Goal: Book appointment/travel/reservation

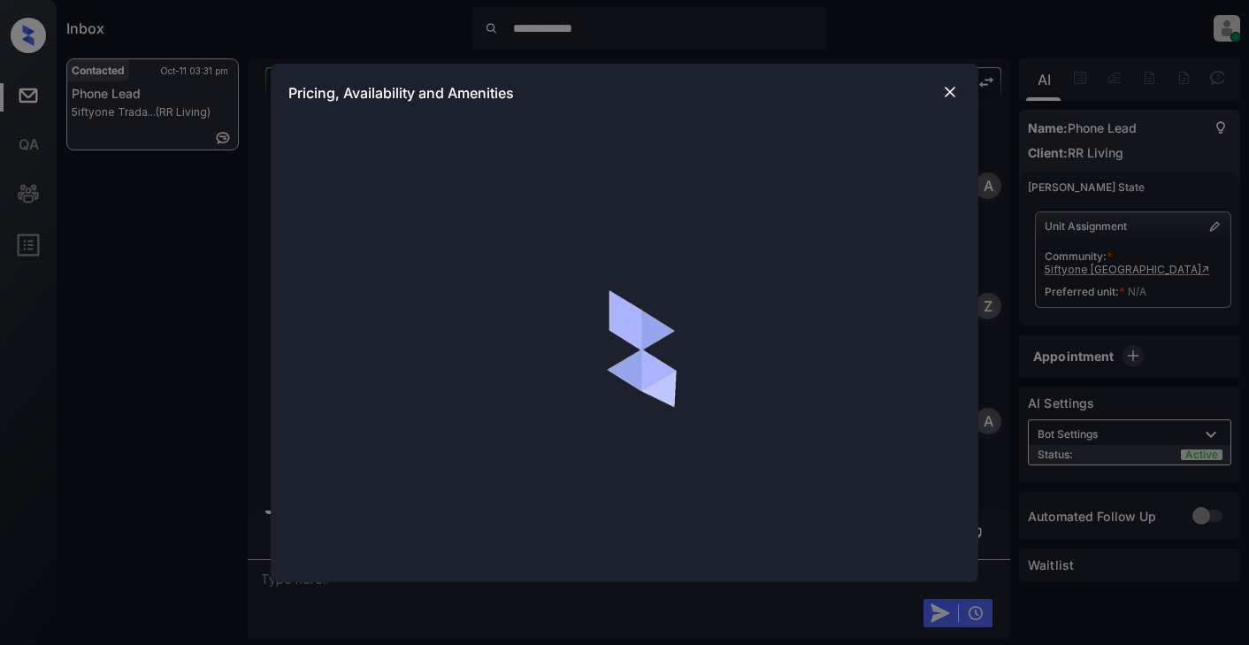
scroll to position [984, 0]
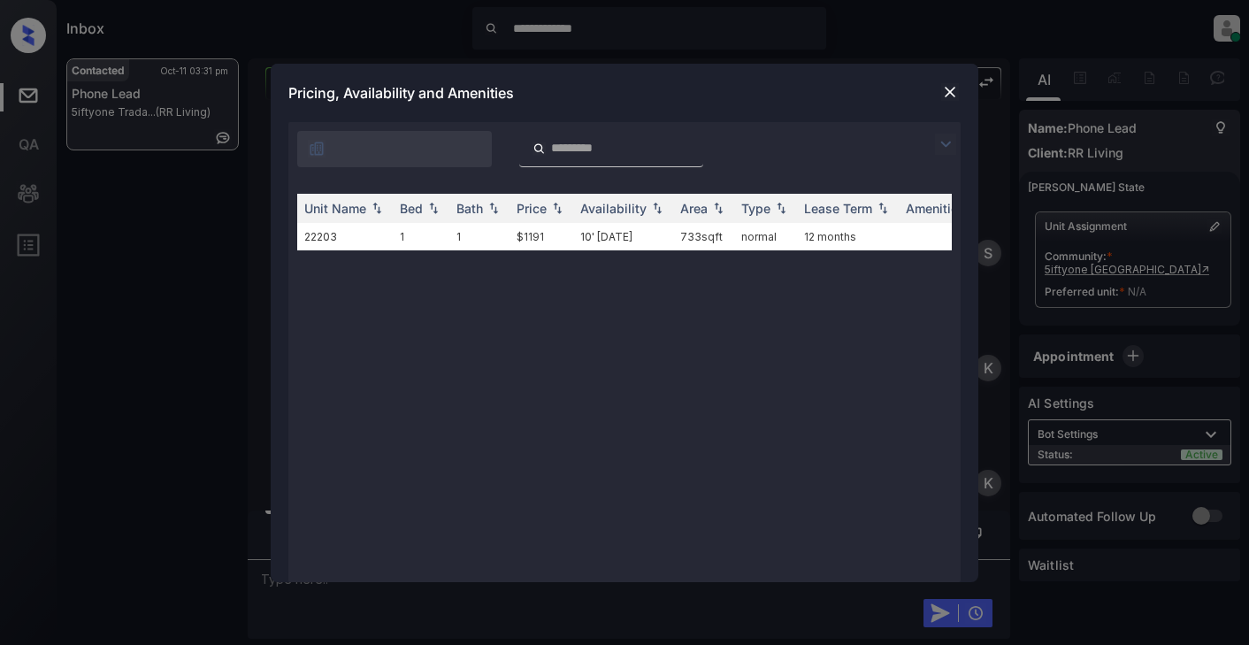
click at [940, 142] on img at bounding box center [945, 144] width 21 height 21
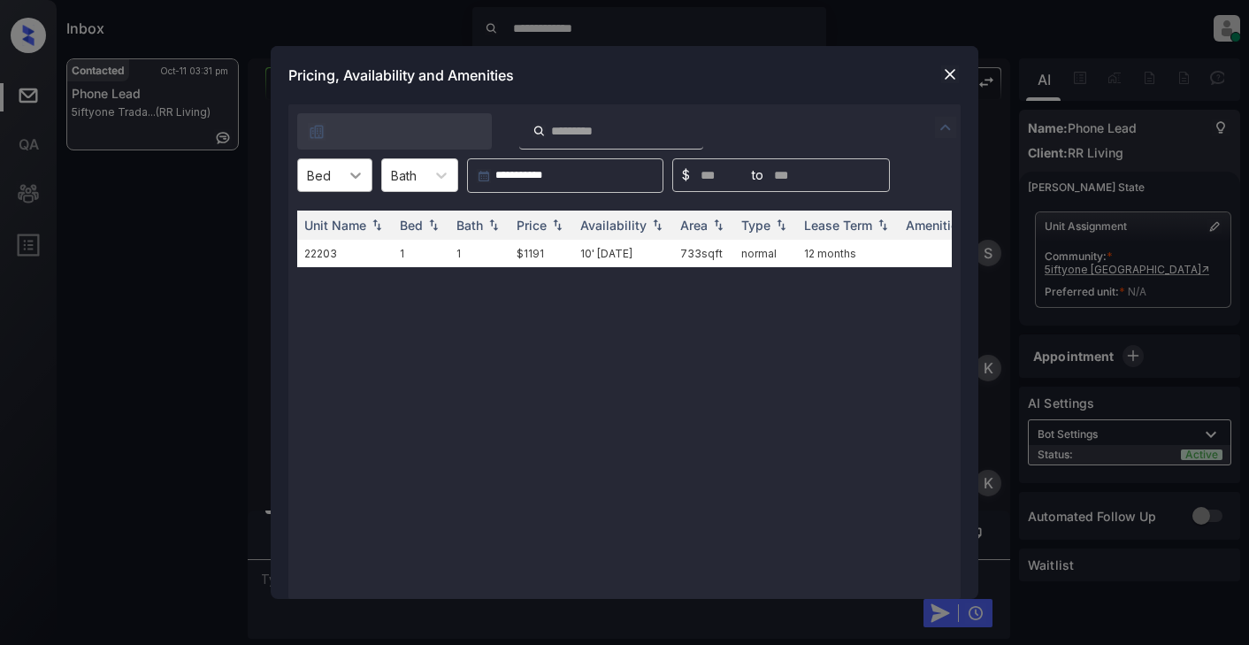
click at [348, 180] on icon at bounding box center [356, 175] width 18 height 18
click at [313, 216] on div "1" at bounding box center [334, 219] width 75 height 32
click at [955, 78] on img at bounding box center [950, 74] width 18 height 18
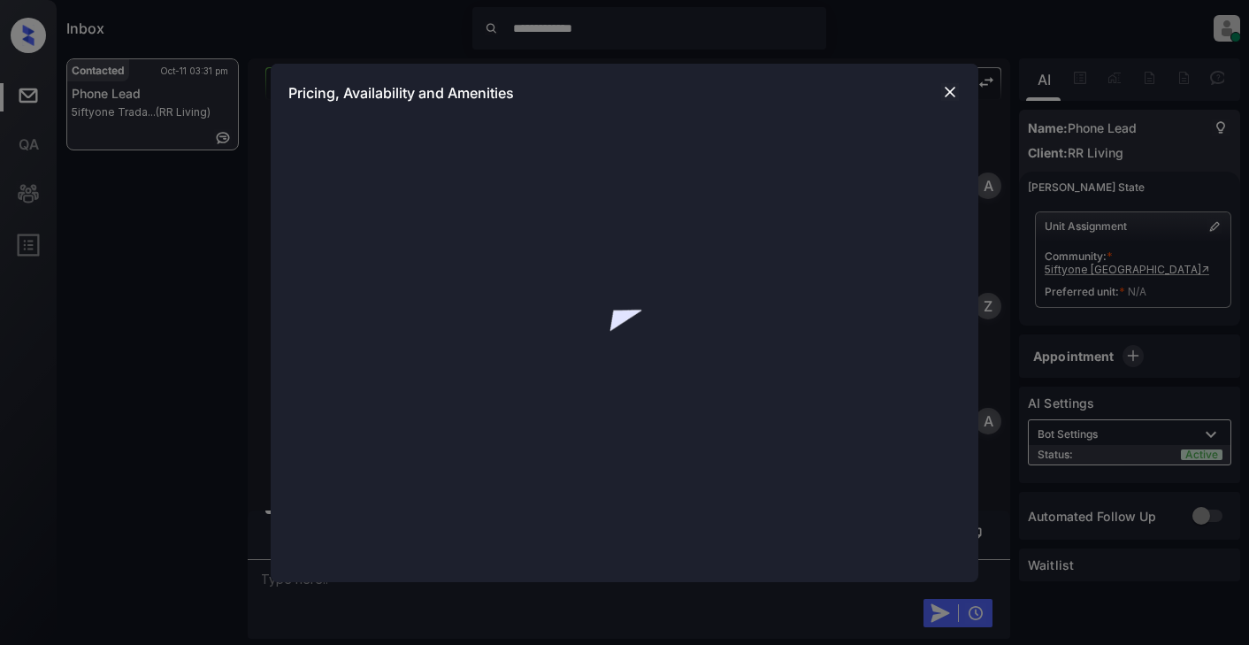
scroll to position [2356, 0]
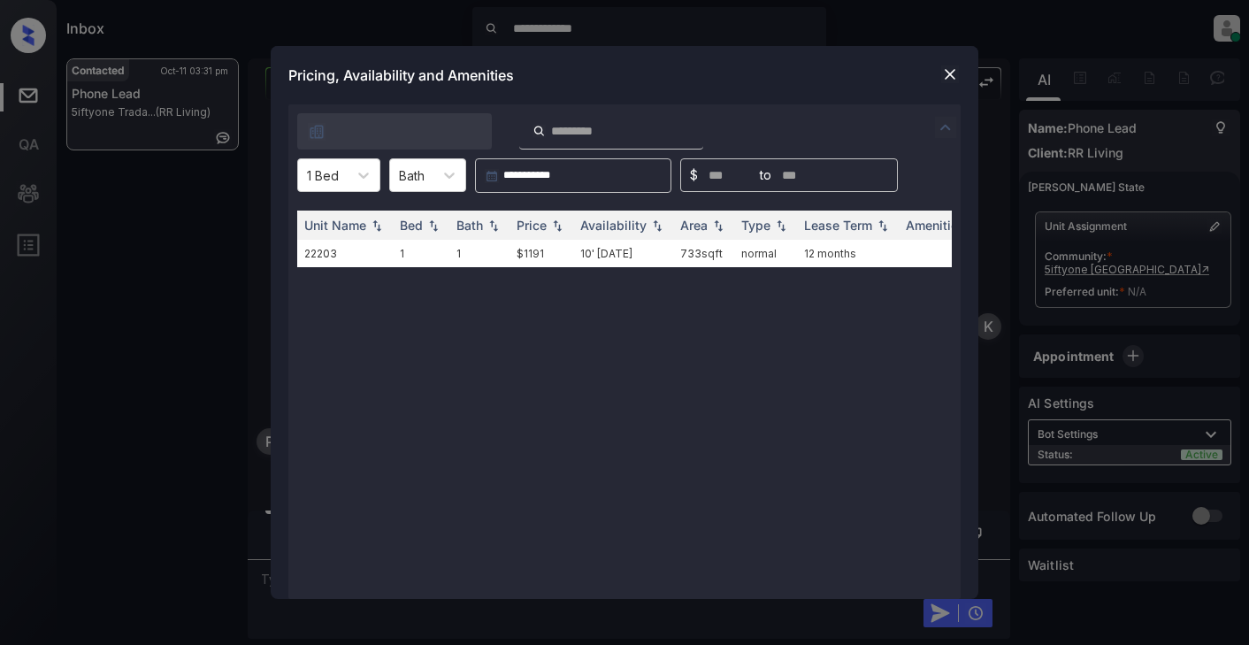
click at [953, 77] on img at bounding box center [950, 74] width 18 height 18
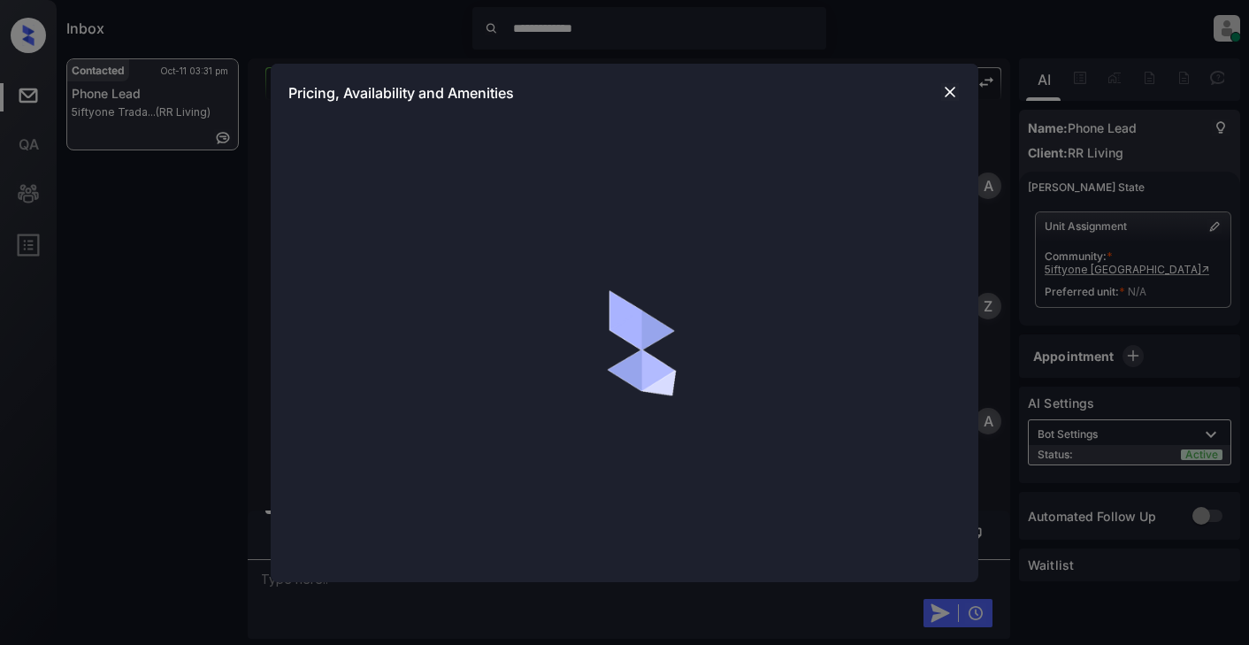
scroll to position [2356, 0]
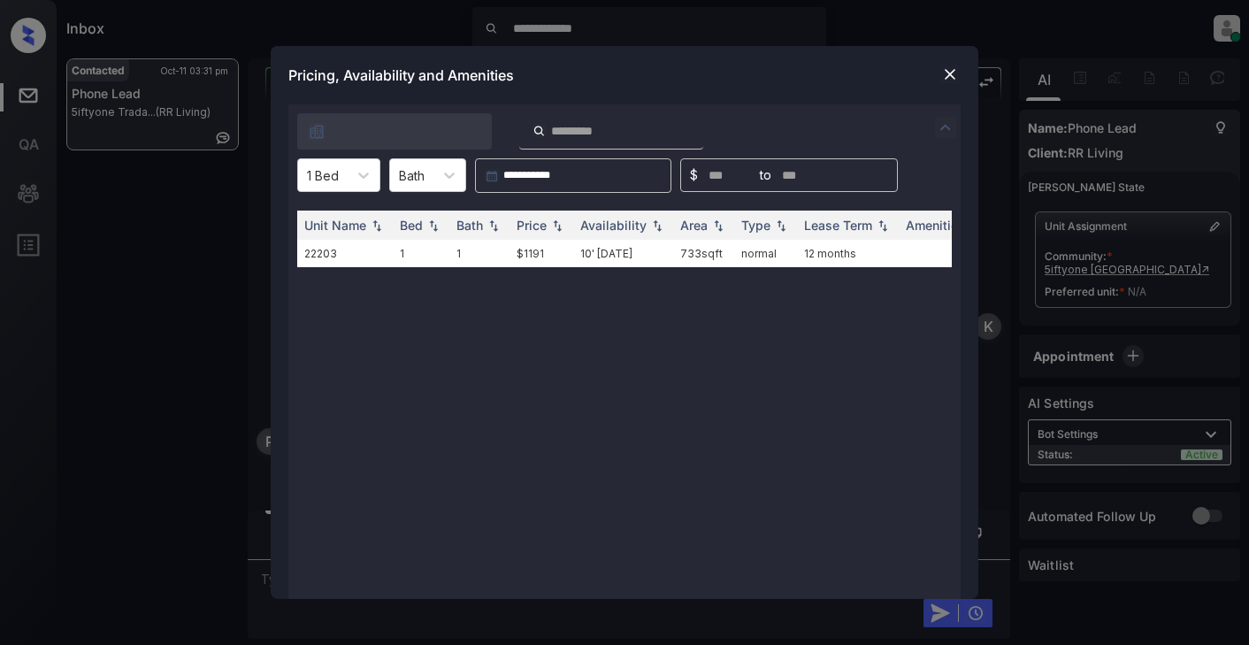
click at [942, 127] on img at bounding box center [945, 127] width 21 height 21
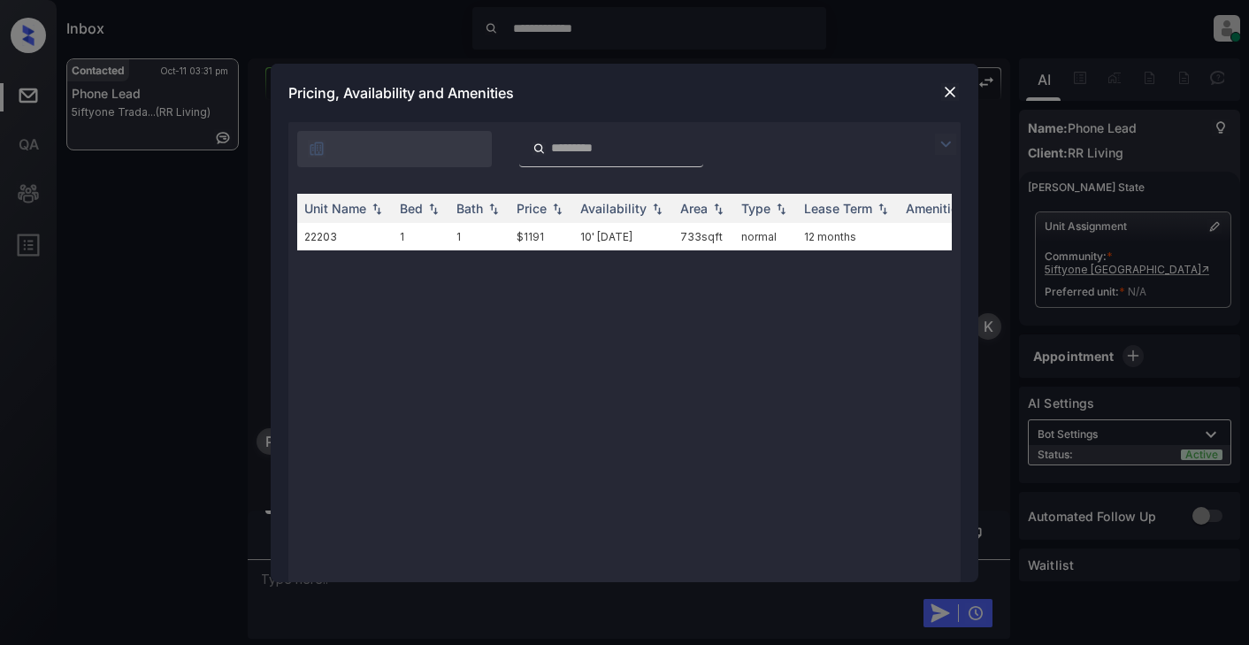
click at [942, 127] on div at bounding box center [624, 144] width 672 height 45
click at [946, 146] on img at bounding box center [945, 144] width 21 height 21
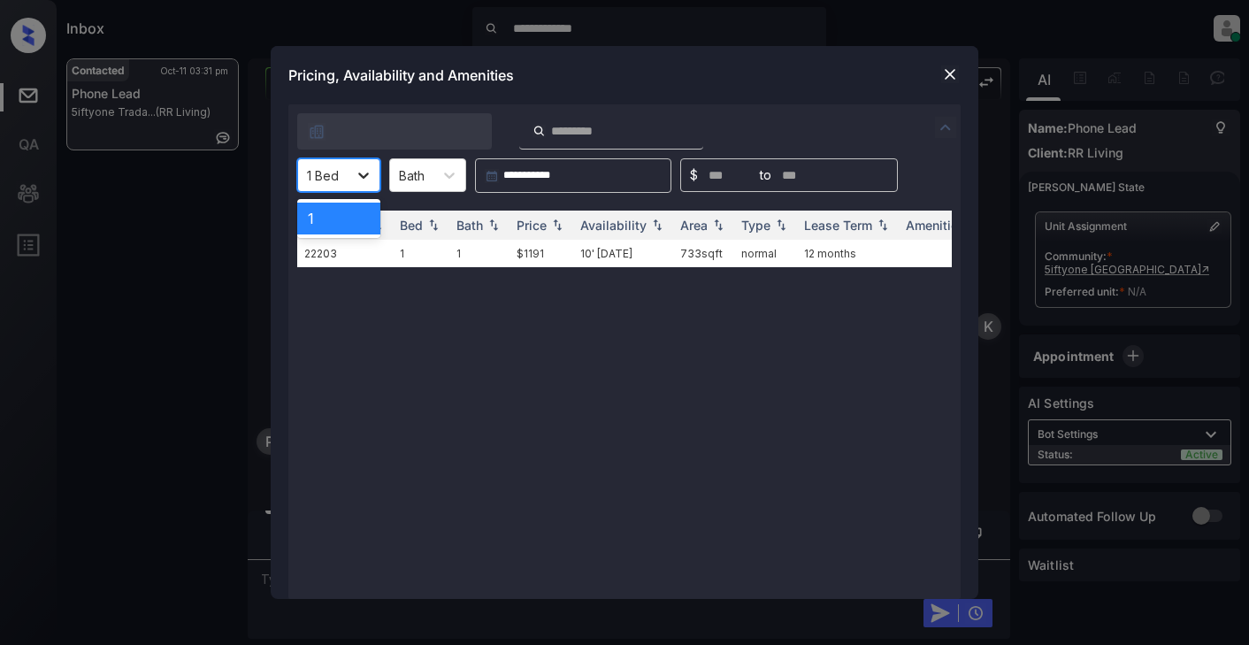
click at [374, 183] on div at bounding box center [364, 175] width 32 height 32
click at [342, 216] on div "1" at bounding box center [338, 219] width 83 height 32
click at [963, 70] on div "Pricing, Availability and Amenities" at bounding box center [625, 75] width 708 height 58
click at [942, 73] on img at bounding box center [950, 74] width 18 height 18
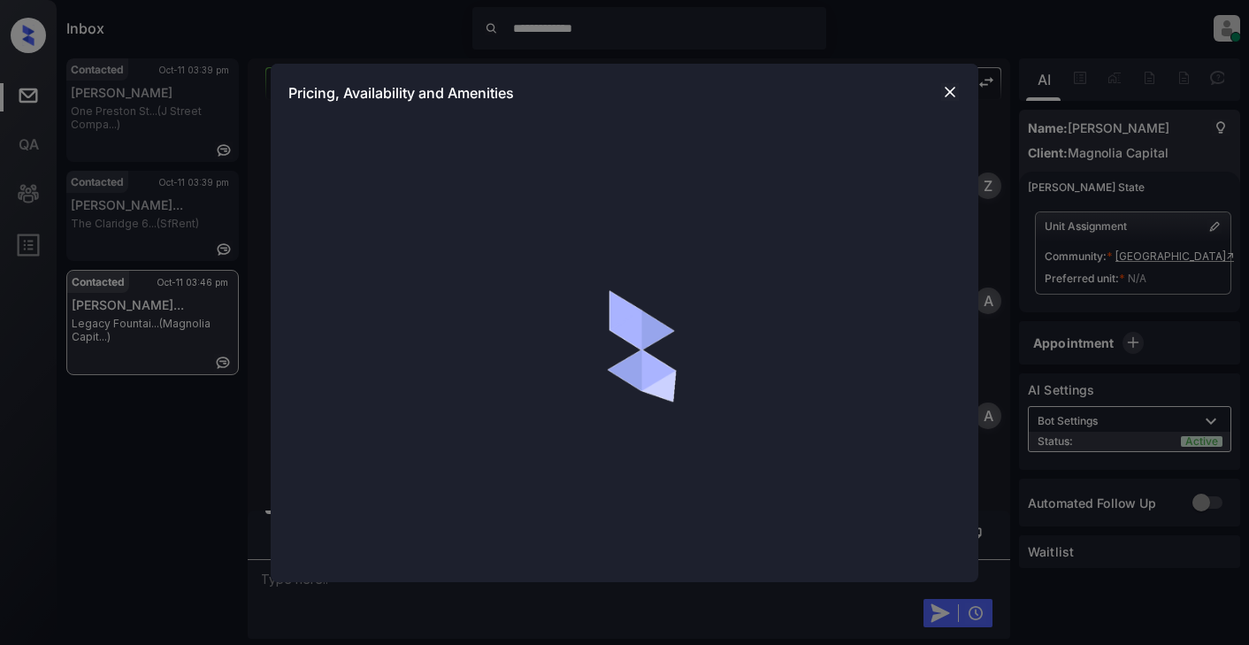
scroll to position [77, 0]
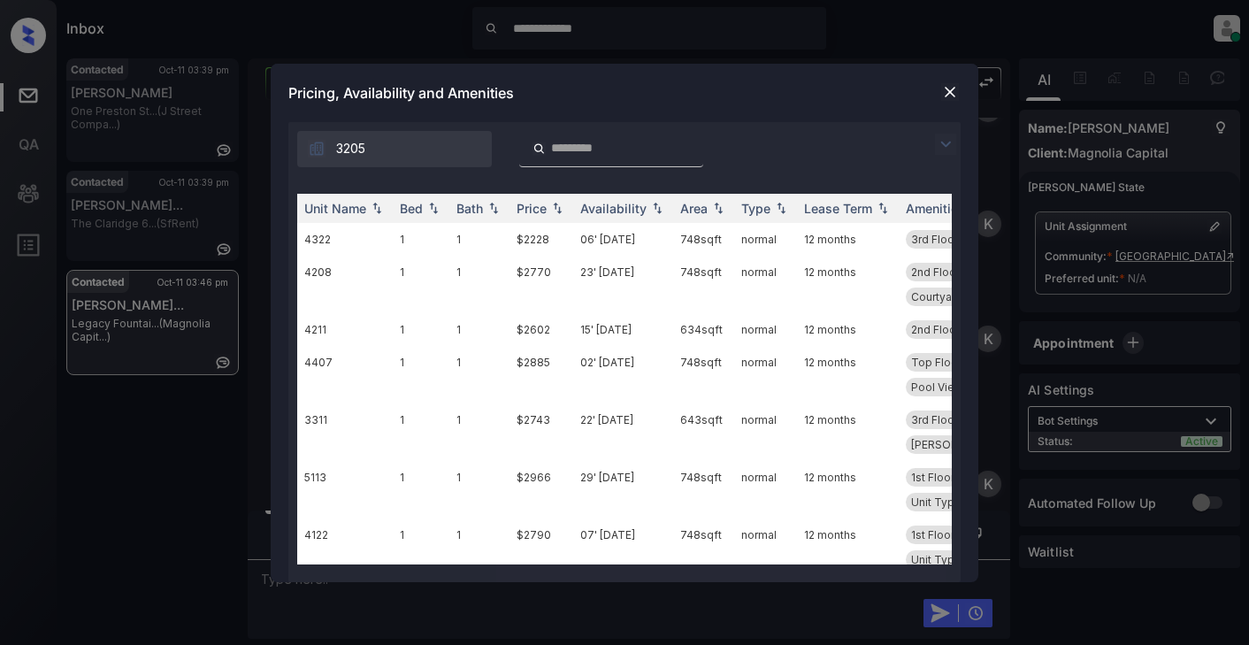
click at [943, 144] on img at bounding box center [945, 144] width 21 height 21
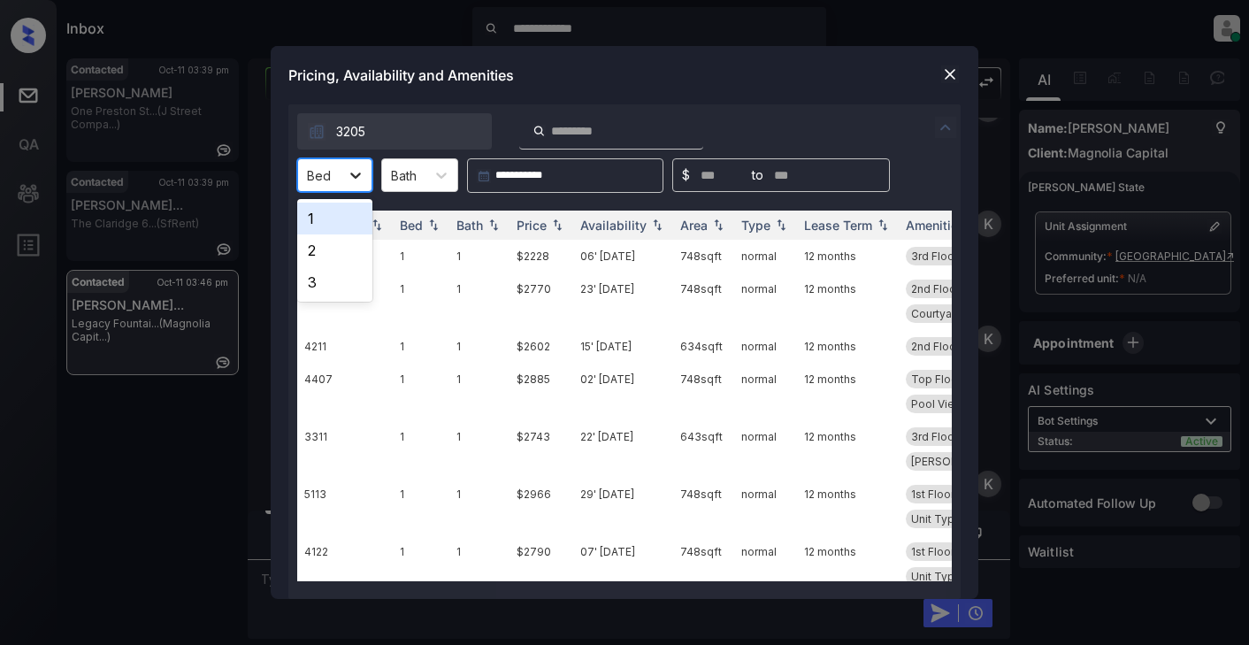
click at [348, 166] on icon at bounding box center [356, 175] width 18 height 18
drag, startPoint x: 318, startPoint y: 215, endPoint x: 351, endPoint y: 213, distance: 32.8
click at [321, 215] on div "1" at bounding box center [334, 219] width 75 height 32
click at [543, 226] on div "Price" at bounding box center [532, 225] width 30 height 15
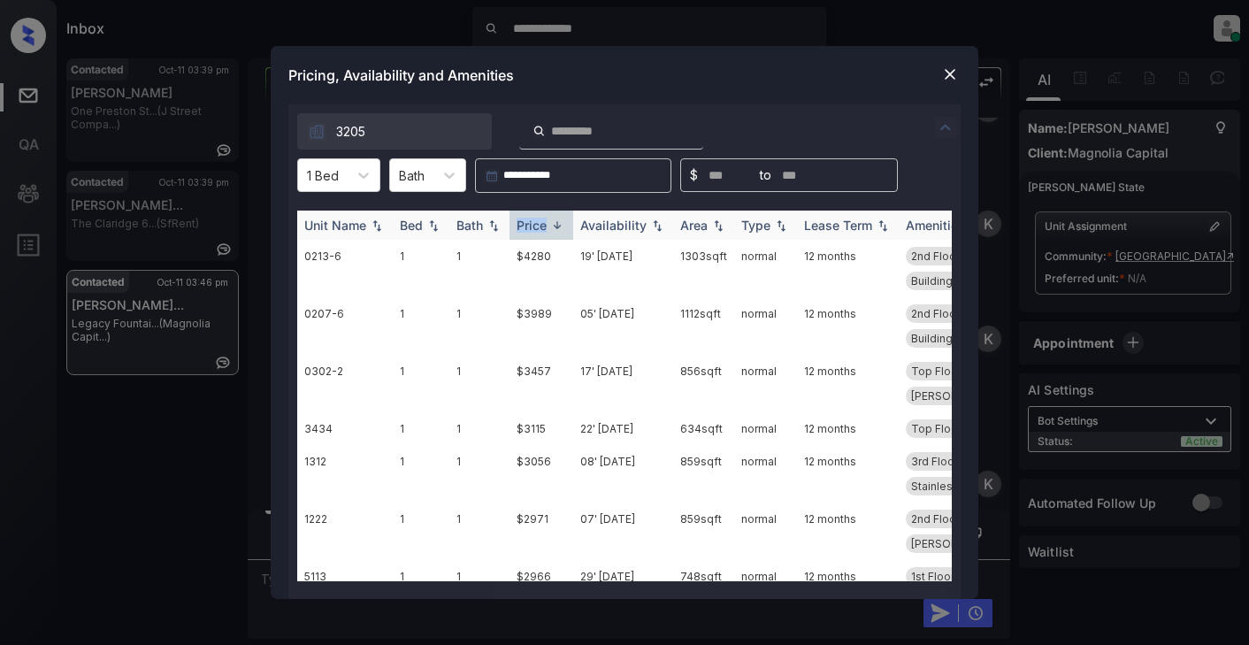
click at [543, 226] on div "Price" at bounding box center [532, 225] width 30 height 15
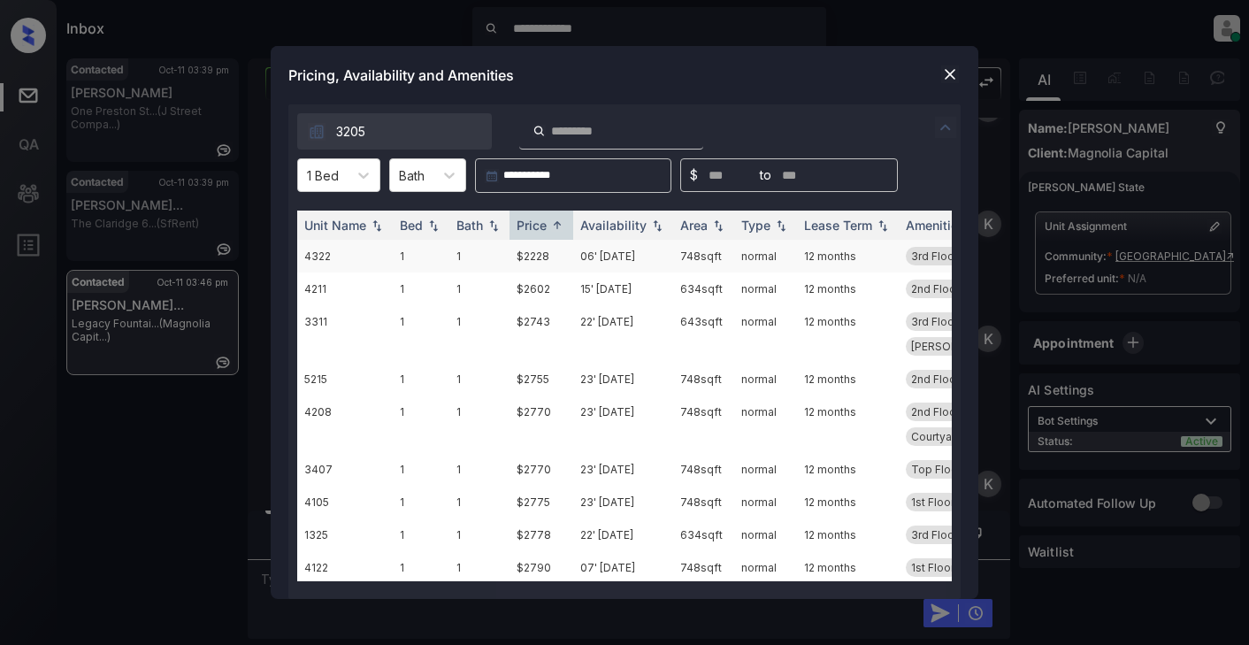
click at [529, 257] on td "$2228" at bounding box center [542, 256] width 64 height 33
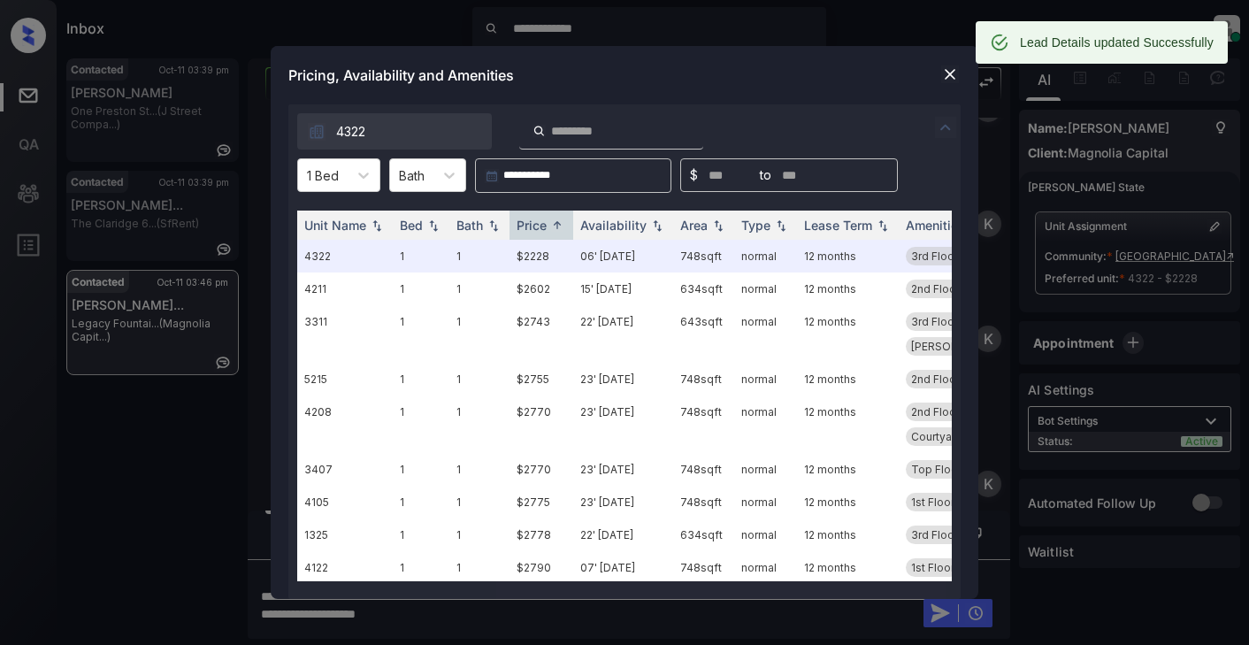
click at [939, 69] on div "Pricing, Availability and Amenities" at bounding box center [625, 75] width 708 height 58
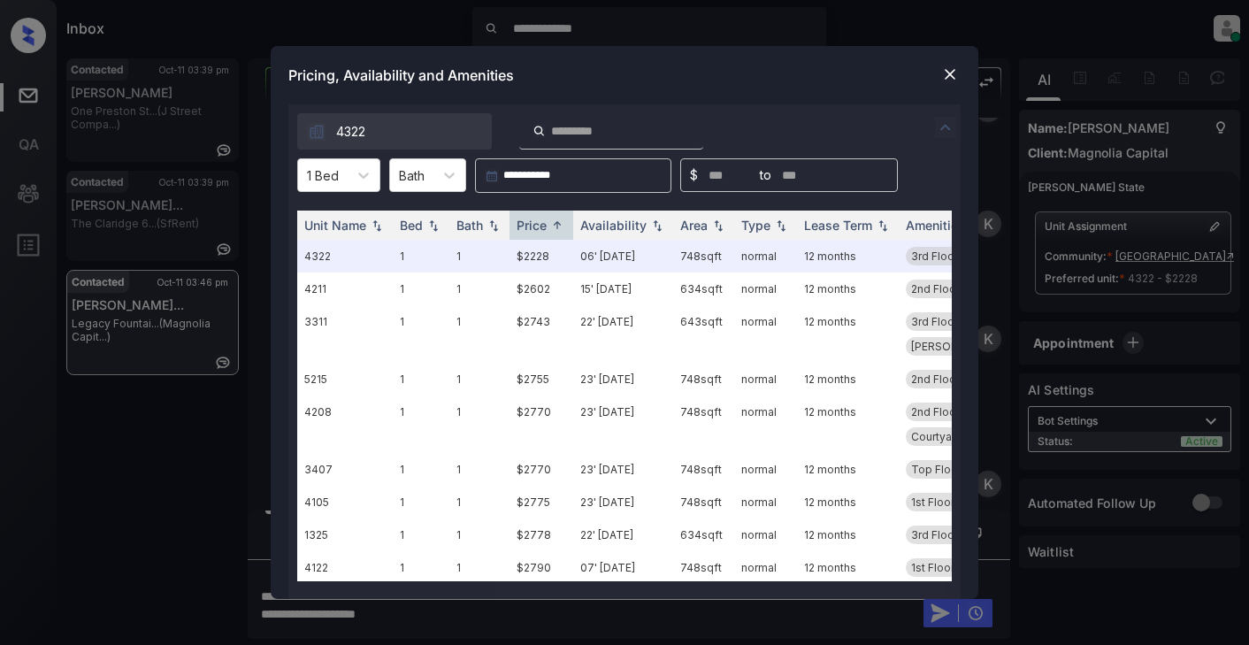
click at [948, 81] on img at bounding box center [950, 74] width 18 height 18
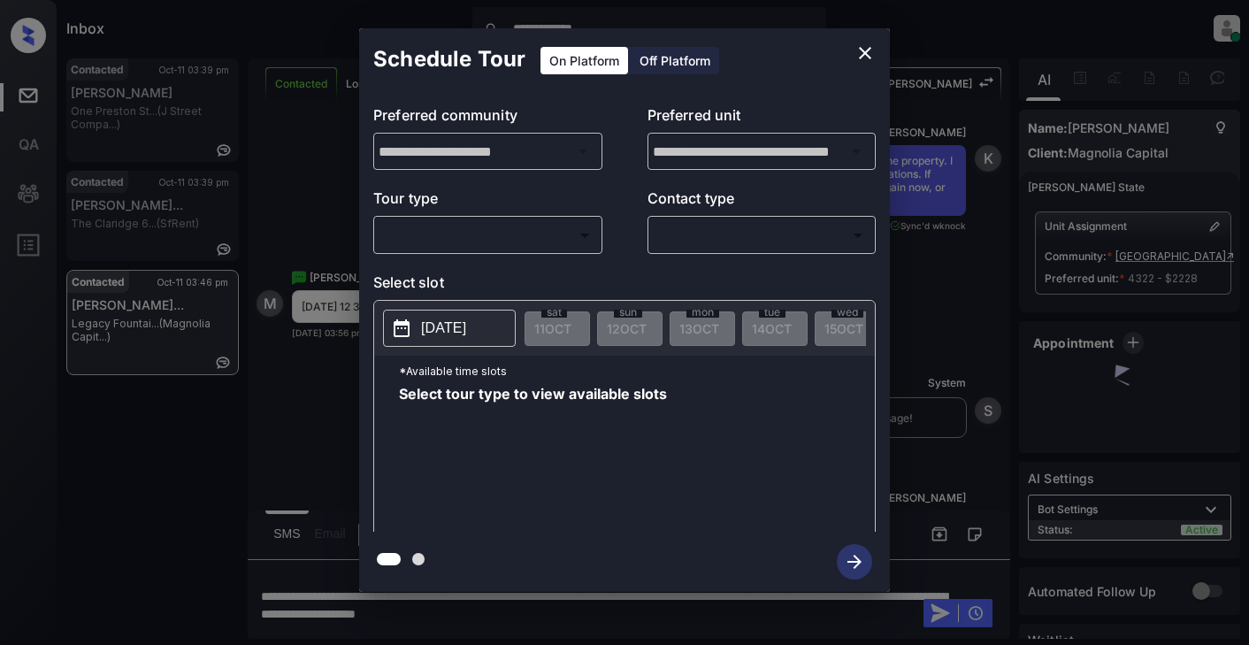
scroll to position [77, 0]
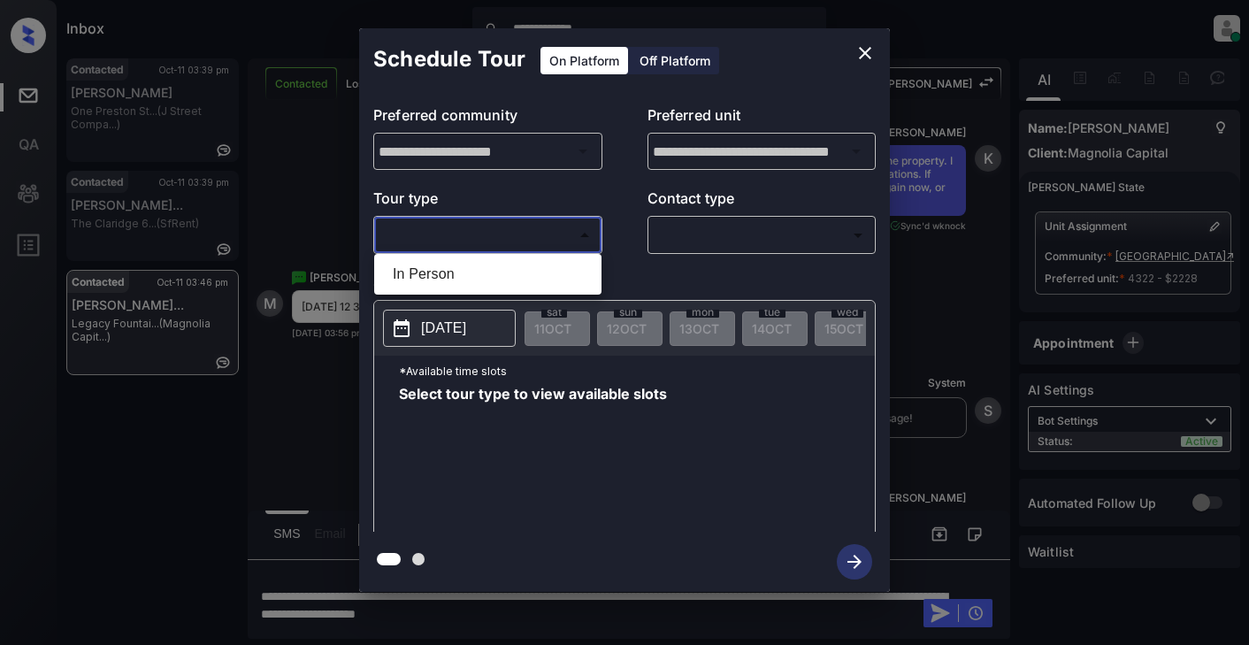
drag, startPoint x: 467, startPoint y: 238, endPoint x: 479, endPoint y: 236, distance: 12.5
click at [473, 237] on body "**********" at bounding box center [624, 322] width 1249 height 645
drag, startPoint x: 439, startPoint y: 274, endPoint x: 604, endPoint y: 242, distance: 168.6
click at [448, 274] on li "In Person" at bounding box center [488, 274] width 219 height 32
type input "********"
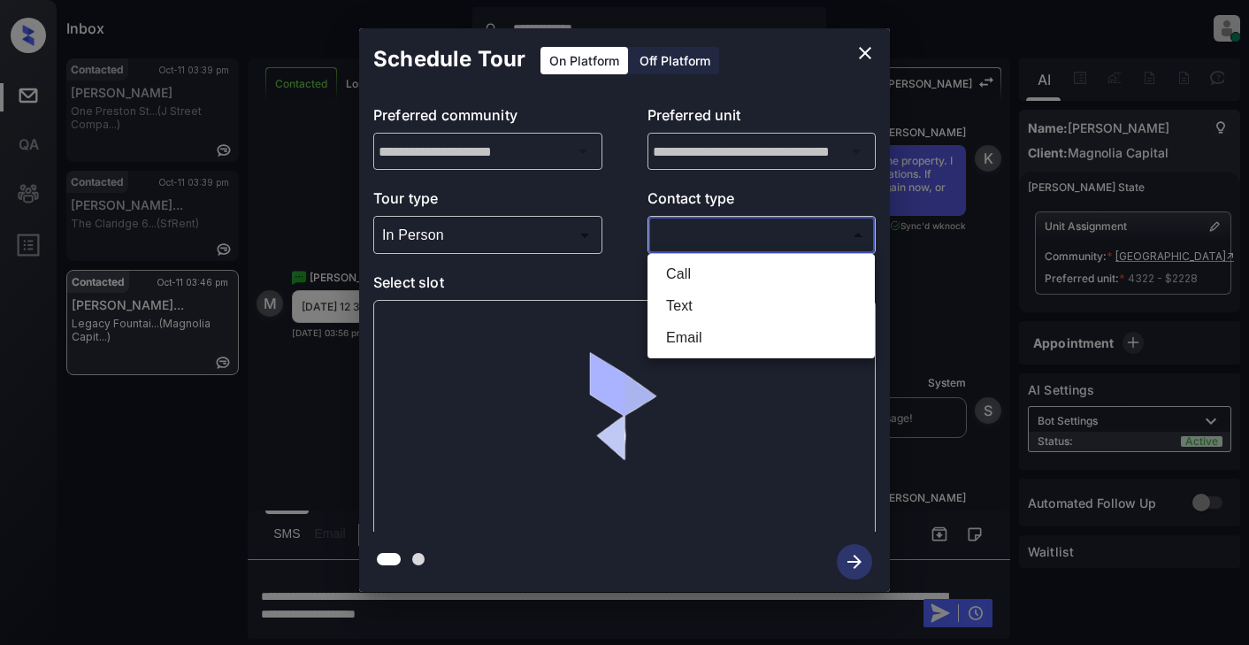
drag, startPoint x: 659, startPoint y: 233, endPoint x: 717, endPoint y: 234, distance: 57.5
click at [674, 234] on body "**********" at bounding box center [624, 322] width 1249 height 645
drag, startPoint x: 674, startPoint y: 304, endPoint x: 685, endPoint y: 303, distance: 10.8
click at [678, 304] on li "Text" at bounding box center [761, 306] width 219 height 32
type input "****"
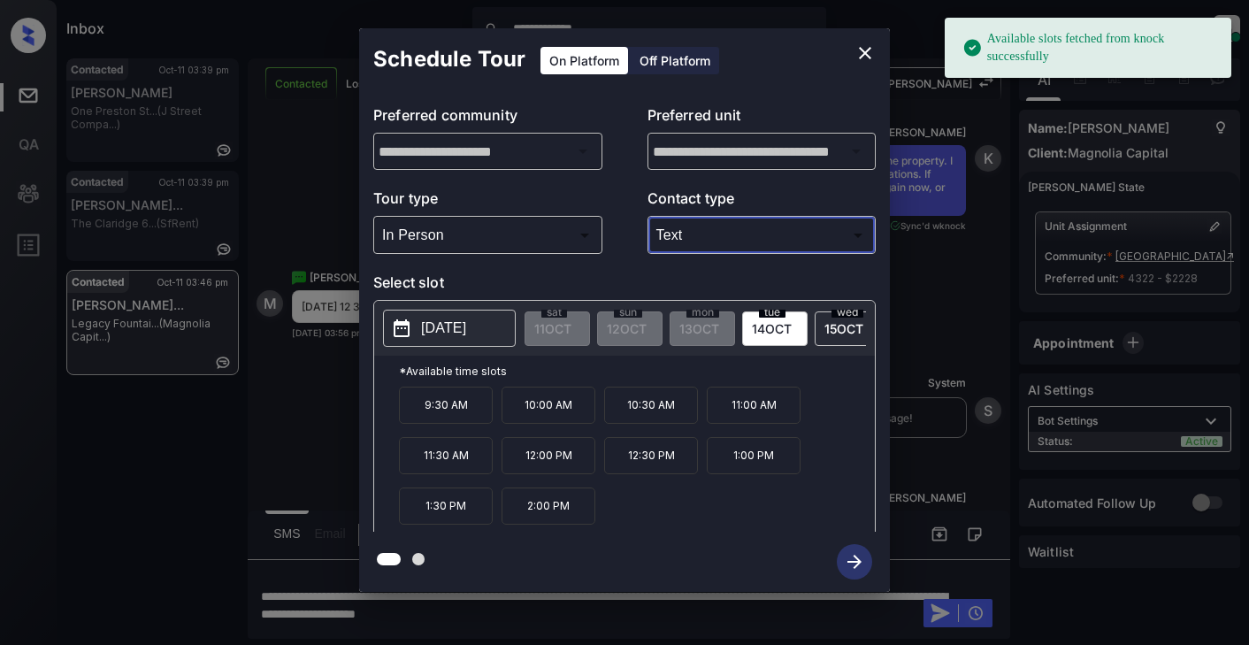
click at [464, 327] on p "2025-10-14" at bounding box center [443, 328] width 45 height 21
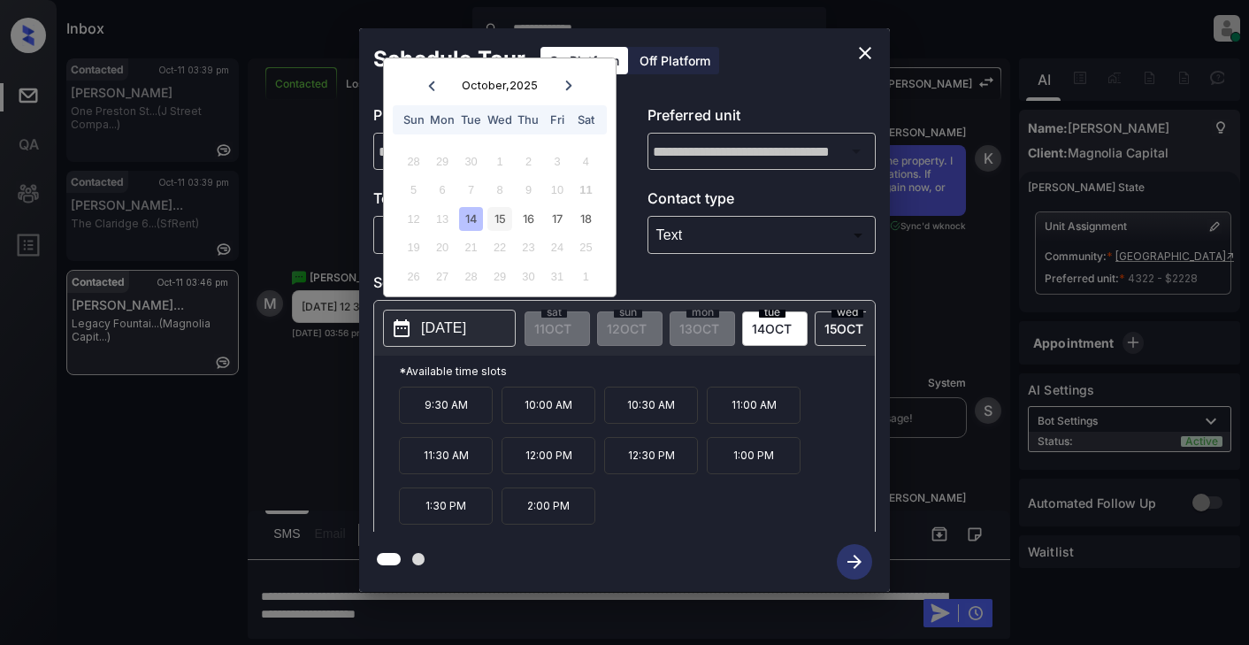
click at [493, 219] on div "15" at bounding box center [499, 219] width 24 height 24
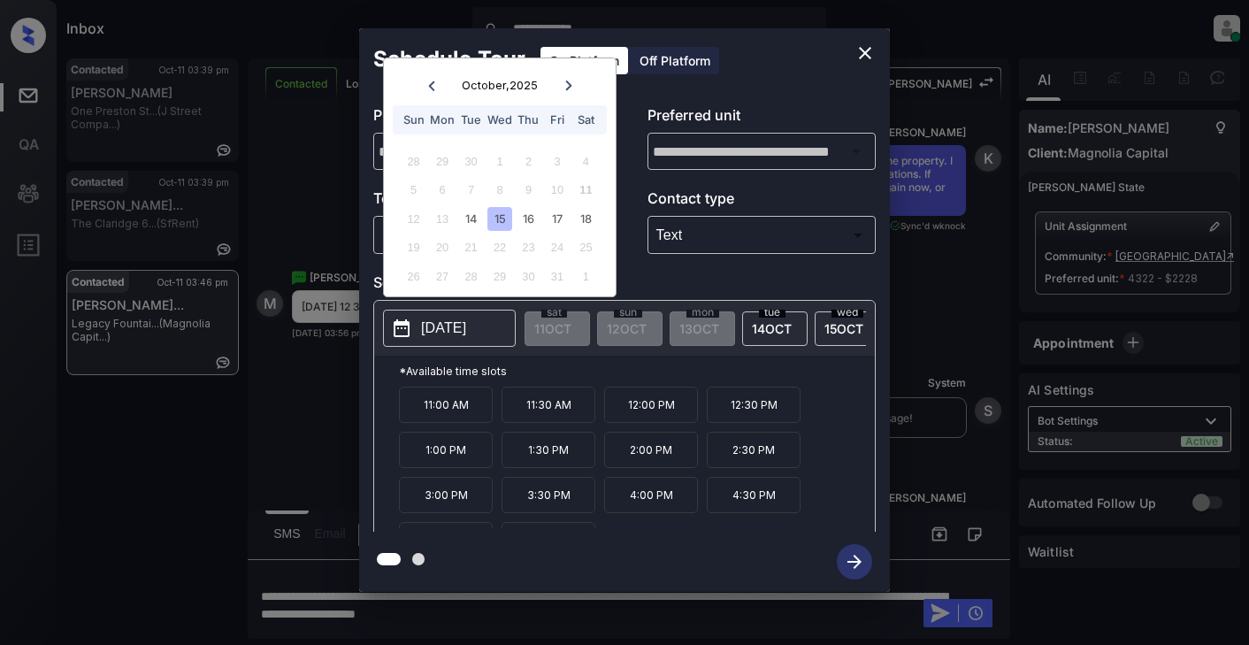
click at [768, 413] on p "12:30 PM" at bounding box center [754, 405] width 94 height 36
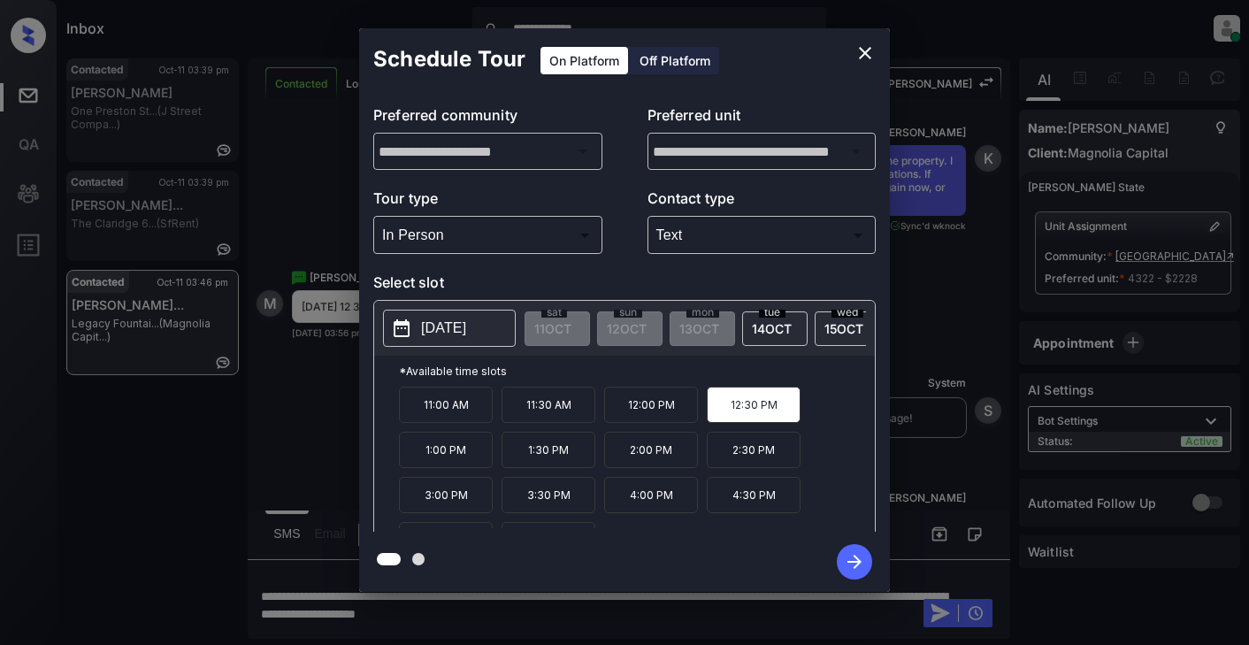
click at [857, 556] on icon "button" at bounding box center [854, 561] width 35 height 35
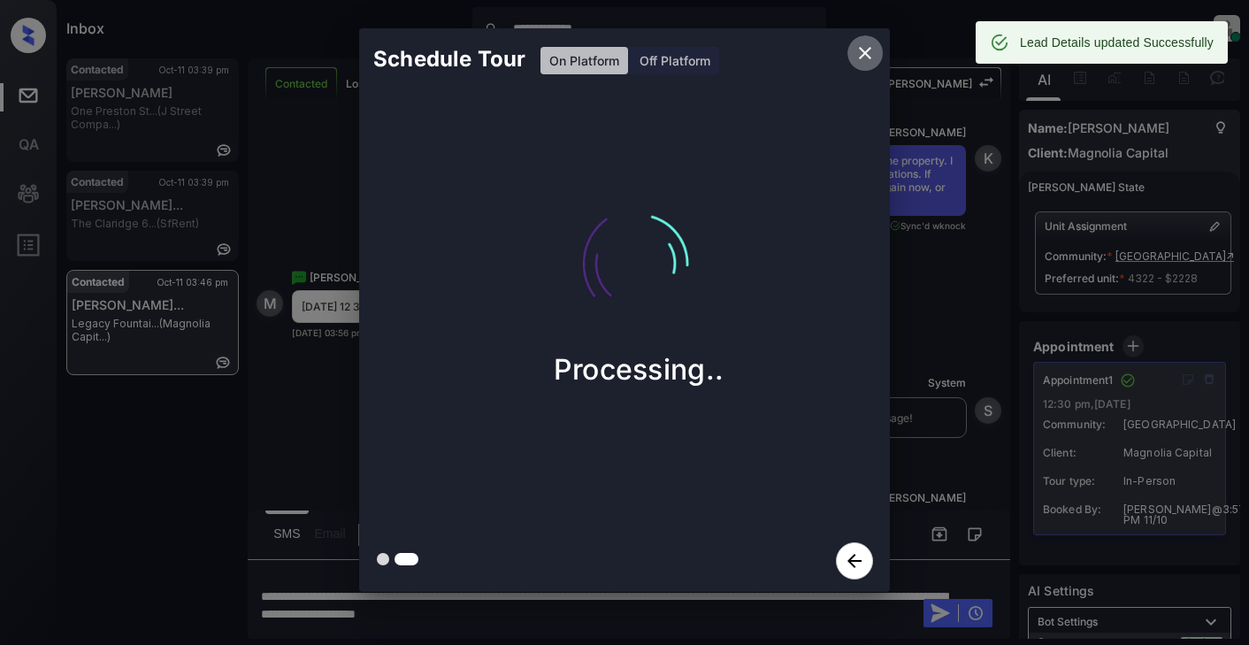
click at [864, 59] on icon "close" at bounding box center [865, 52] width 21 height 21
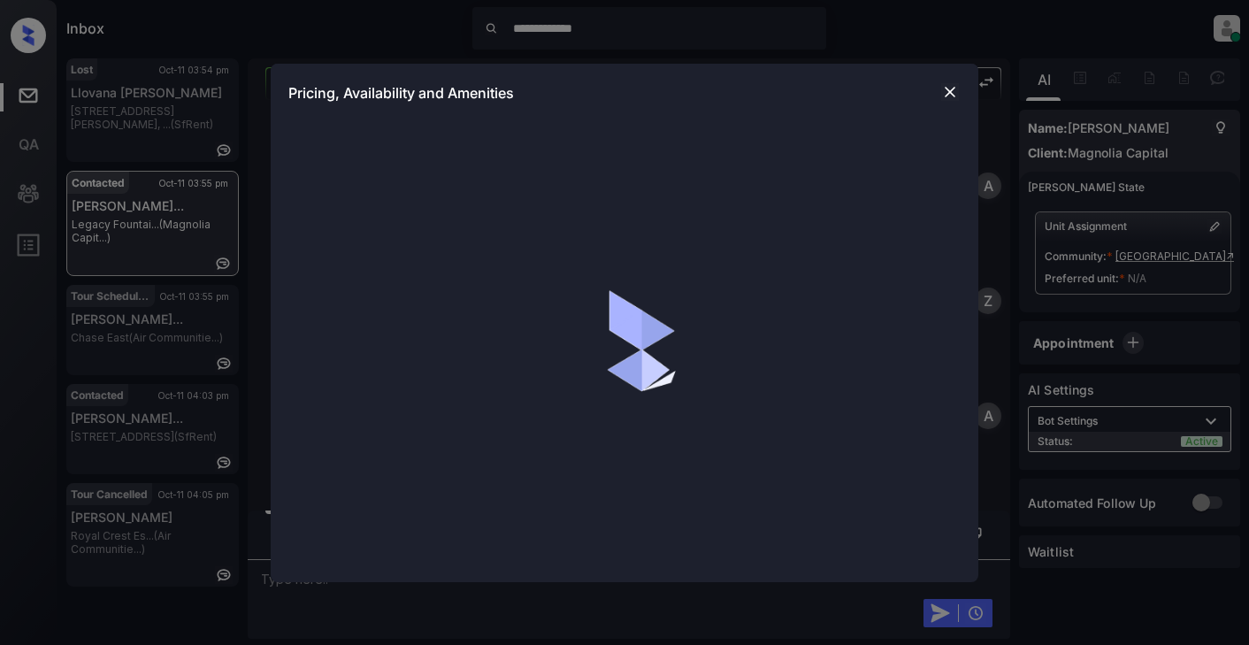
scroll to position [190, 0]
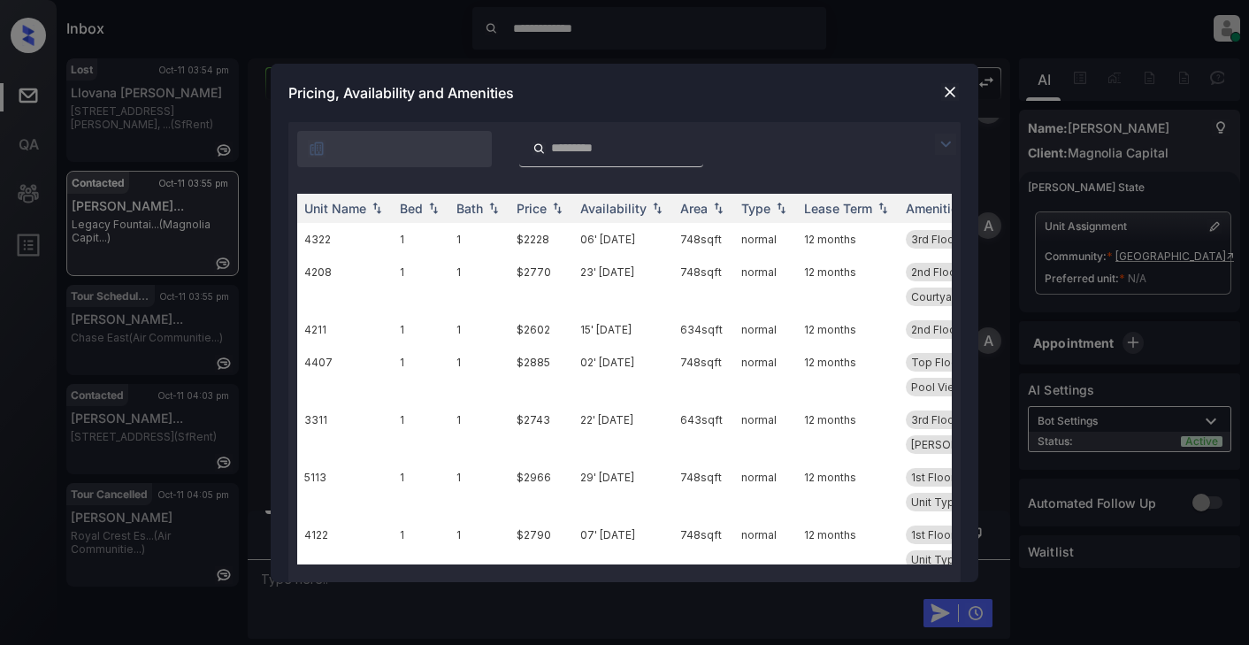
click at [946, 144] on img at bounding box center [945, 144] width 21 height 21
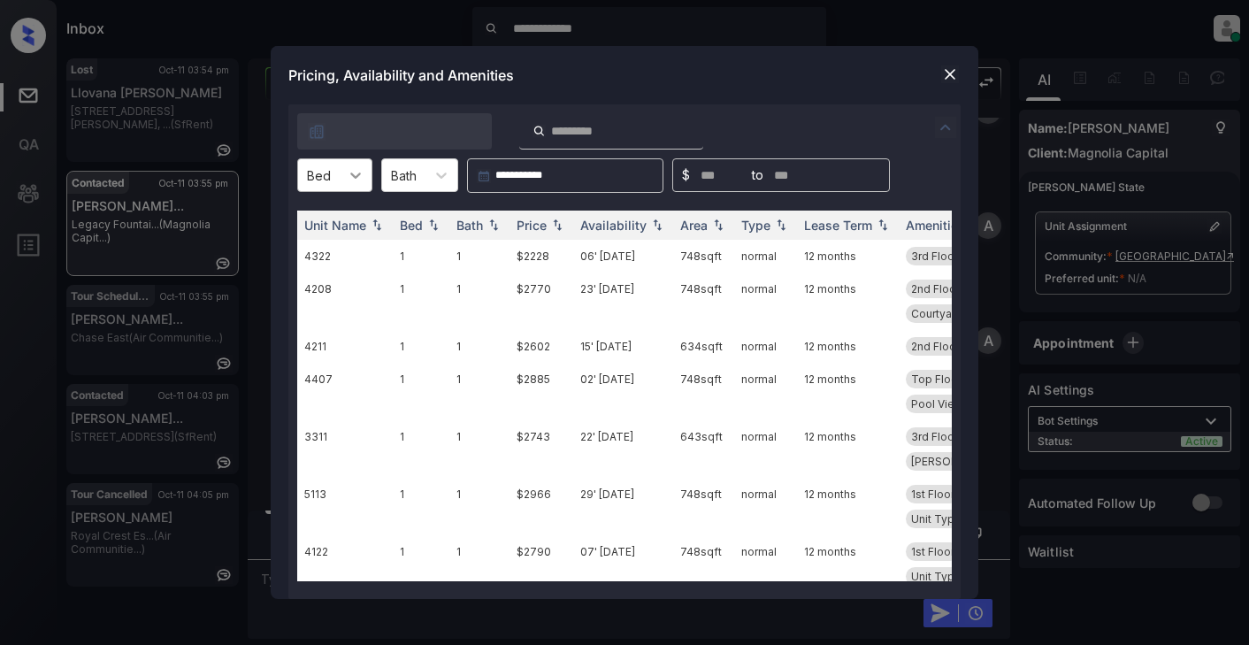
click at [357, 180] on icon at bounding box center [356, 175] width 18 height 18
click at [318, 219] on div "1" at bounding box center [334, 219] width 75 height 32
click at [534, 223] on div "Price" at bounding box center [532, 225] width 30 height 15
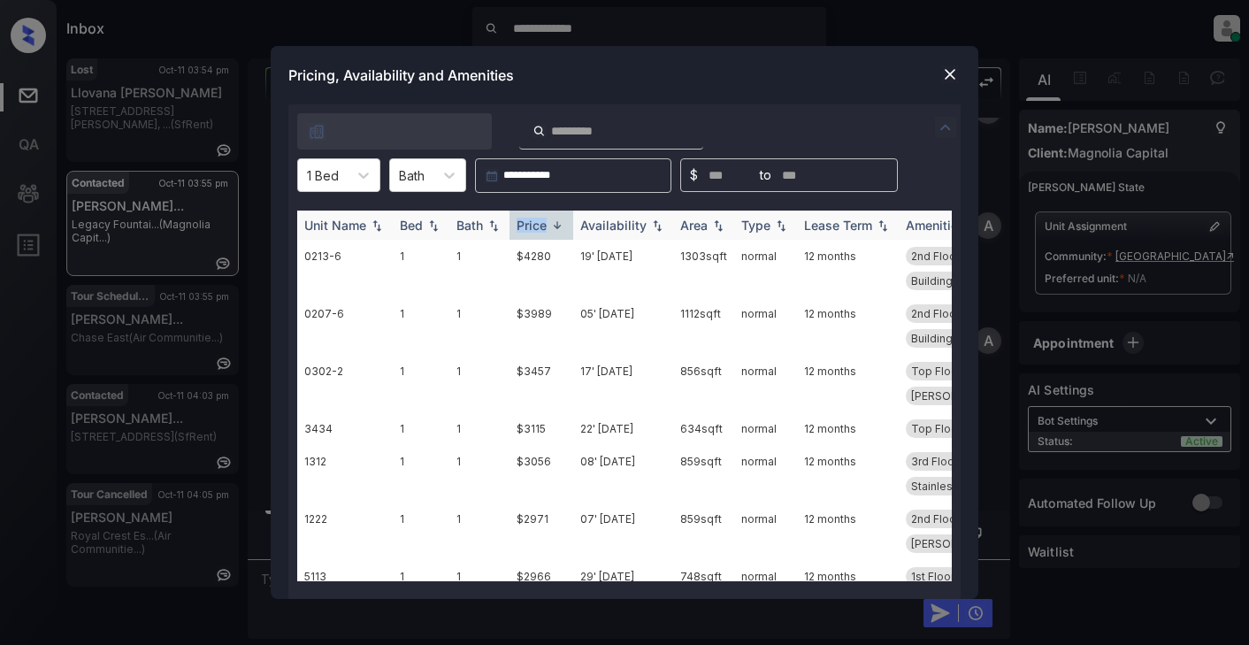
click at [534, 223] on div "Price" at bounding box center [532, 225] width 30 height 15
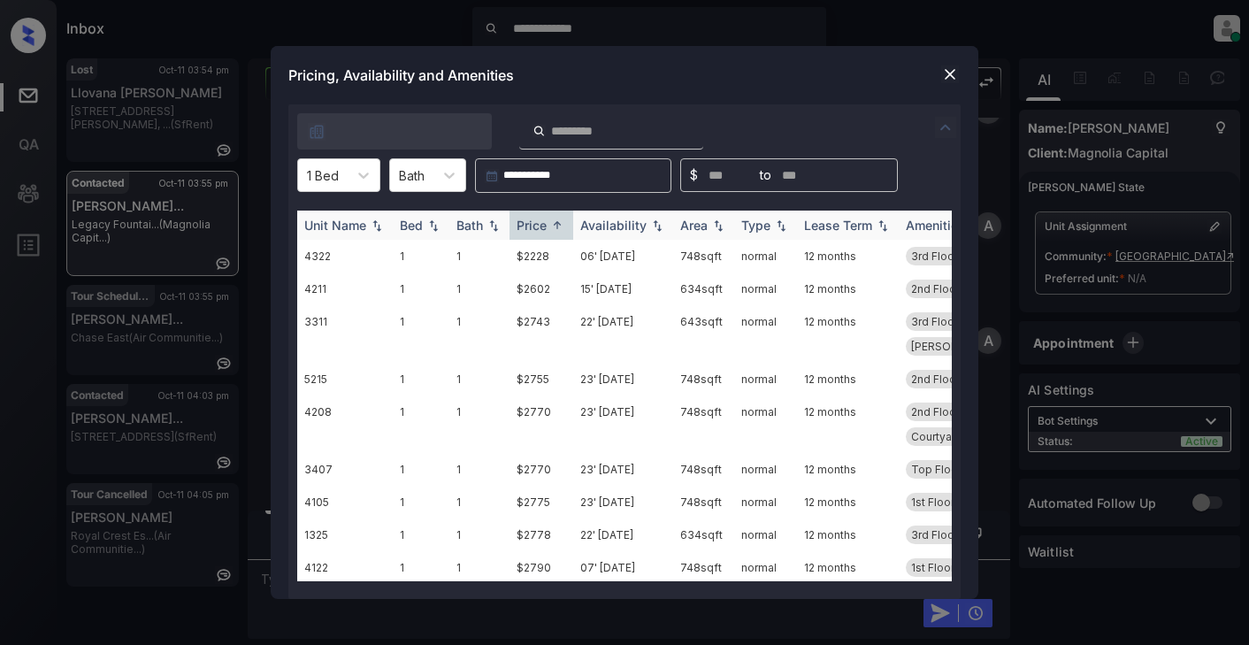
click at [609, 226] on div "Availability" at bounding box center [613, 225] width 66 height 15
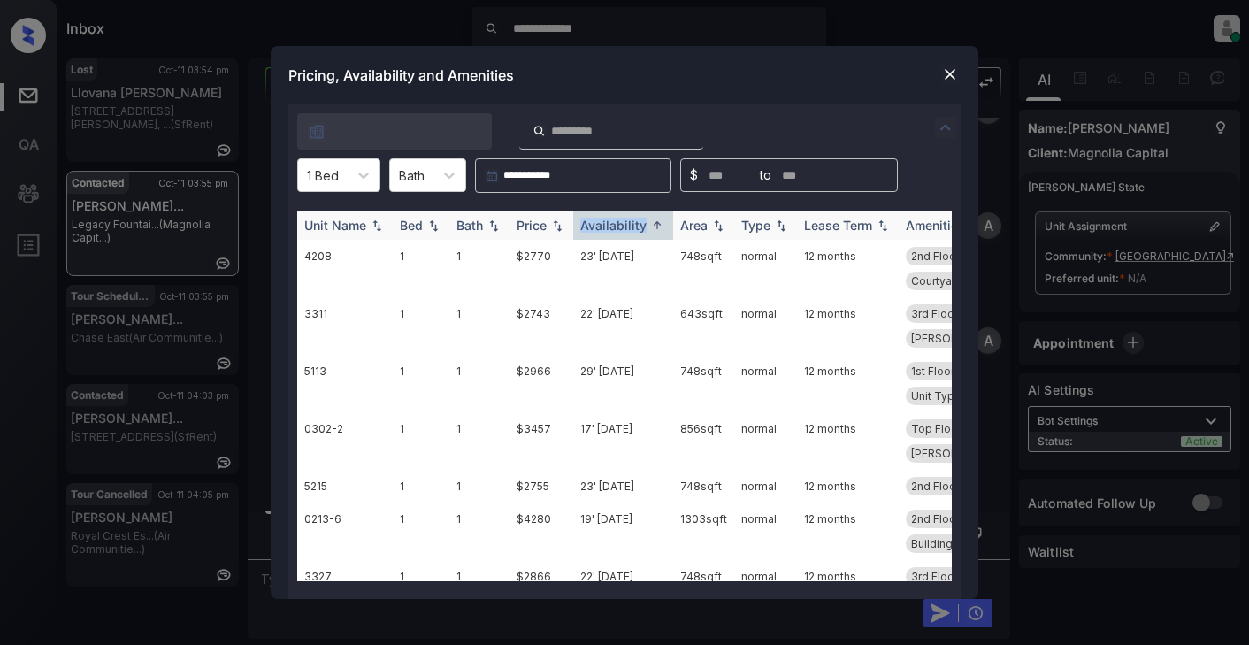
click at [634, 223] on div "Availability" at bounding box center [613, 225] width 66 height 15
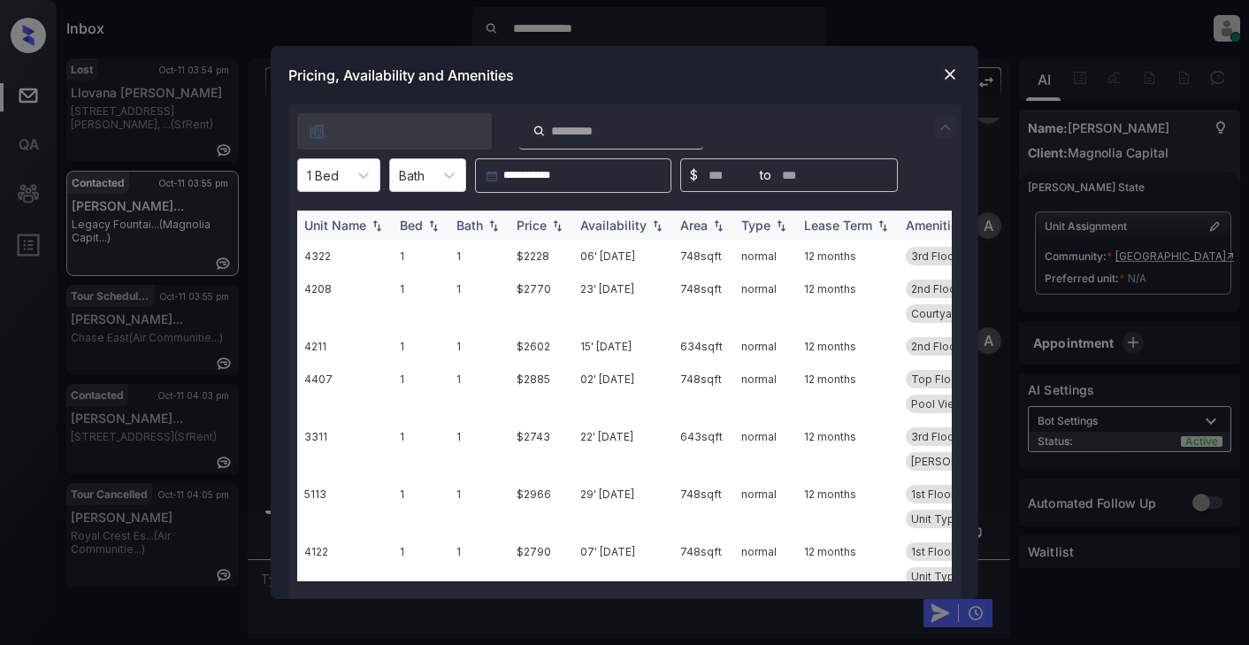
click at [525, 224] on div "Price" at bounding box center [532, 225] width 30 height 15
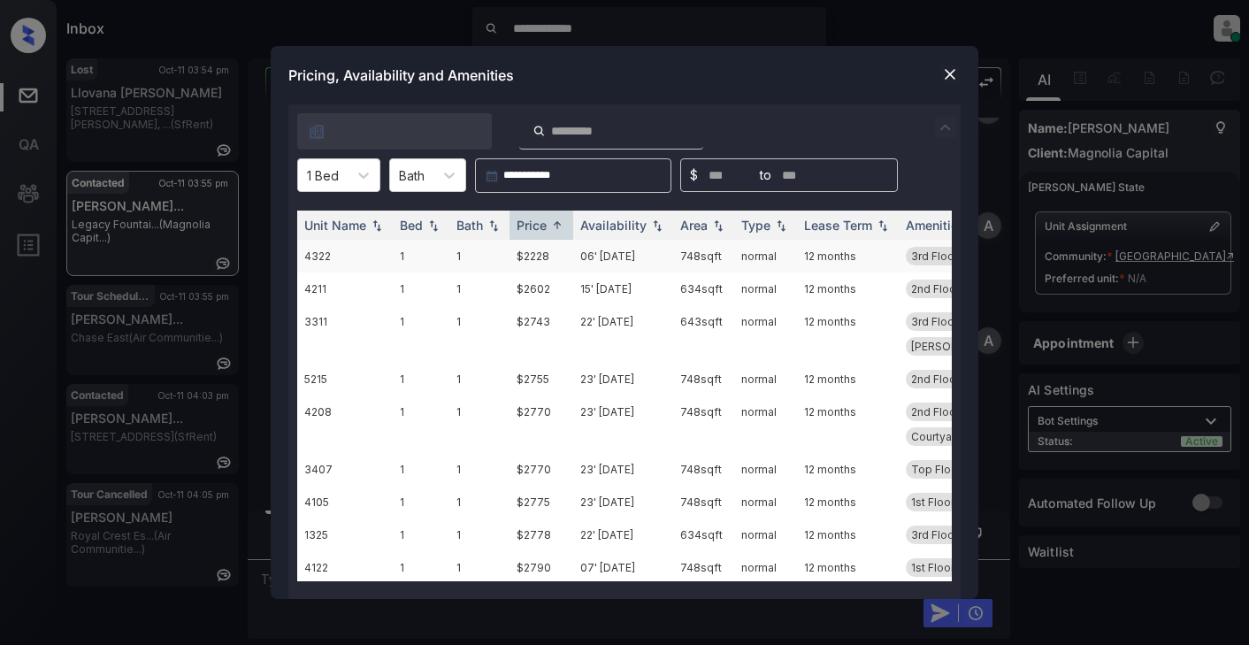
click at [536, 257] on td "$2228" at bounding box center [542, 256] width 64 height 33
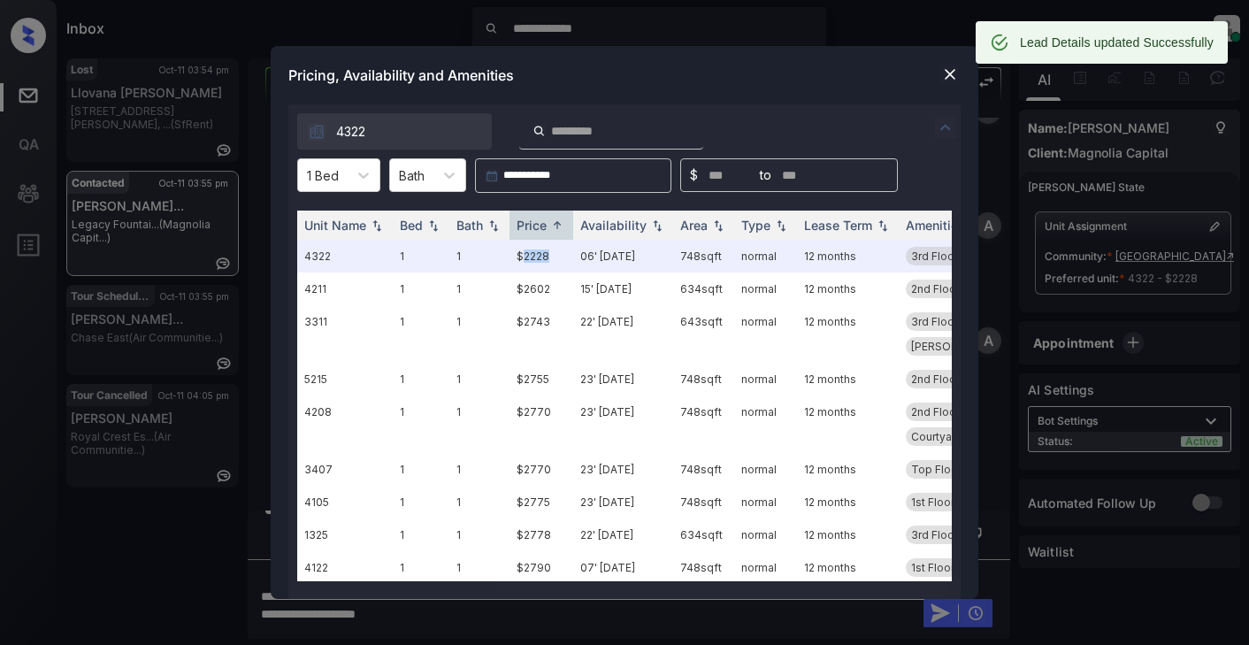
click at [941, 76] on img at bounding box center [950, 74] width 18 height 18
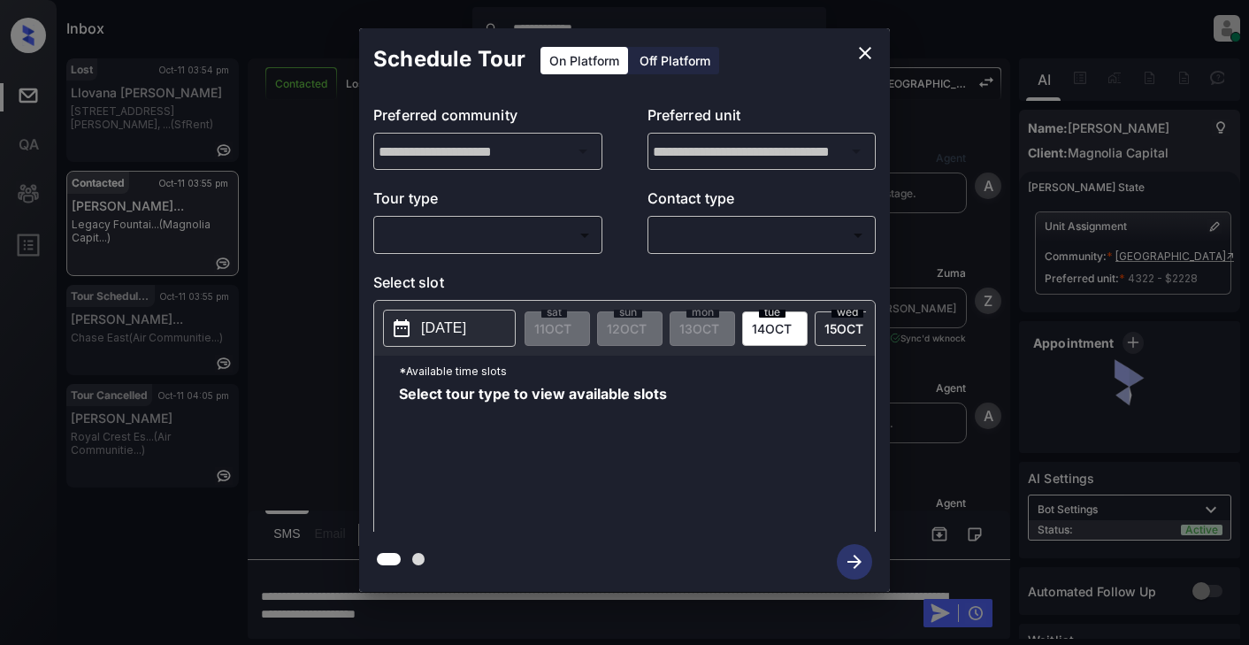
scroll to position [836, 0]
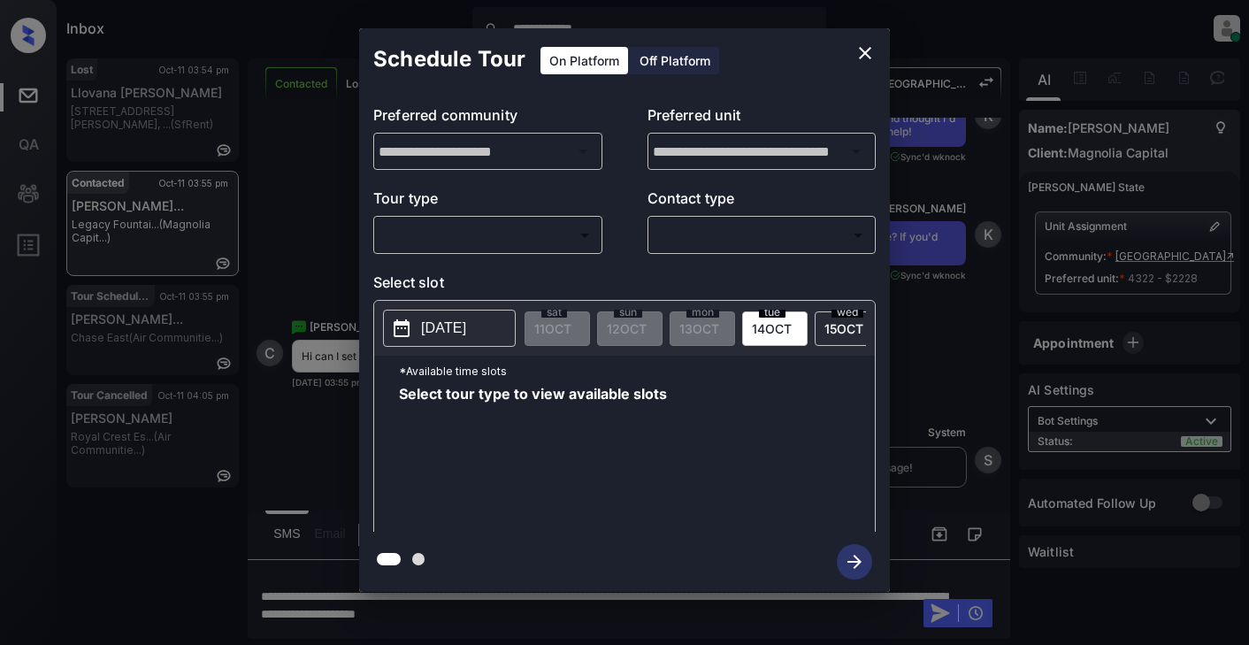
click at [480, 233] on body "**********" at bounding box center [624, 322] width 1249 height 645
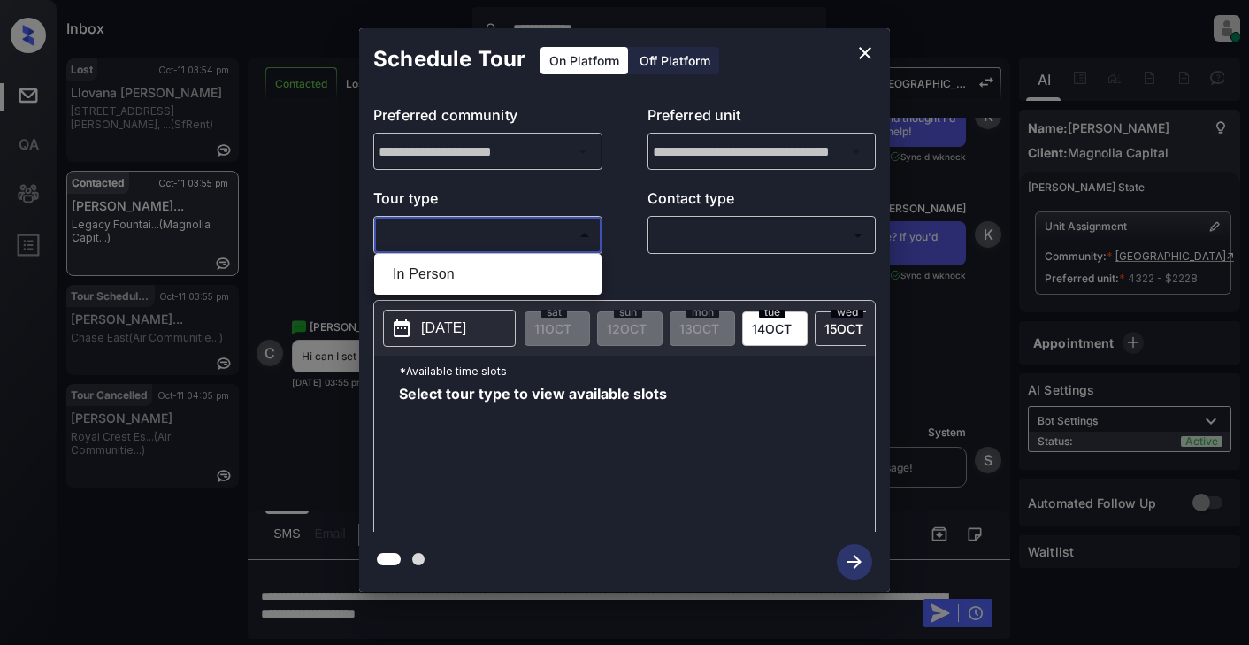
drag, startPoint x: 421, startPoint y: 277, endPoint x: 456, endPoint y: 272, distance: 35.8
click at [422, 277] on li "In Person" at bounding box center [488, 274] width 219 height 32
type input "********"
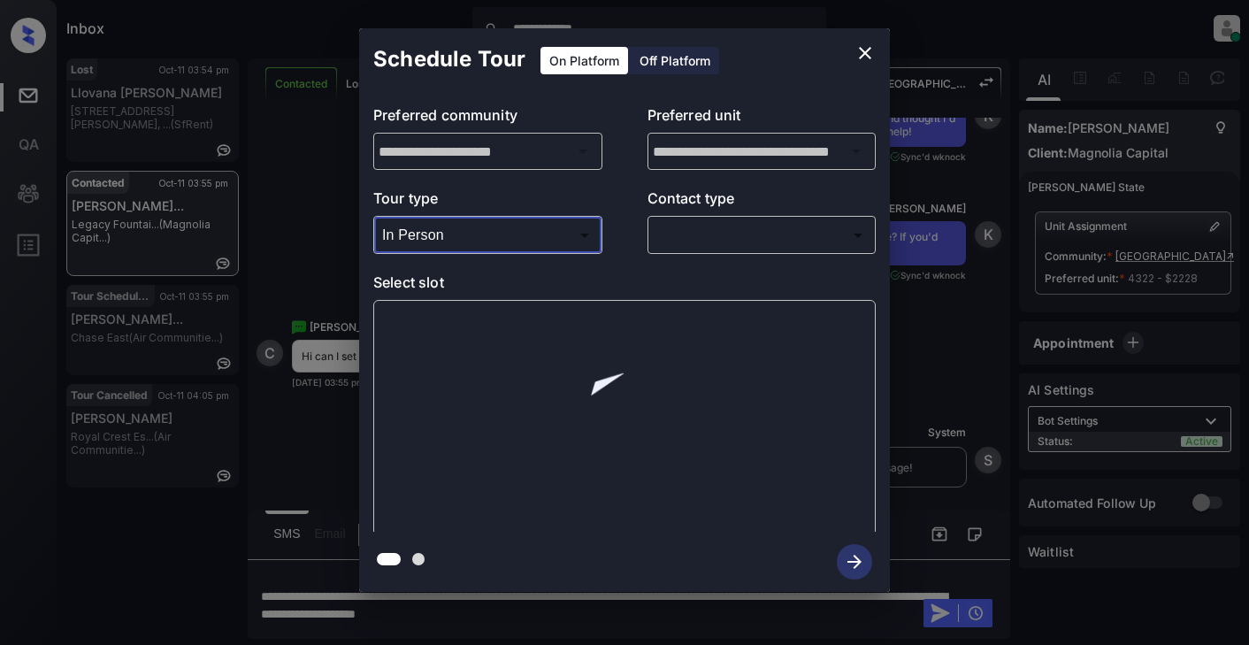
click at [708, 239] on body "**********" at bounding box center [624, 322] width 1249 height 645
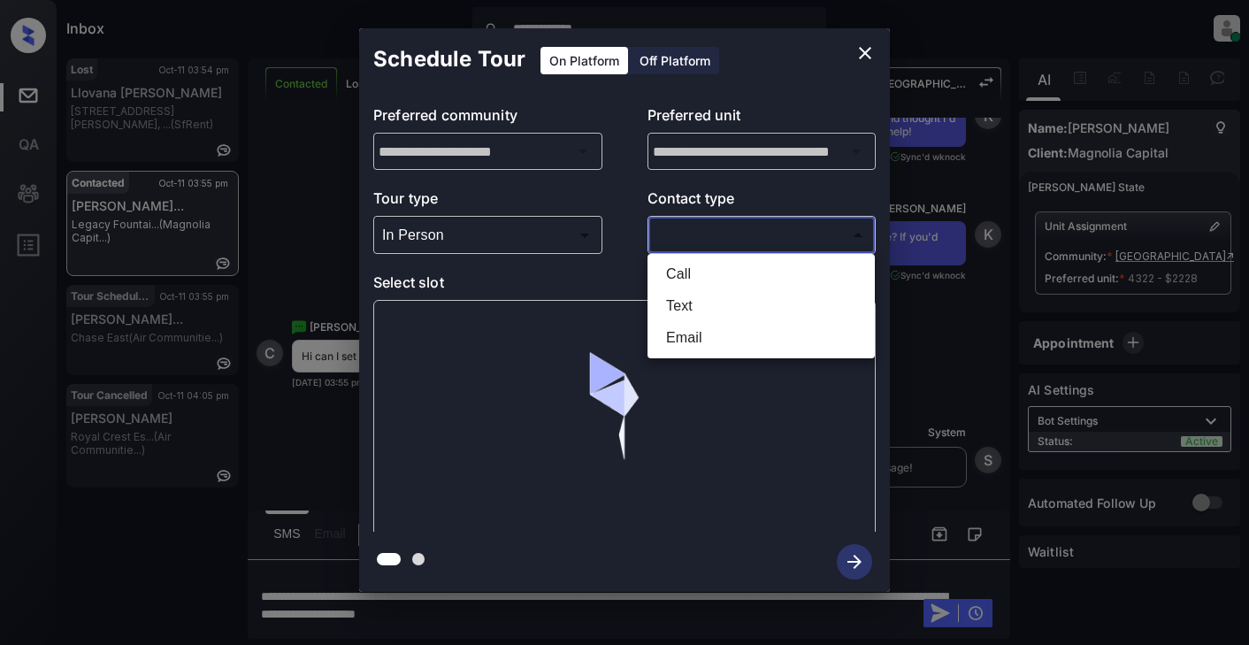
click at [686, 305] on li "Text" at bounding box center [761, 306] width 219 height 32
type input "****"
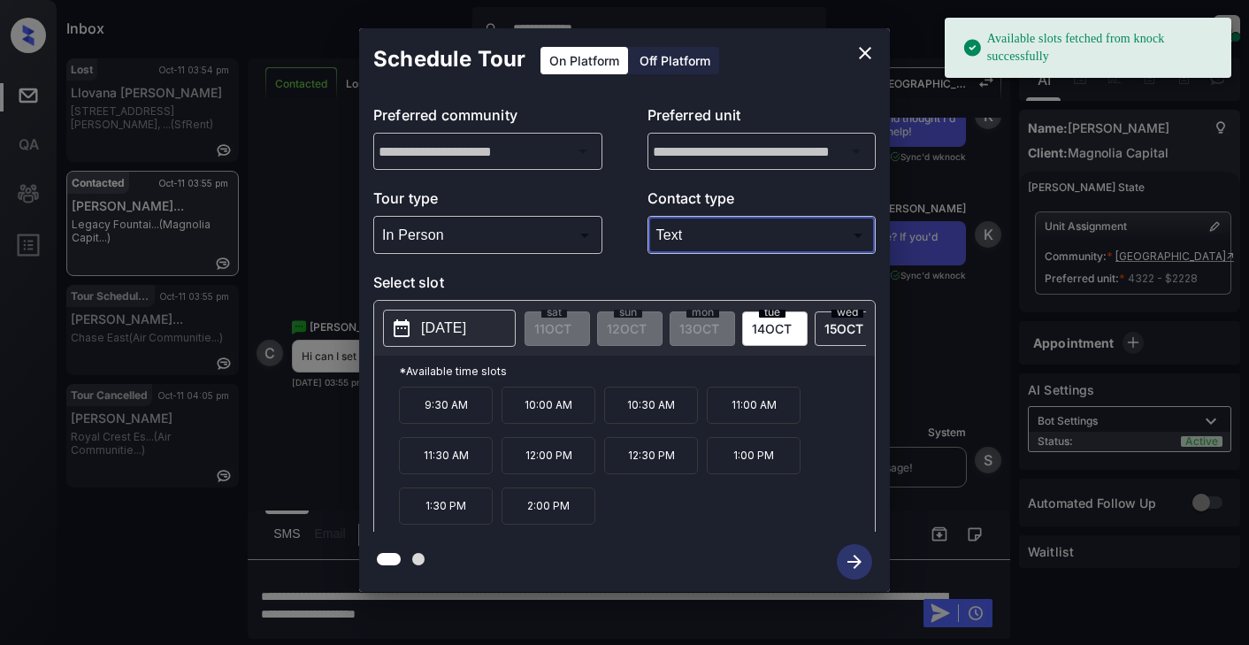
click at [466, 325] on p "[DATE]" at bounding box center [443, 328] width 45 height 21
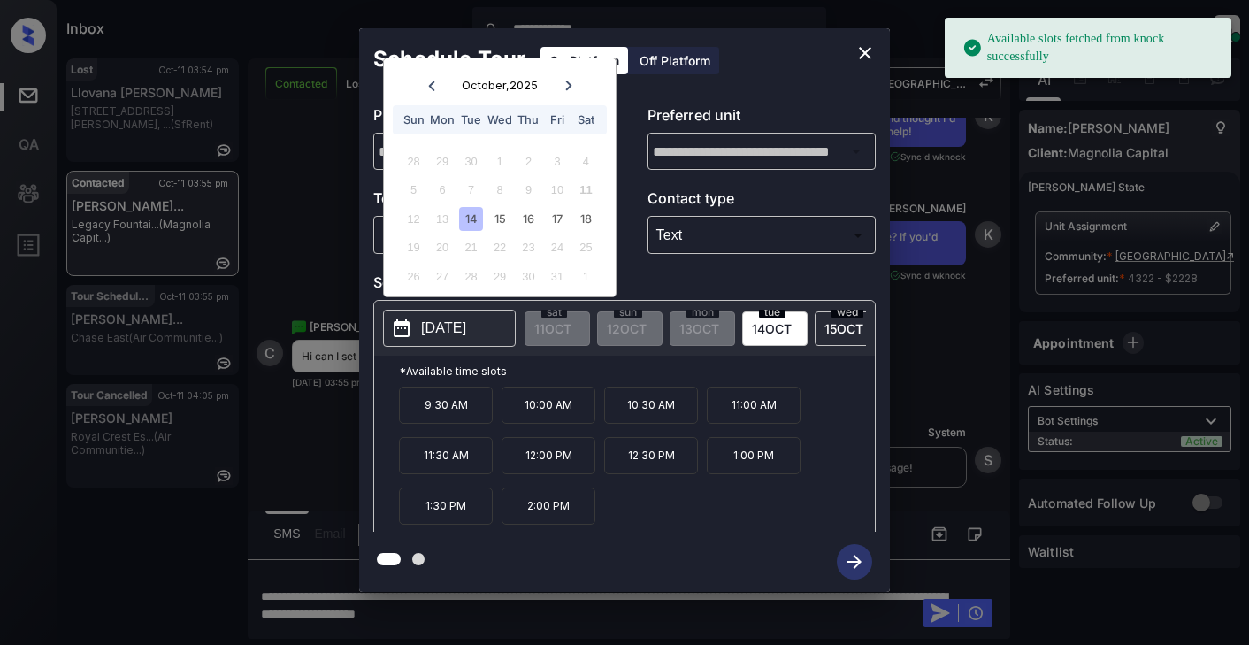
click at [569, 88] on icon at bounding box center [569, 86] width 11 height 11
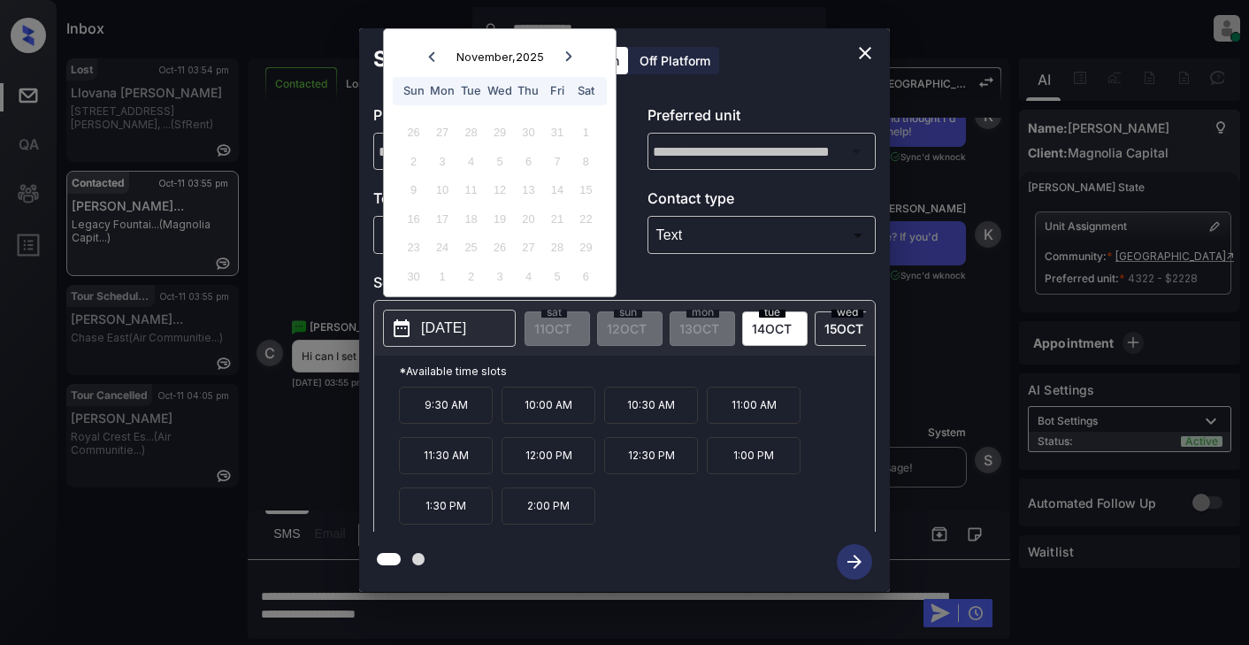
click at [567, 58] on icon at bounding box center [569, 56] width 11 height 11
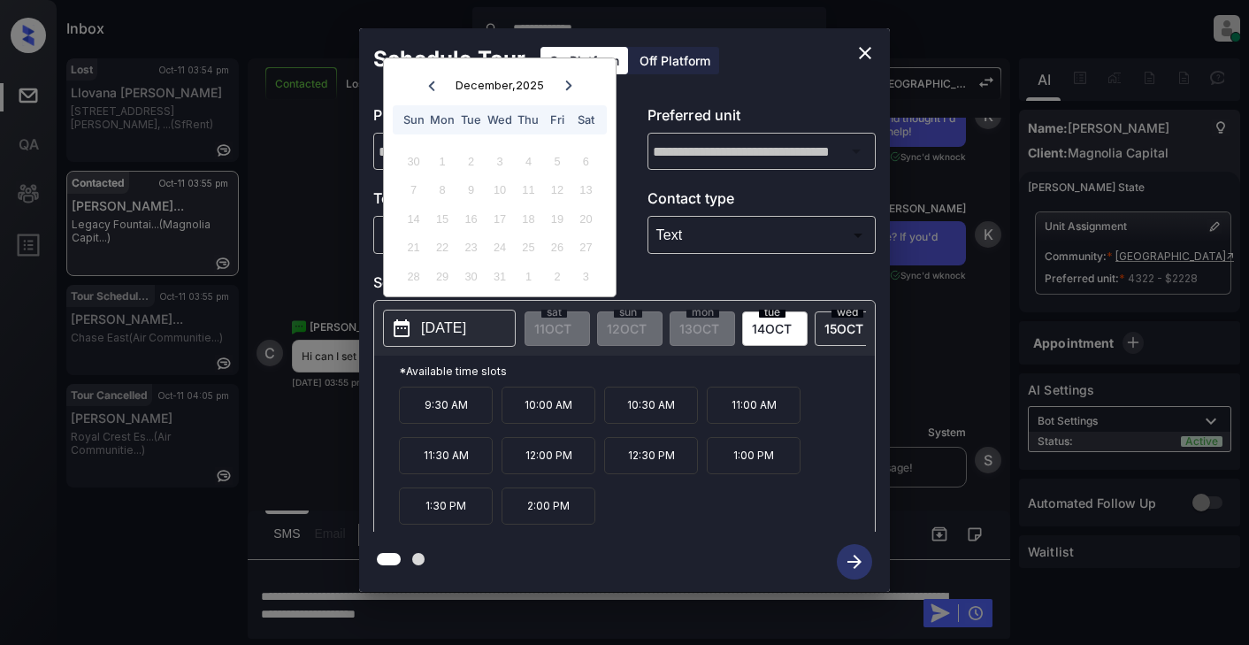
click at [426, 80] on div at bounding box center [431, 85] width 24 height 22
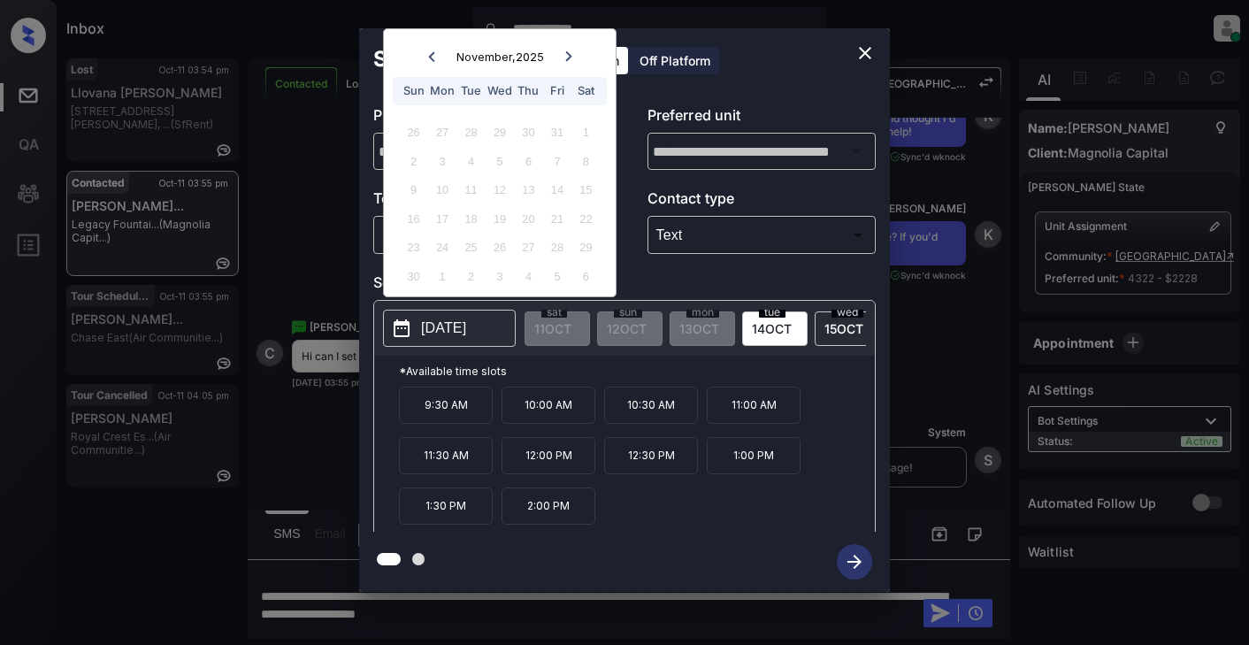
click at [871, 57] on icon "close" at bounding box center [865, 52] width 21 height 21
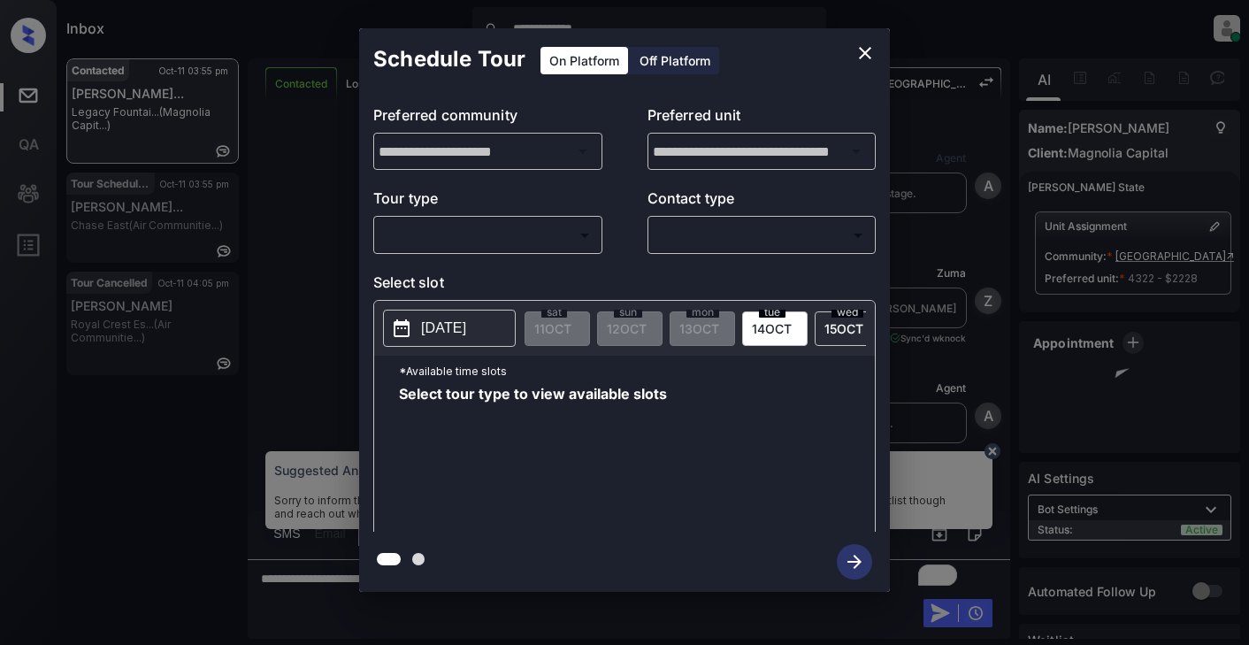
scroll to position [1013, 0]
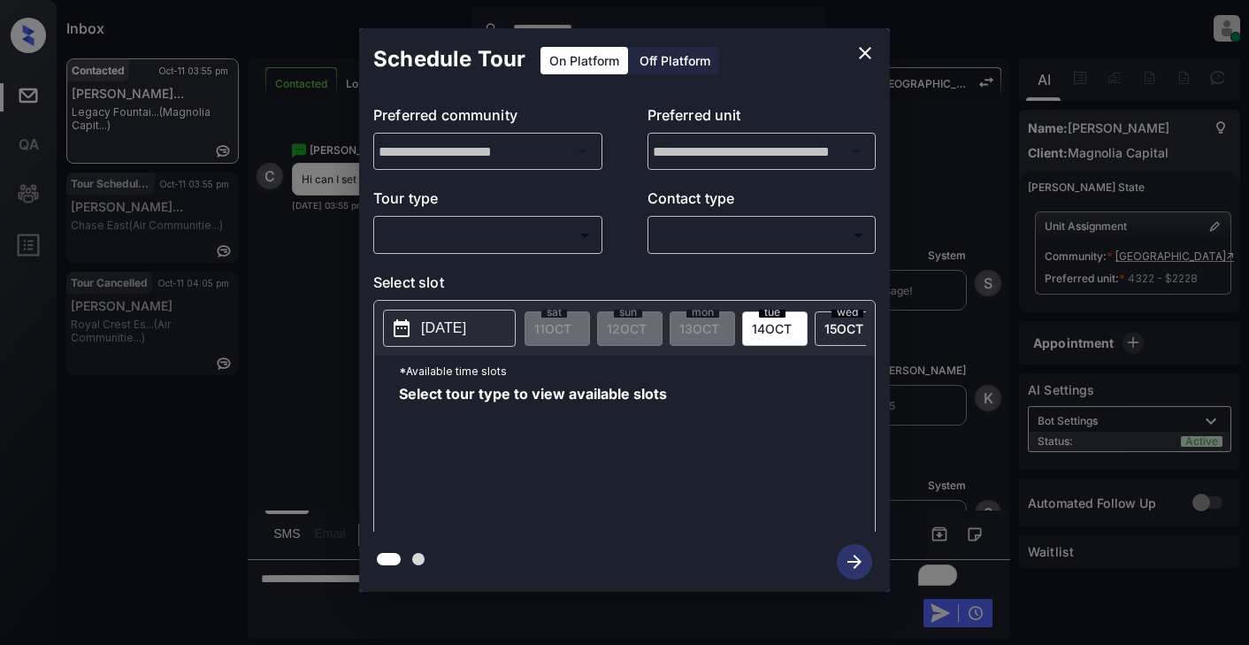
click at [426, 232] on body "**********" at bounding box center [624, 322] width 1249 height 645
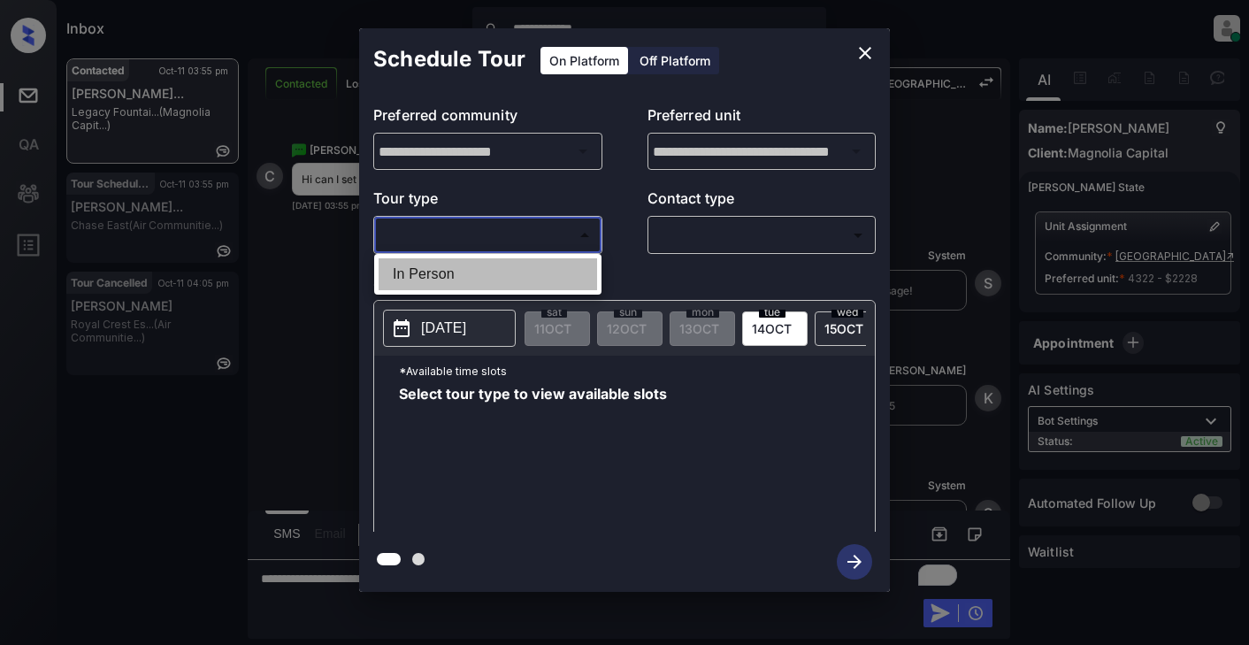
drag, startPoint x: 422, startPoint y: 272, endPoint x: 529, endPoint y: 249, distance: 109.3
click at [430, 270] on li "In Person" at bounding box center [488, 274] width 219 height 32
type input "********"
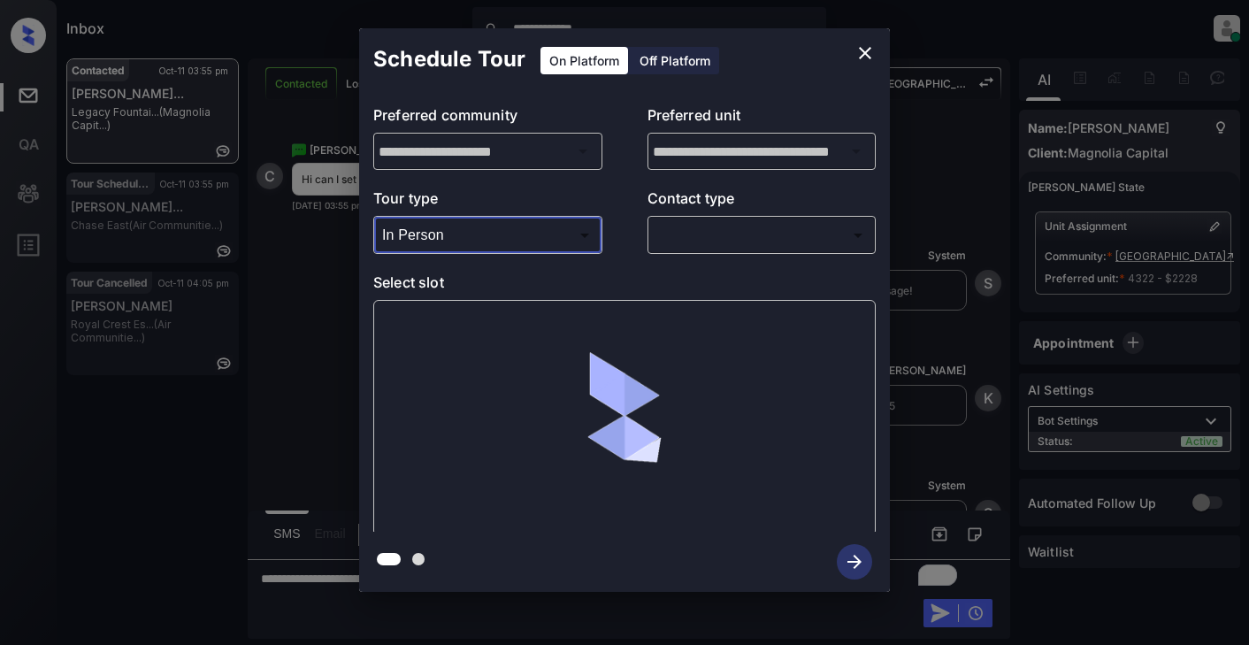
click at [688, 234] on body "**********" at bounding box center [624, 322] width 1249 height 645
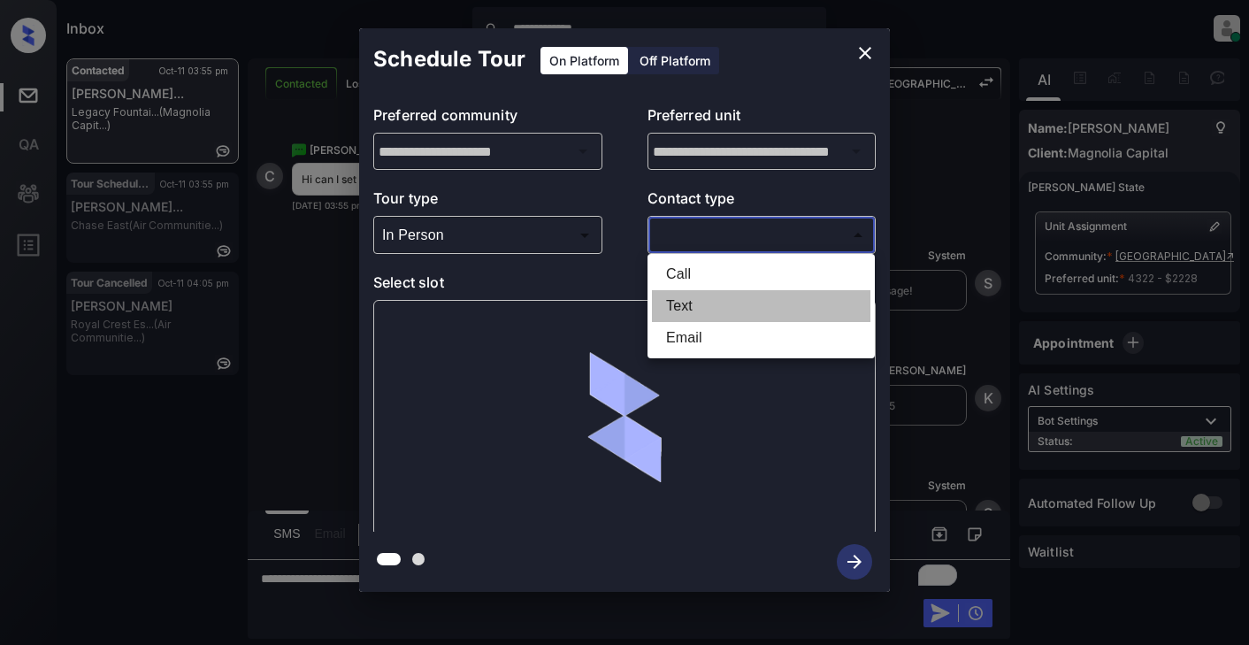
click at [692, 310] on li "Text" at bounding box center [761, 306] width 219 height 32
type input "****"
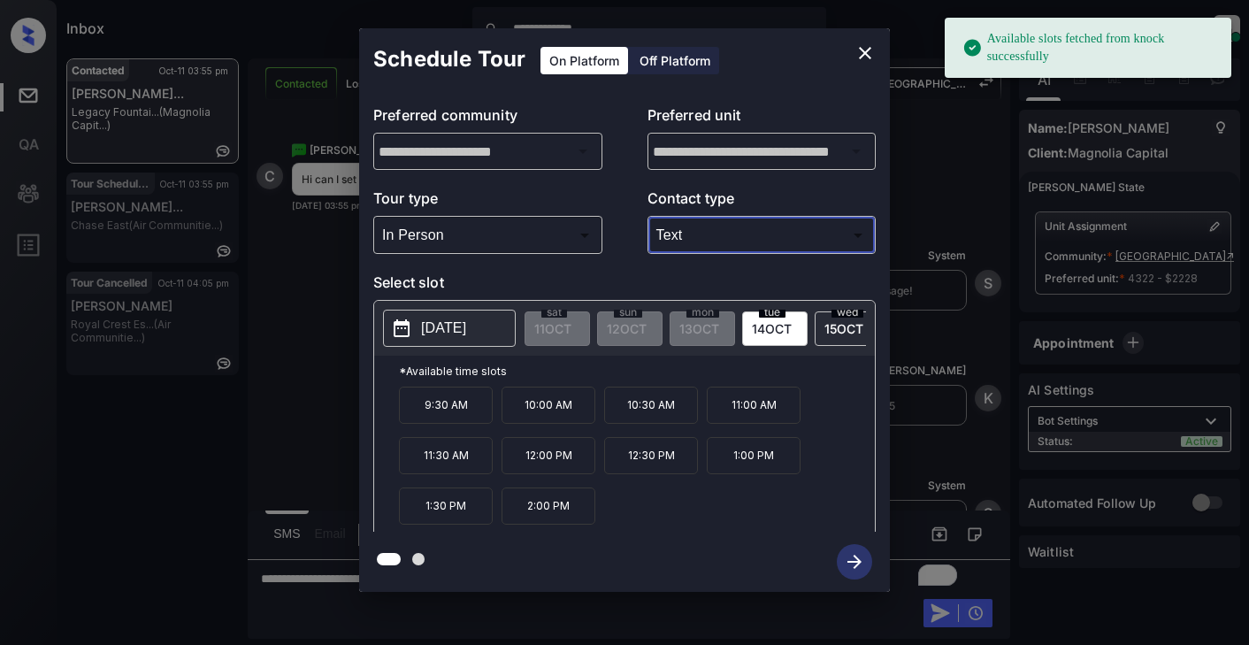
drag, startPoint x: 457, startPoint y: 343, endPoint x: 468, endPoint y: 337, distance: 12.3
click at [457, 342] on button "2025-10-14" at bounding box center [449, 328] width 133 height 37
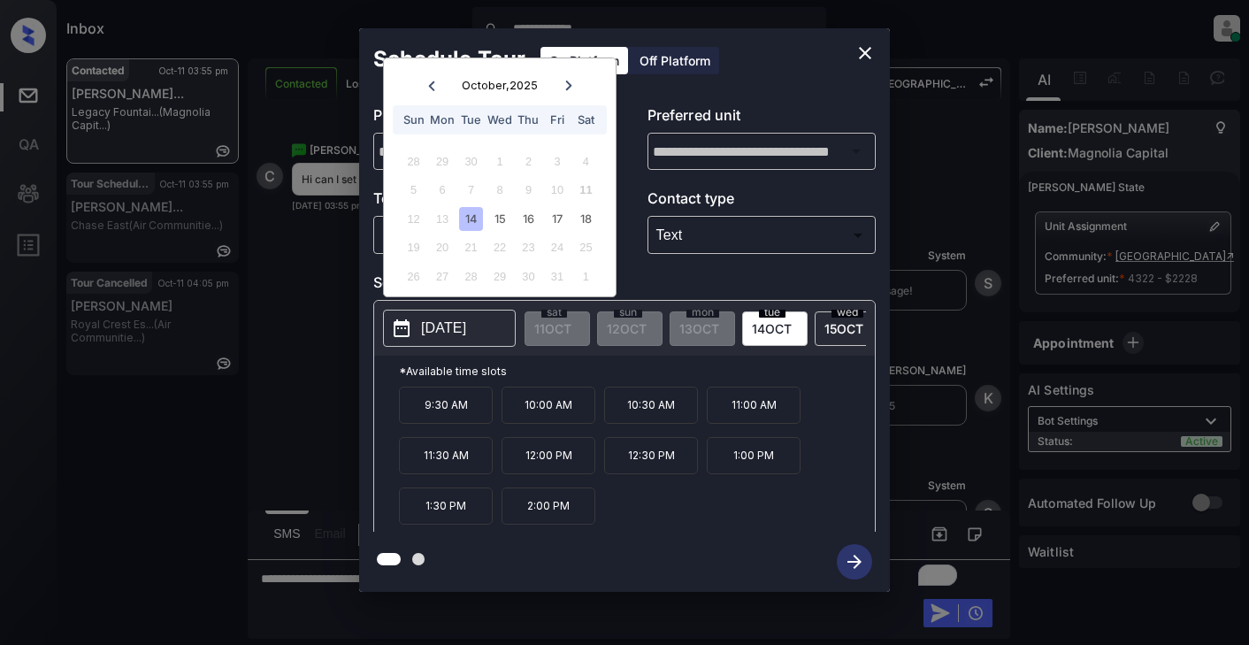
click at [564, 88] on icon at bounding box center [569, 86] width 11 height 11
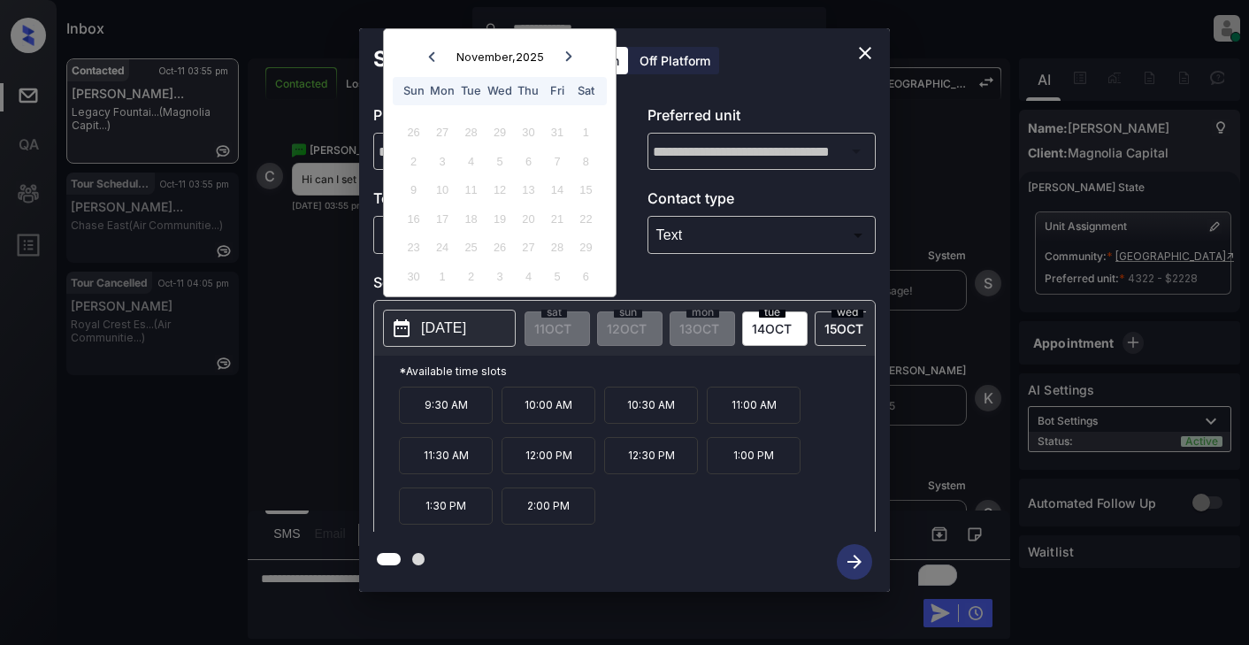
click at [436, 61] on icon at bounding box center [431, 56] width 11 height 11
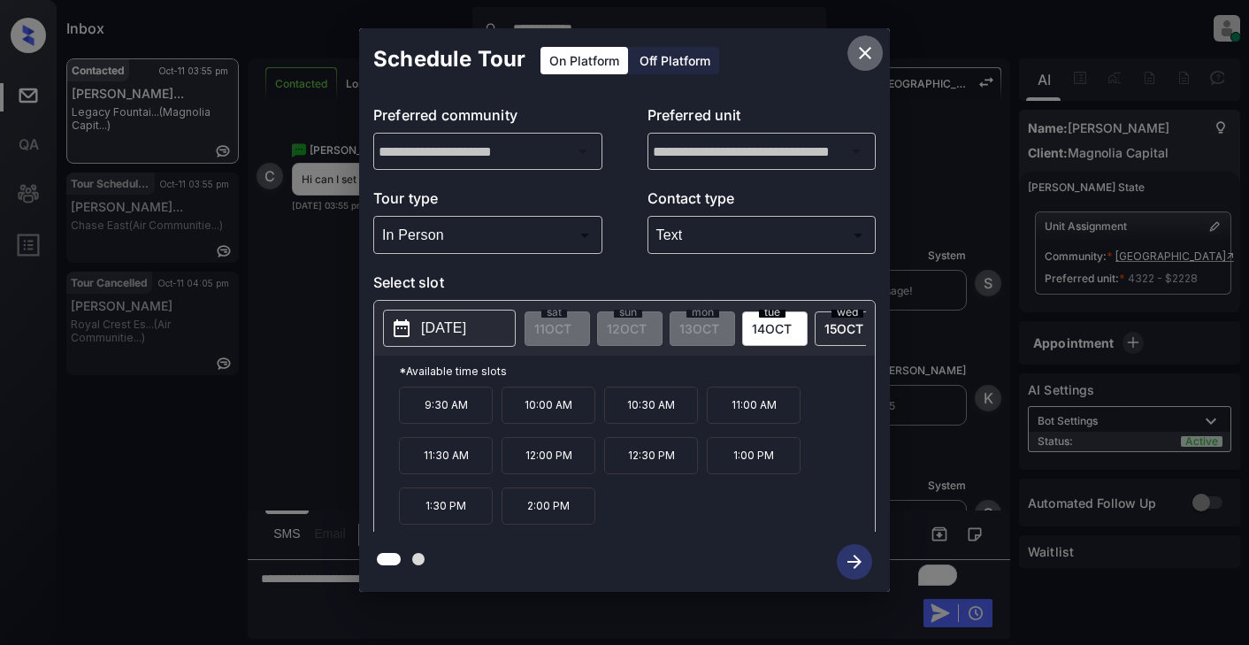
click at [865, 59] on icon "close" at bounding box center [865, 52] width 21 height 21
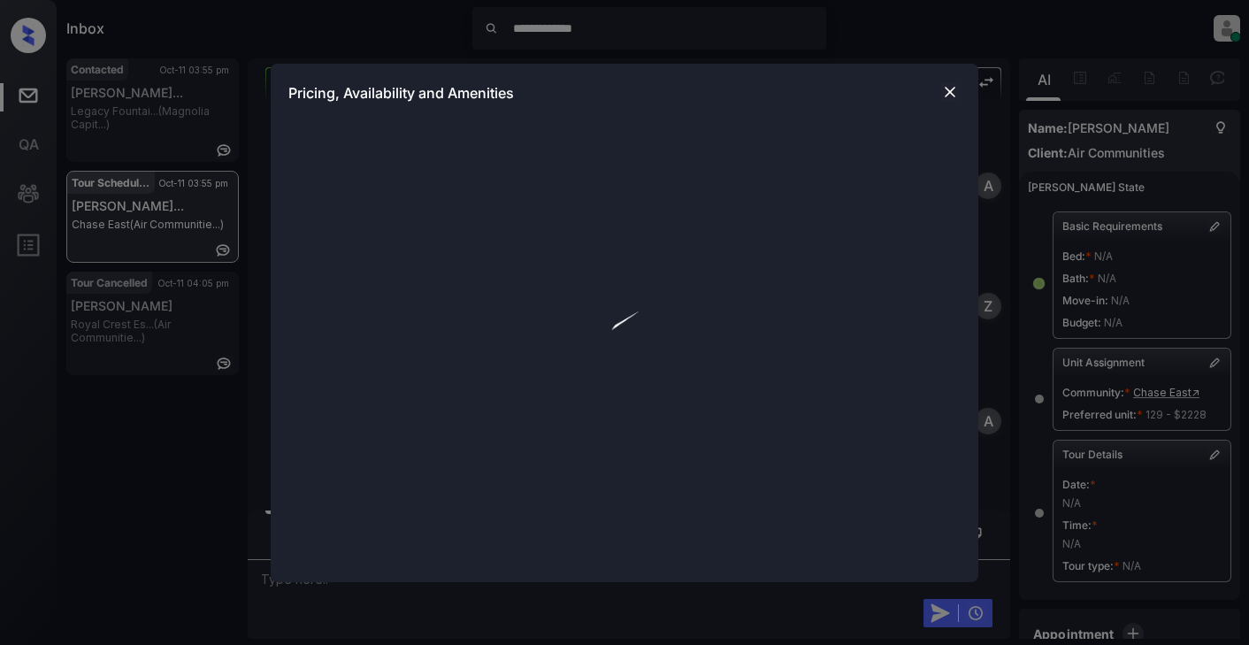
scroll to position [10496, 0]
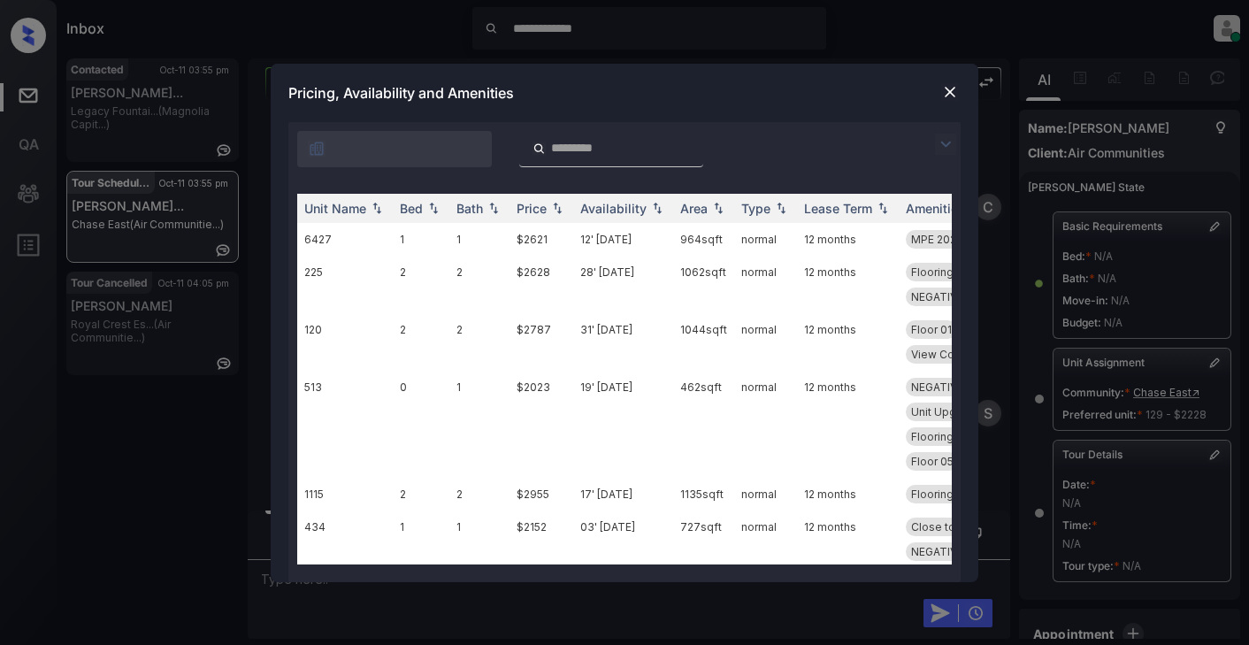
click at [946, 145] on img at bounding box center [945, 144] width 21 height 21
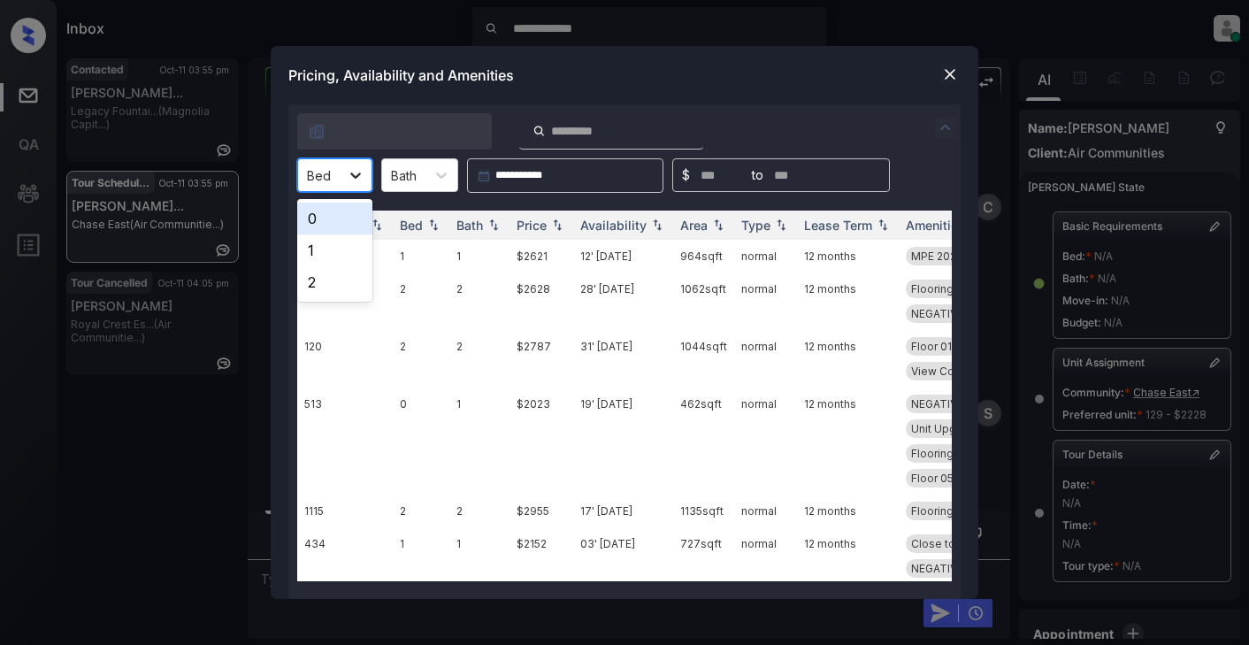
click at [352, 173] on icon at bounding box center [356, 175] width 18 height 18
click at [314, 247] on div "1" at bounding box center [334, 250] width 75 height 32
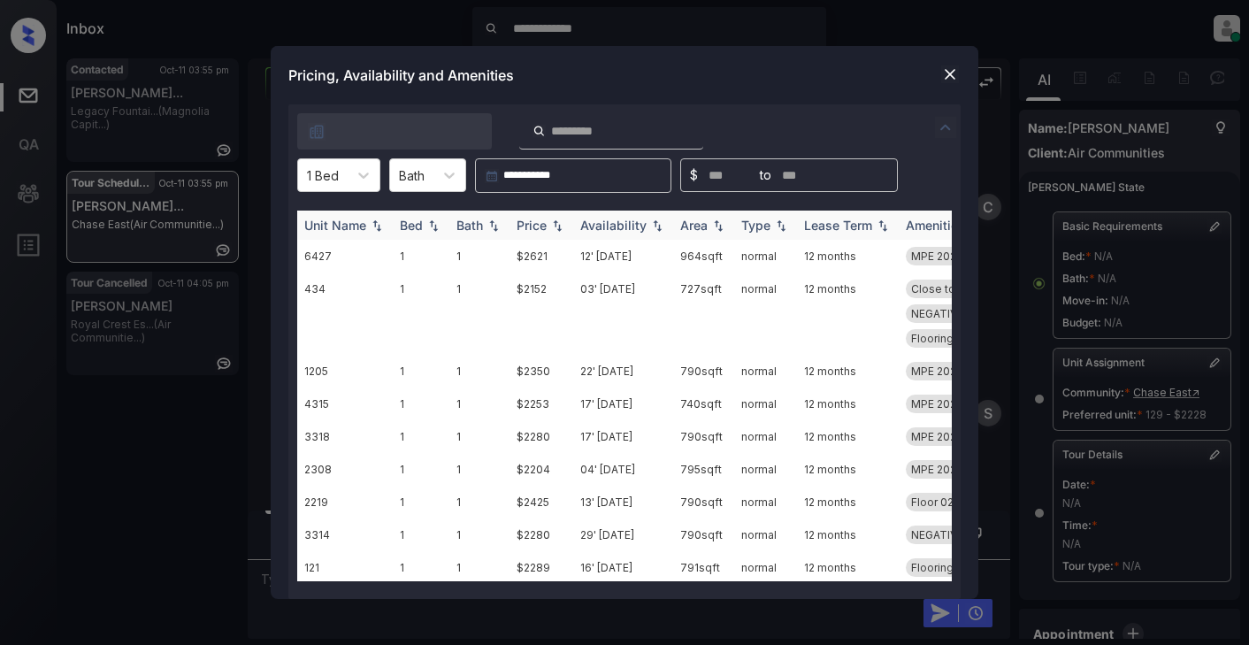
click at [371, 220] on img at bounding box center [377, 225] width 18 height 12
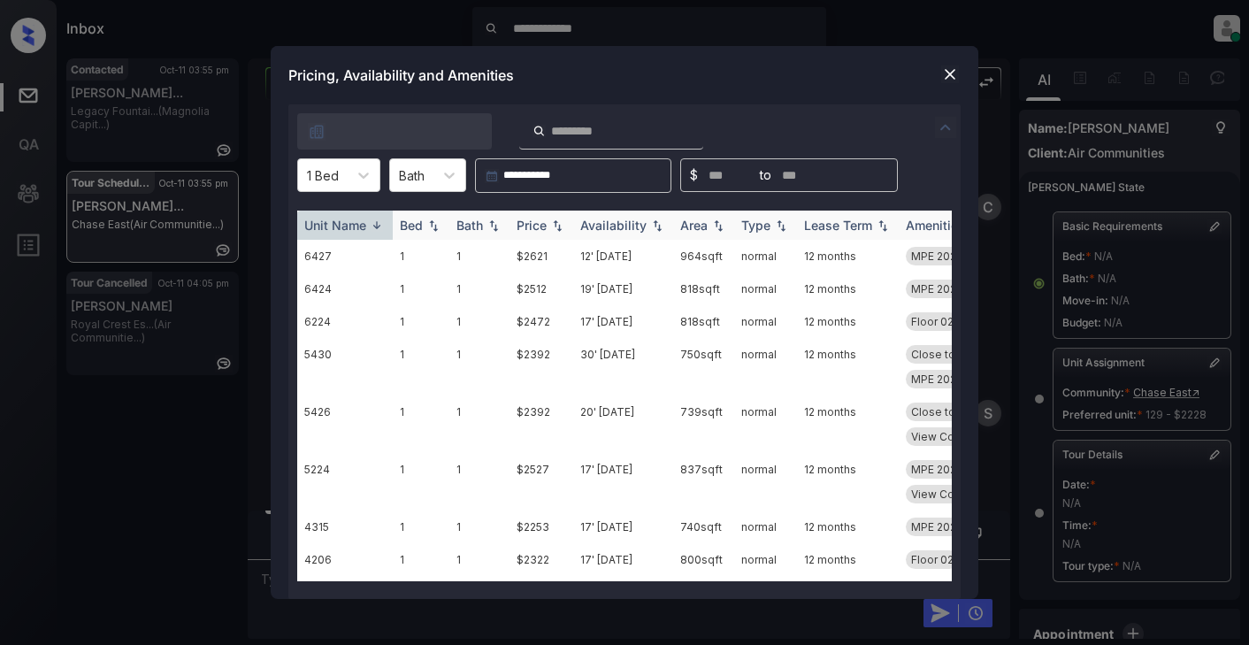
click at [371, 220] on img at bounding box center [377, 225] width 18 height 13
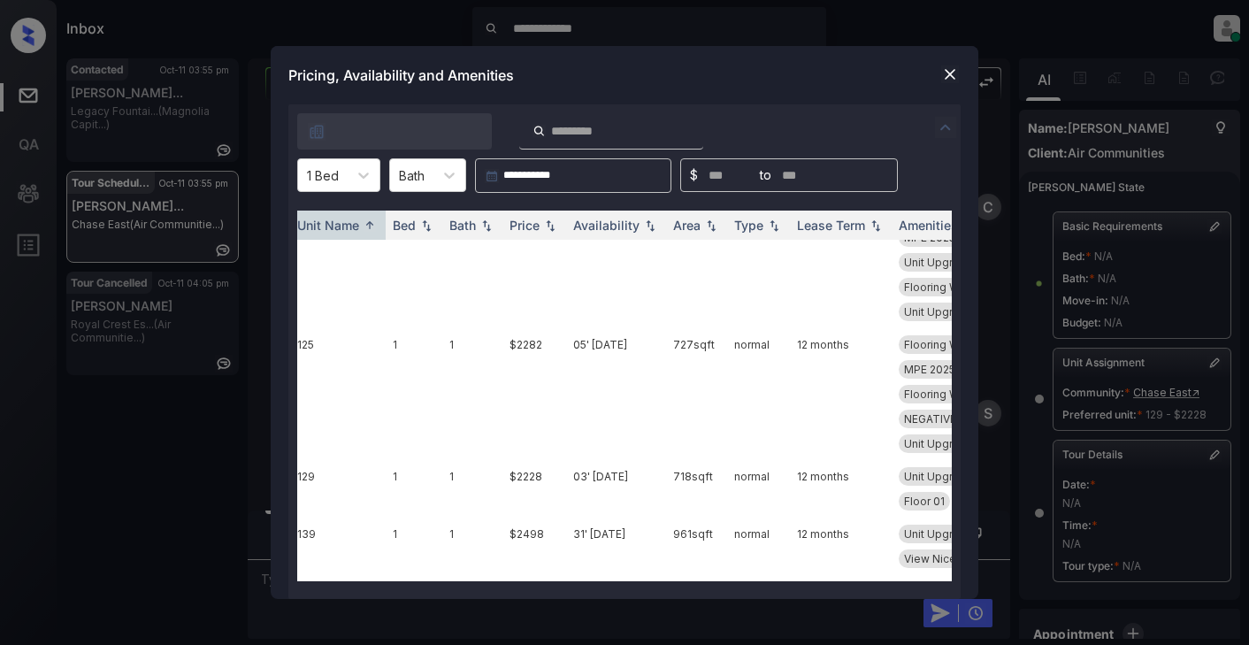
scroll to position [265, 0]
click at [943, 73] on img at bounding box center [950, 74] width 18 height 18
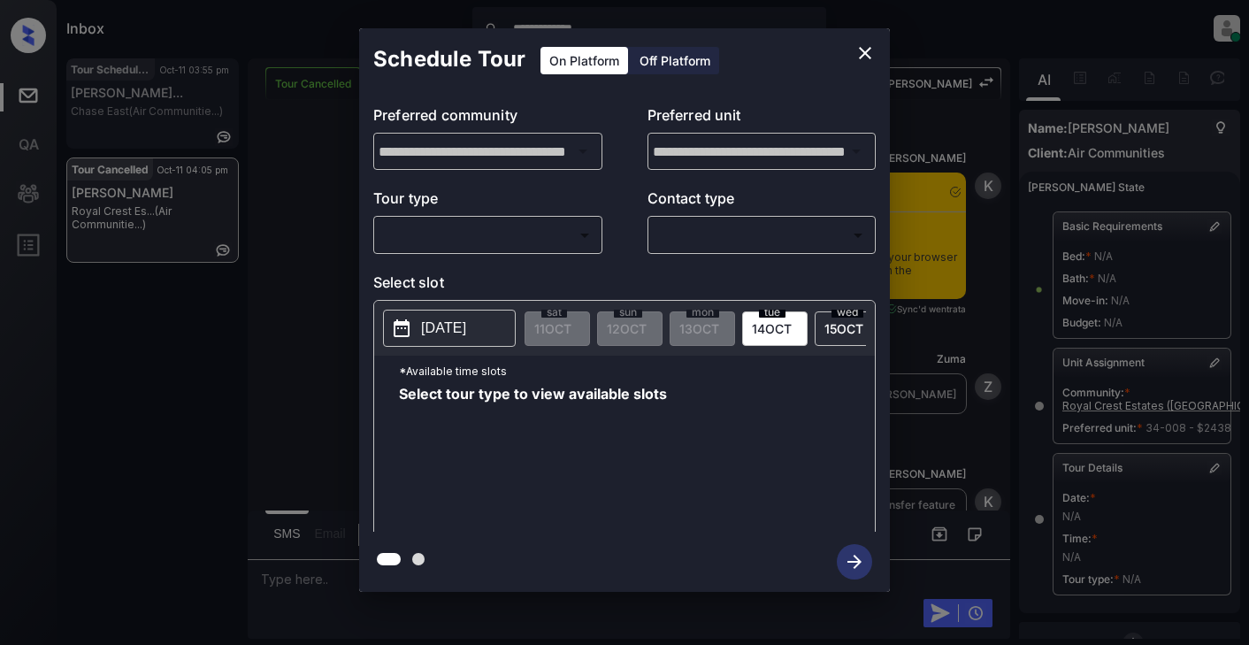
scroll to position [243, 0]
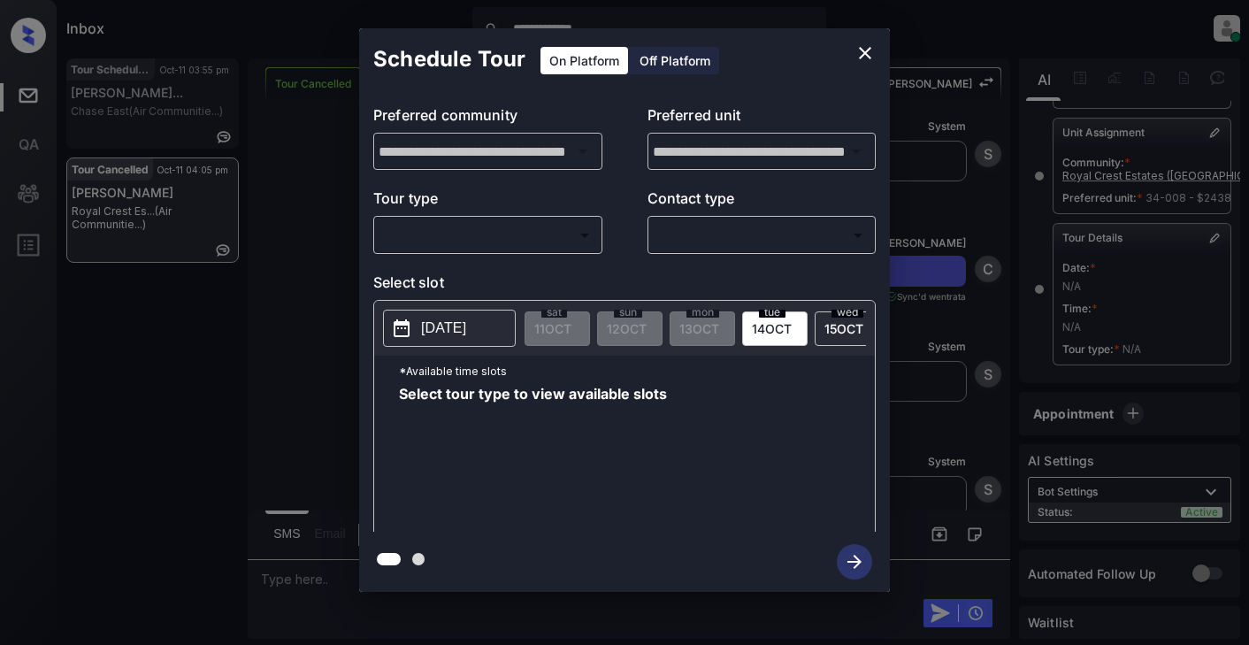
click at [547, 231] on body "**********" at bounding box center [624, 322] width 1249 height 645
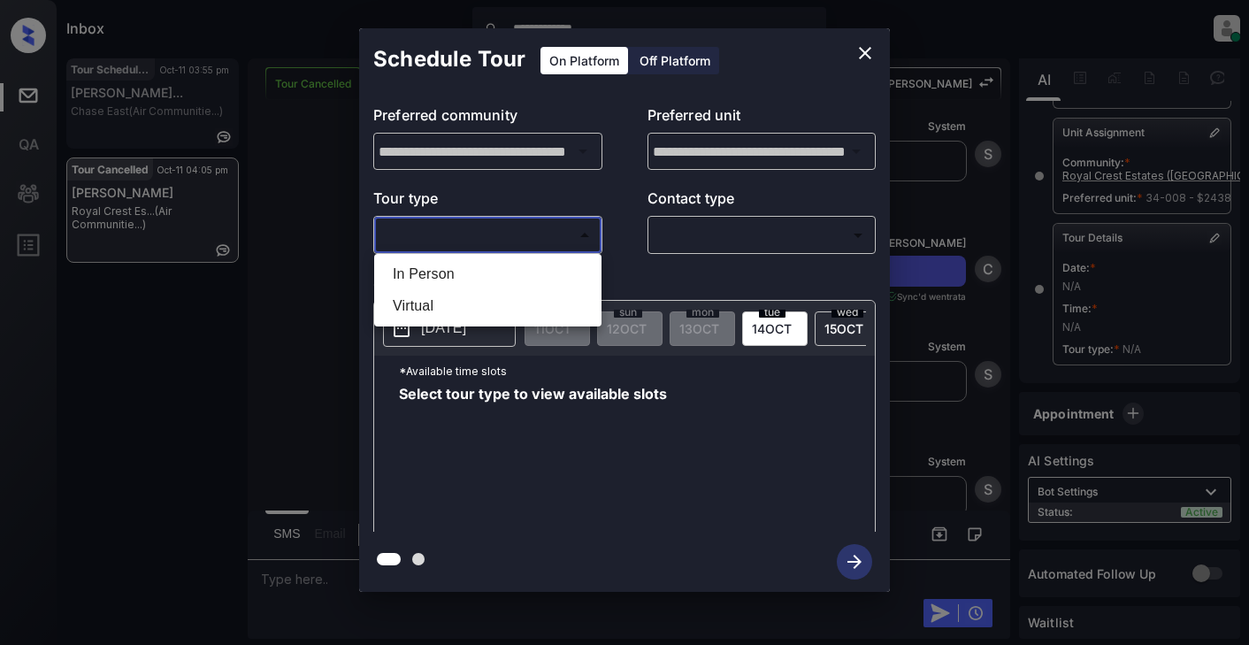
drag, startPoint x: 430, startPoint y: 273, endPoint x: 494, endPoint y: 259, distance: 65.2
click at [437, 273] on li "In Person" at bounding box center [488, 274] width 219 height 32
type input "********"
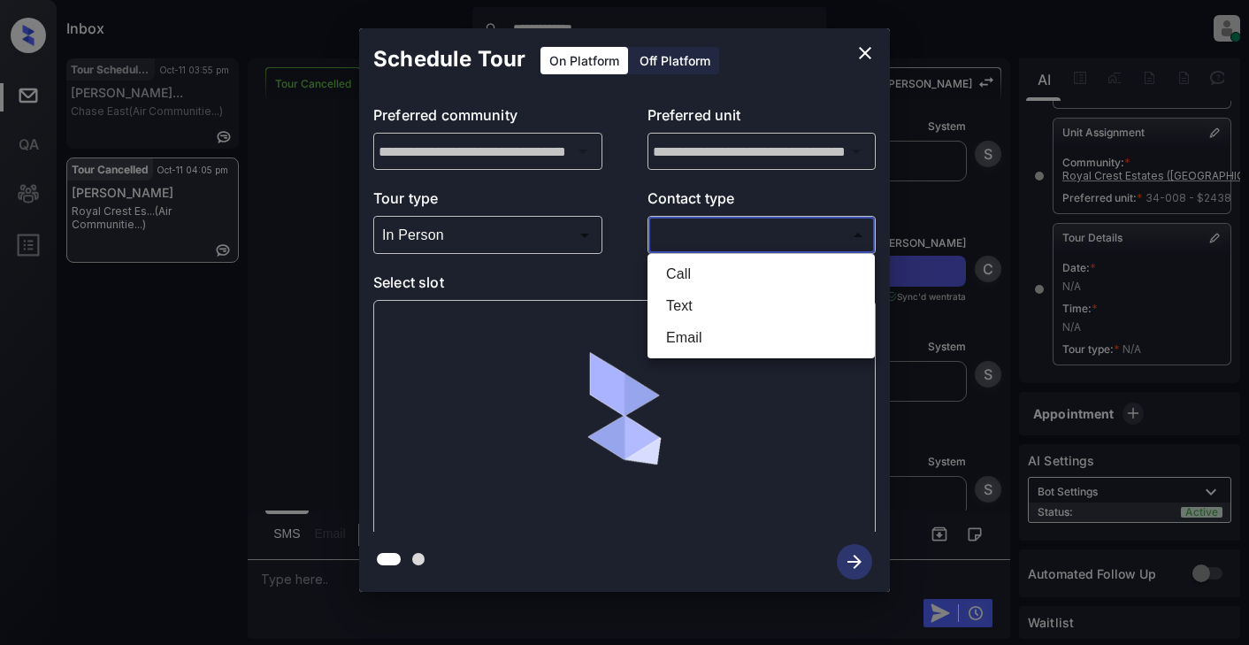
click at [705, 234] on body "**********" at bounding box center [624, 322] width 1249 height 645
click at [690, 302] on li "Text" at bounding box center [761, 306] width 219 height 32
type input "****"
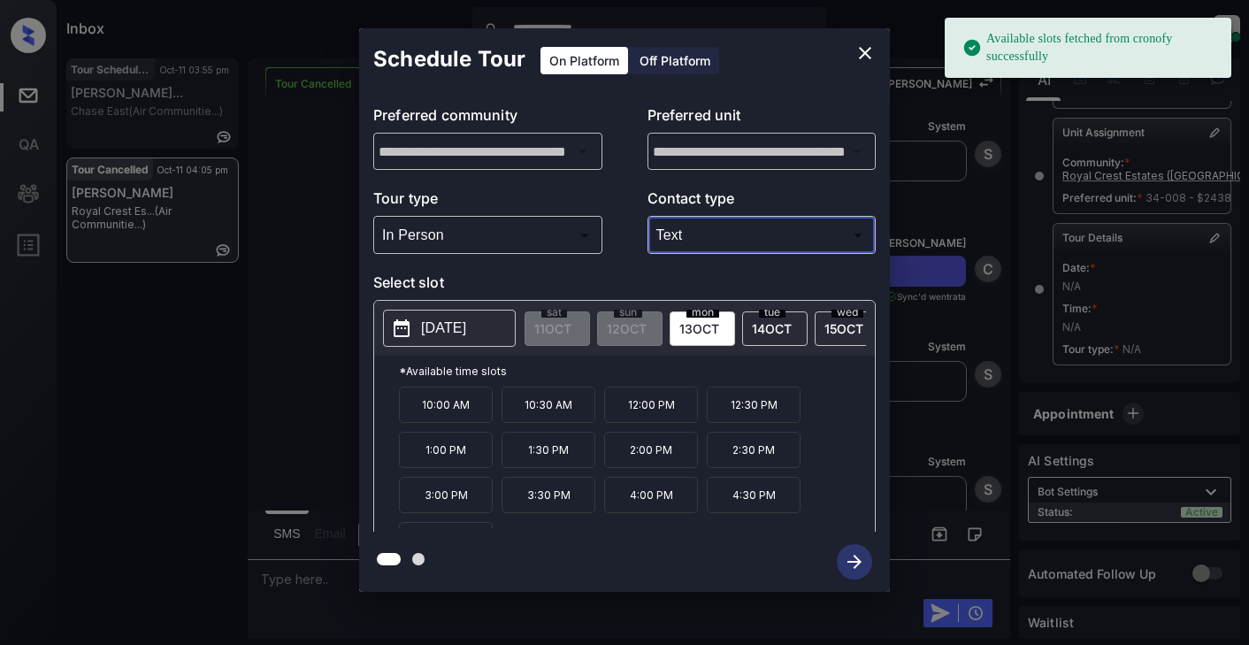
click at [466, 328] on p "2025-10-13" at bounding box center [443, 328] width 45 height 21
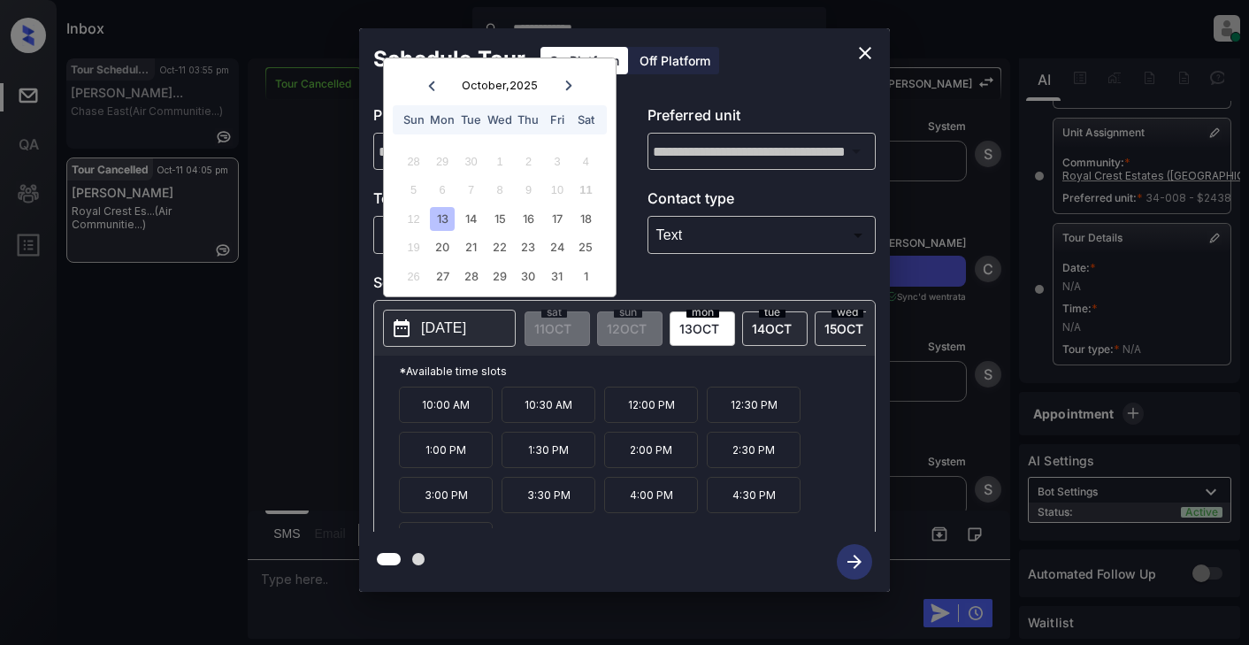
click at [697, 326] on span "13 OCT" at bounding box center [699, 328] width 40 height 15
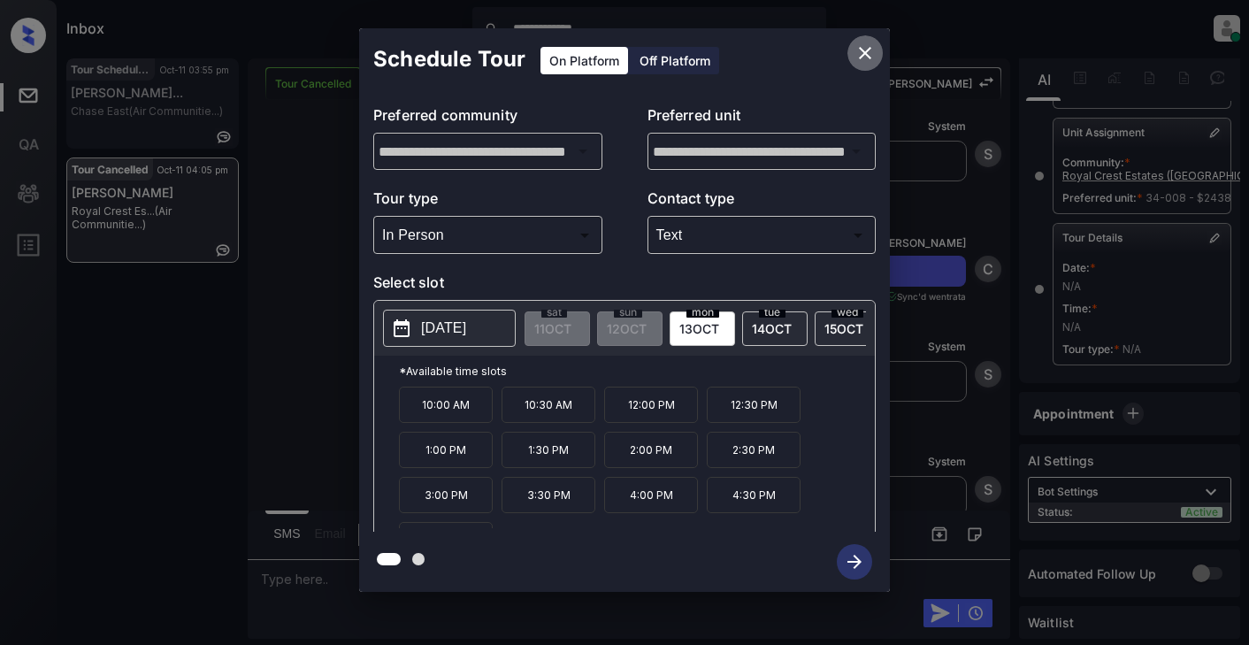
click at [860, 52] on icon "close" at bounding box center [865, 52] width 21 height 21
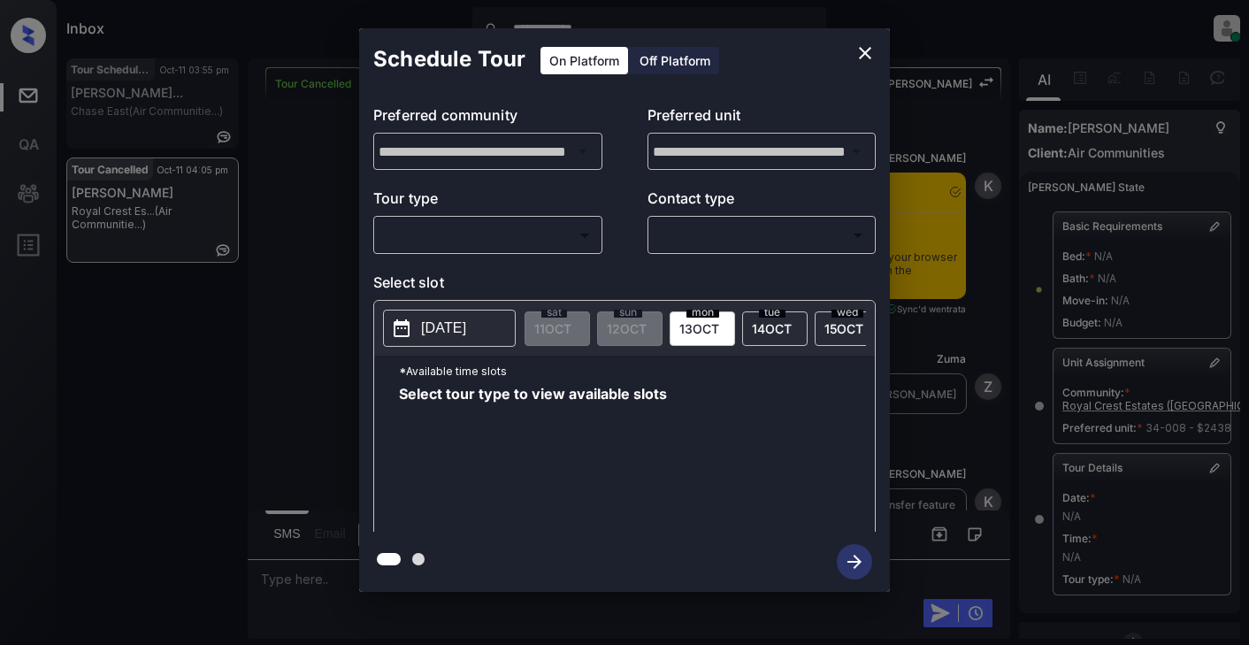
scroll to position [243, 0]
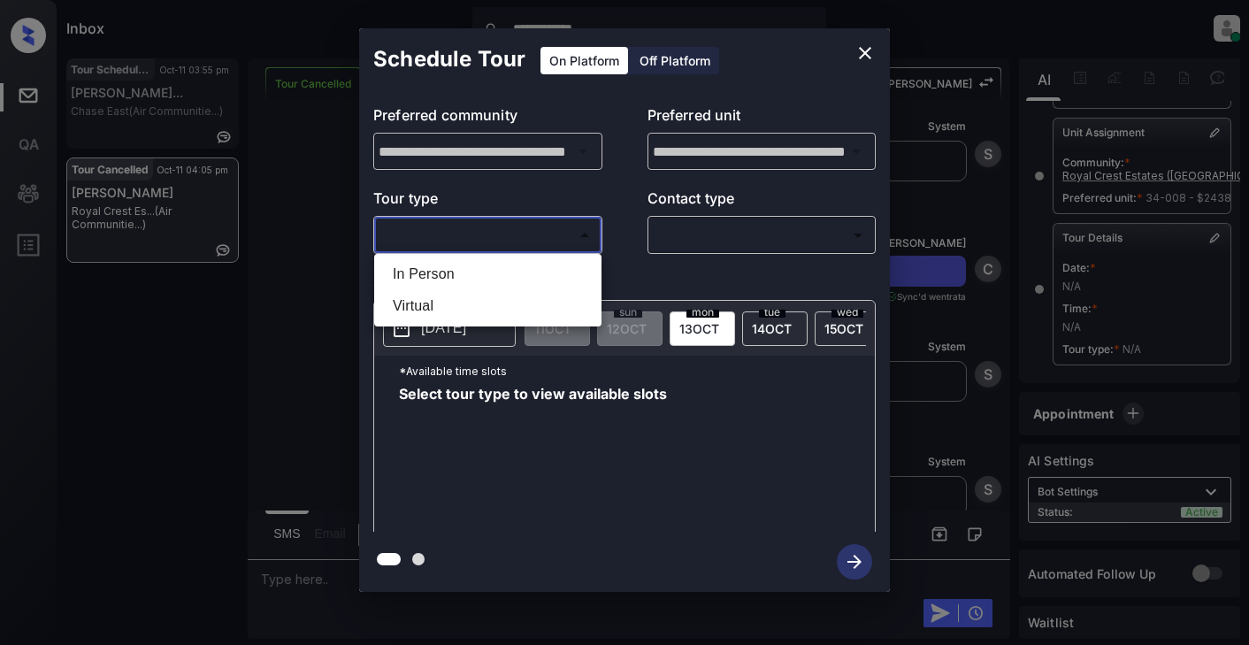
click at [463, 236] on body "**********" at bounding box center [624, 322] width 1249 height 645
drag, startPoint x: 436, startPoint y: 278, endPoint x: 452, endPoint y: 275, distance: 16.1
click at [436, 277] on li "In Person" at bounding box center [488, 274] width 219 height 32
type input "********"
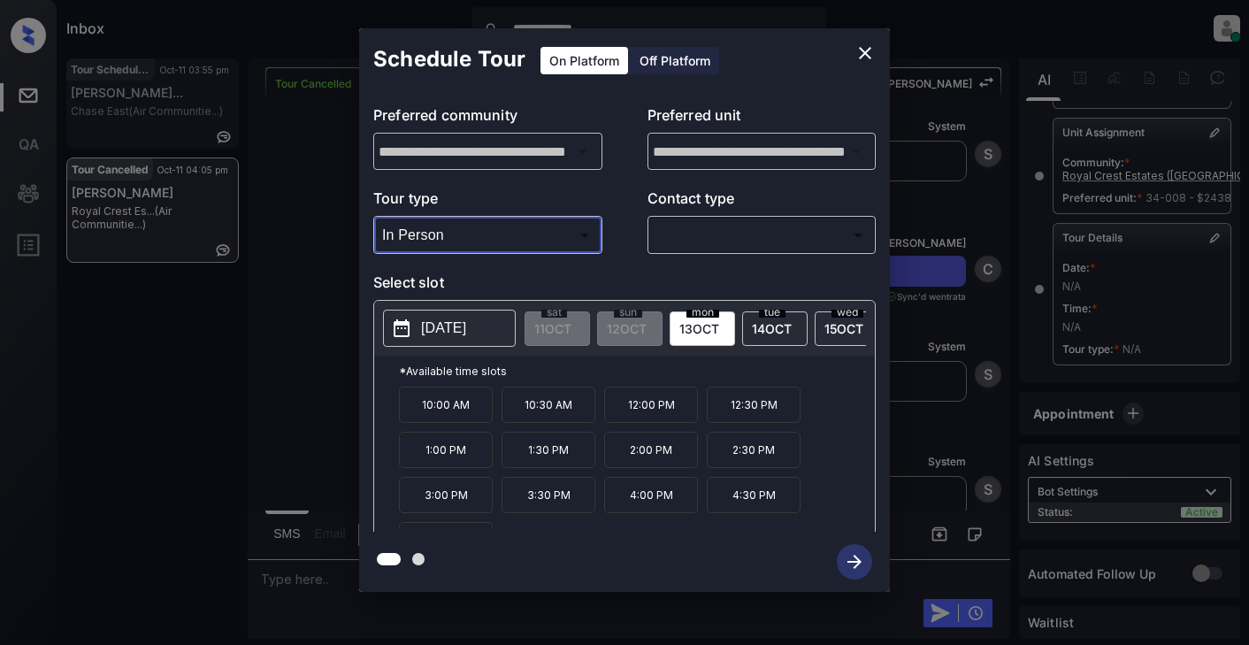
click at [857, 47] on icon "close" at bounding box center [865, 52] width 21 height 21
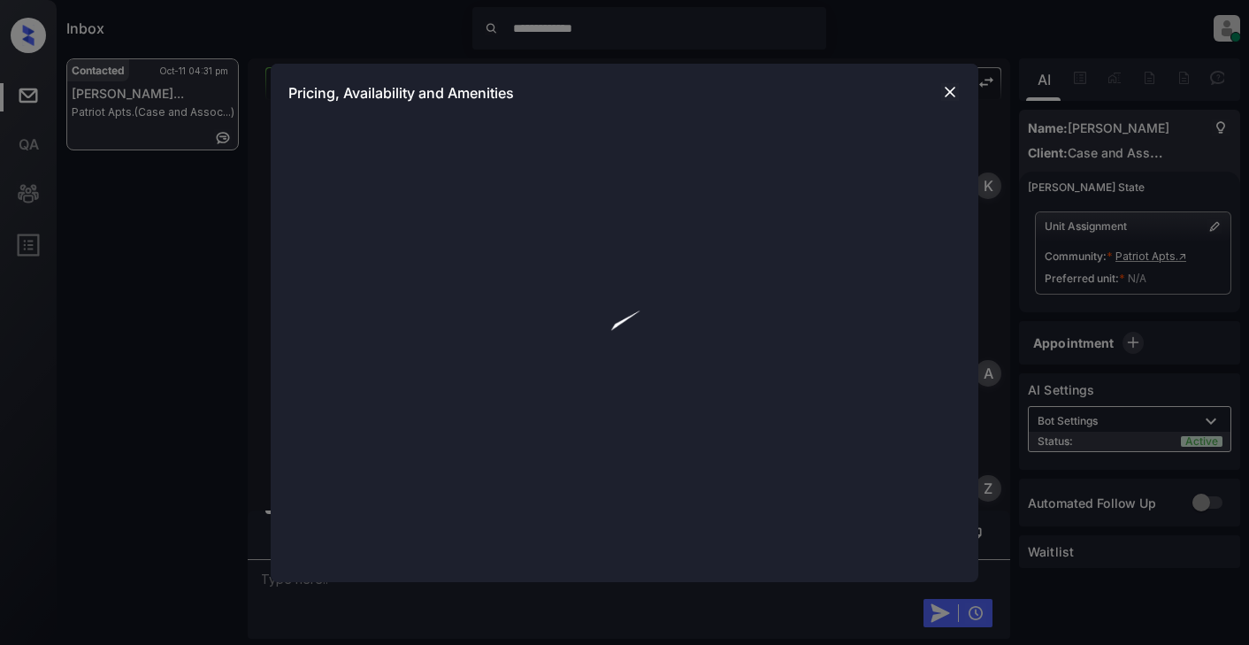
scroll to position [1389, 0]
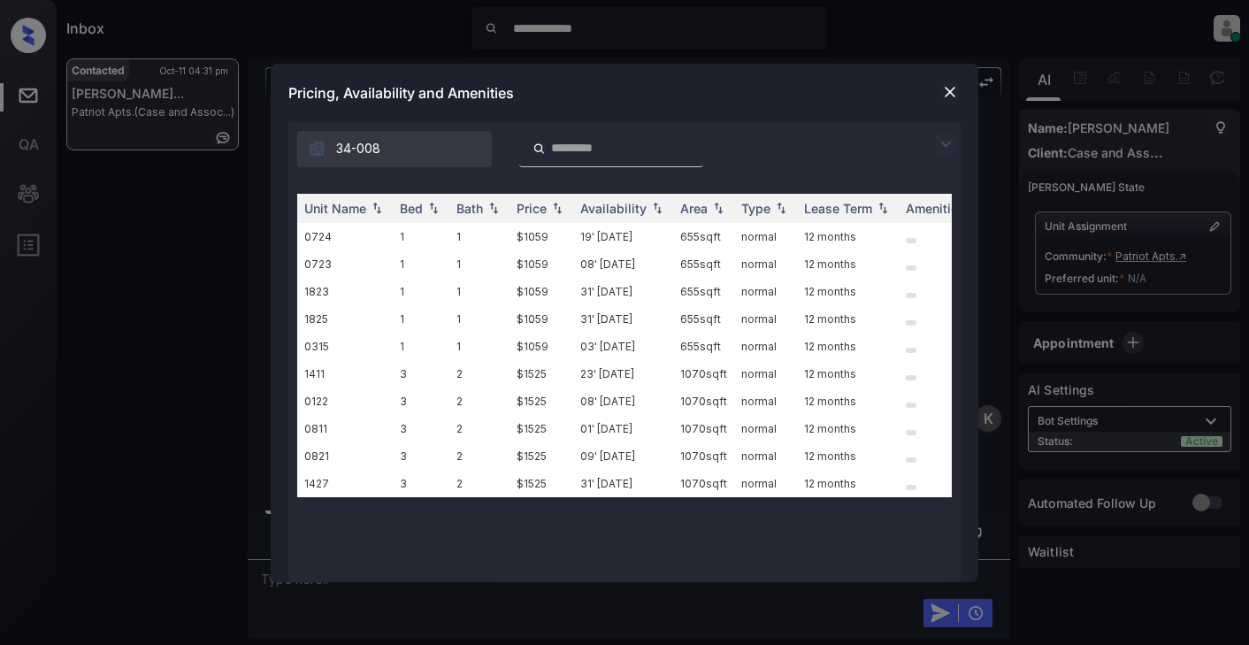
click at [945, 146] on img at bounding box center [945, 144] width 21 height 21
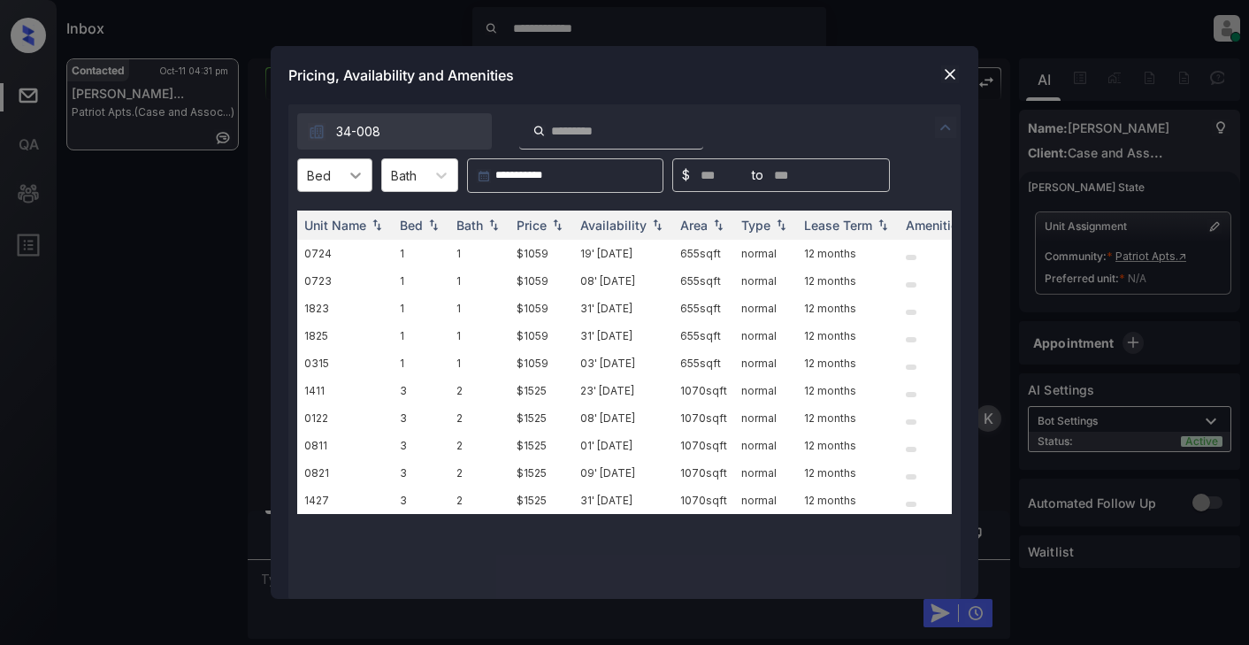
click at [352, 175] on icon at bounding box center [355, 176] width 11 height 6
click at [322, 221] on div "1" at bounding box center [334, 219] width 75 height 32
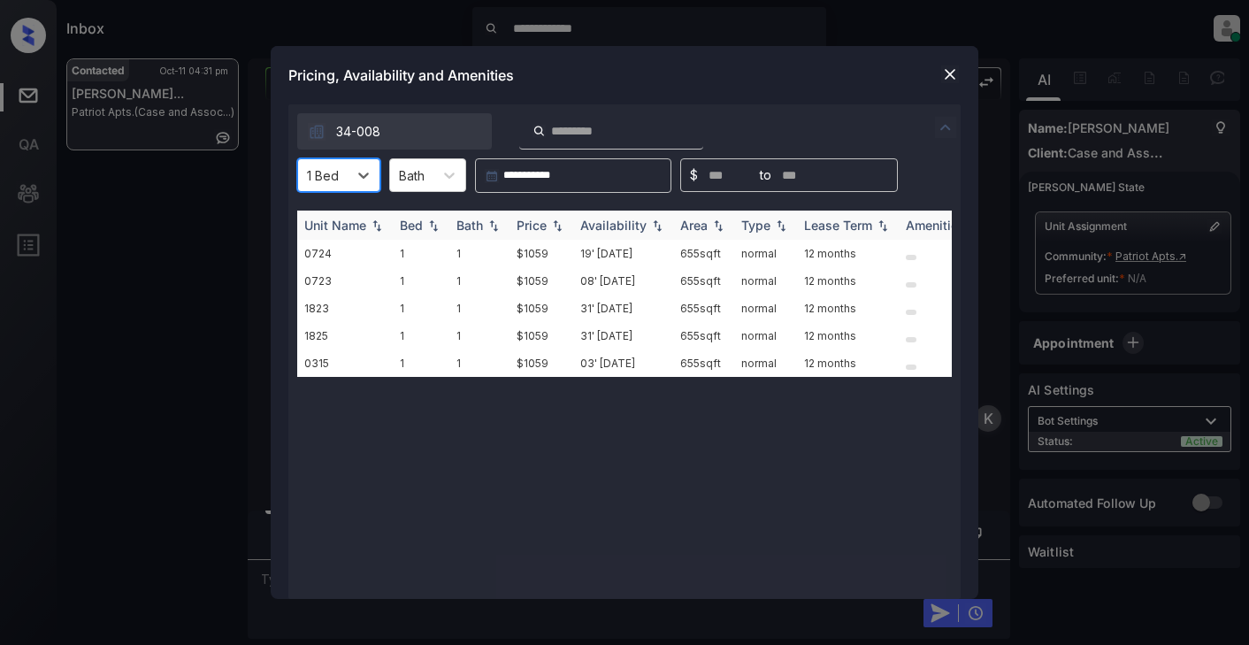
click at [542, 226] on div "Price" at bounding box center [532, 225] width 30 height 15
click at [362, 171] on icon at bounding box center [364, 175] width 18 height 18
drag, startPoint x: 317, startPoint y: 250, endPoint x: 338, endPoint y: 248, distance: 21.4
click at [318, 250] on div "3" at bounding box center [338, 250] width 83 height 32
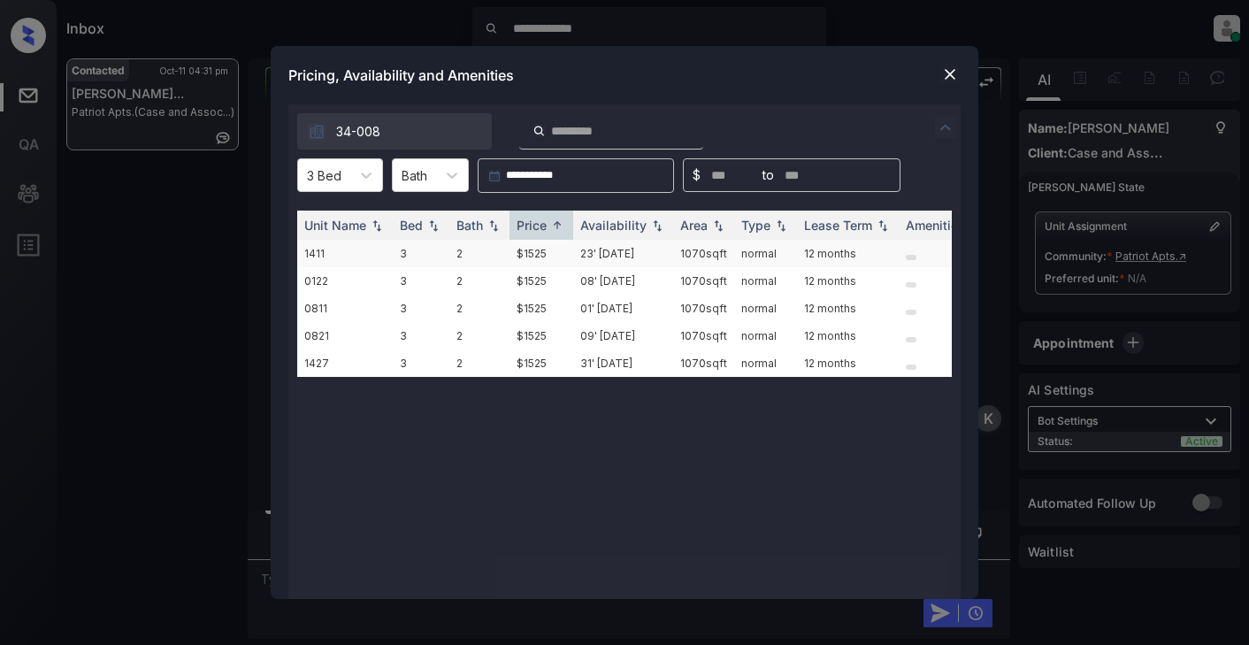
click at [532, 257] on td "$1525" at bounding box center [542, 253] width 64 height 27
drag, startPoint x: 532, startPoint y: 257, endPoint x: 544, endPoint y: 255, distance: 12.7
click at [535, 257] on td "$1525" at bounding box center [542, 253] width 64 height 27
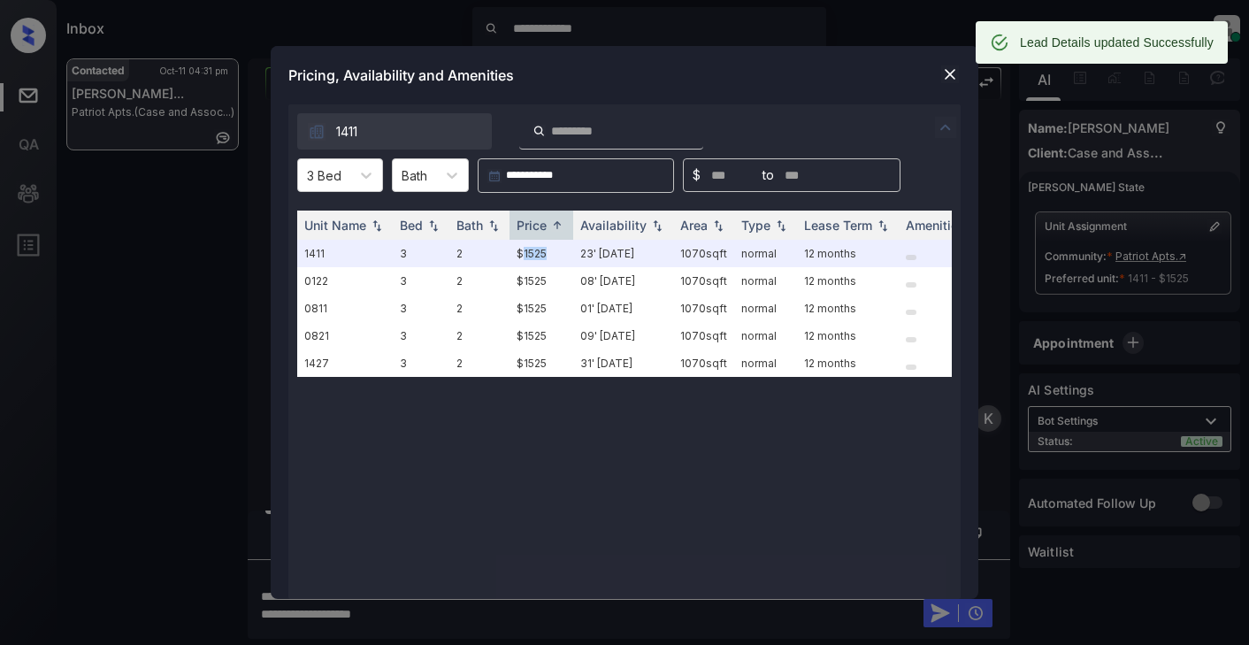
click at [952, 78] on img at bounding box center [950, 74] width 18 height 18
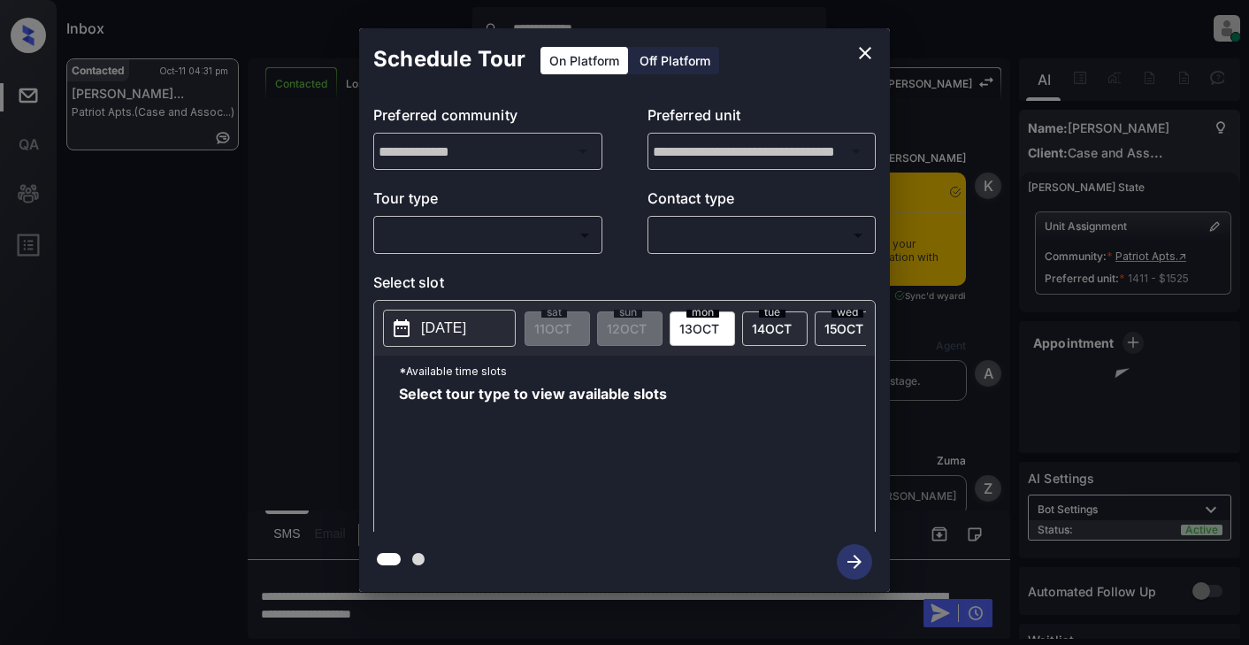
scroll to position [1946, 0]
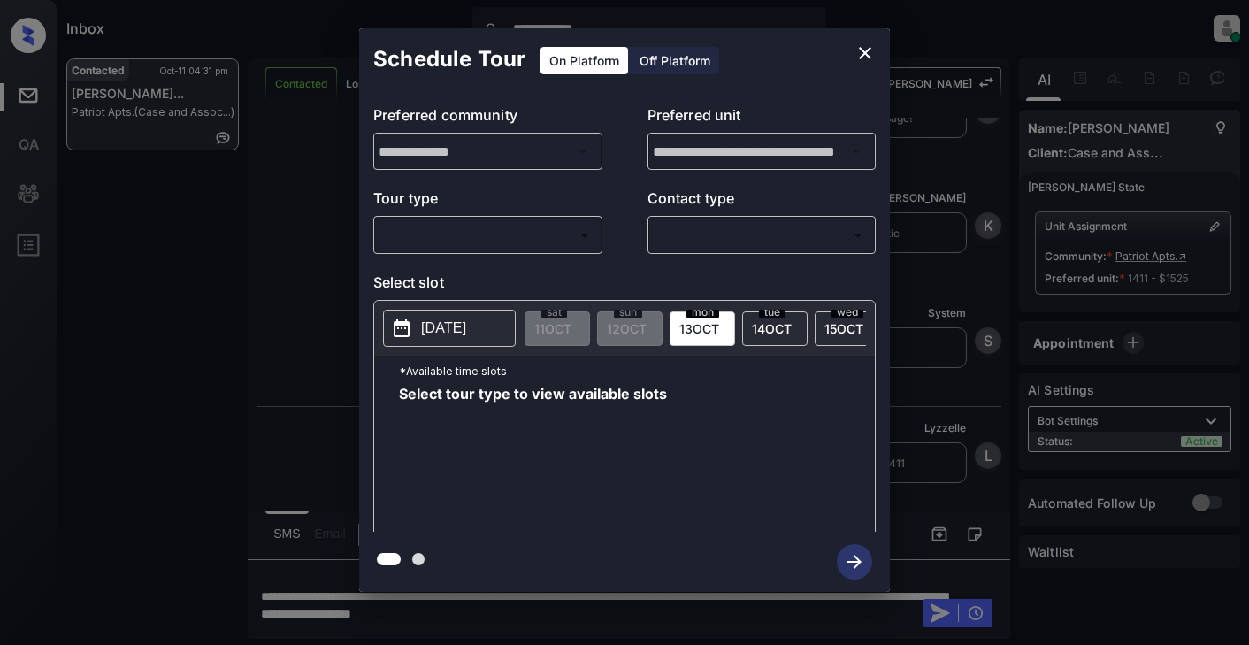
click at [418, 233] on body "**********" at bounding box center [624, 322] width 1249 height 645
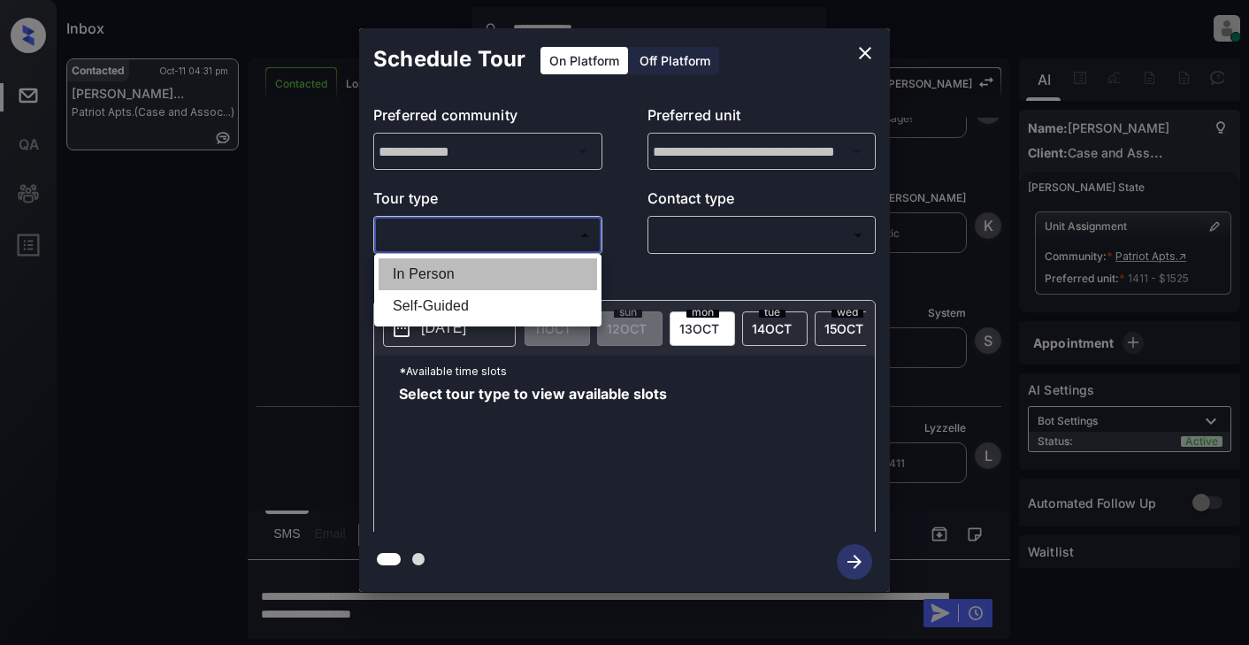
drag, startPoint x: 413, startPoint y: 276, endPoint x: 570, endPoint y: 260, distance: 157.4
click at [419, 276] on li "In Person" at bounding box center [488, 274] width 219 height 32
type input "********"
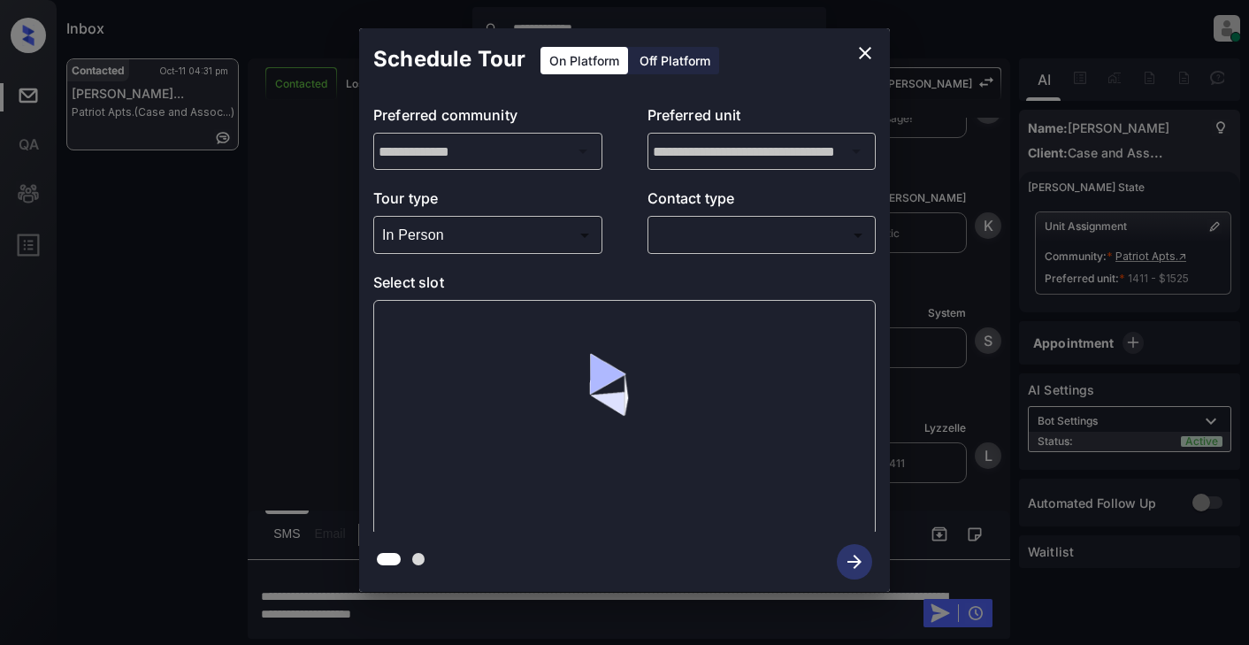
drag, startPoint x: 697, startPoint y: 252, endPoint x: 772, endPoint y: 244, distance: 75.6
click at [706, 251] on div "​ ​" at bounding box center [762, 235] width 229 height 38
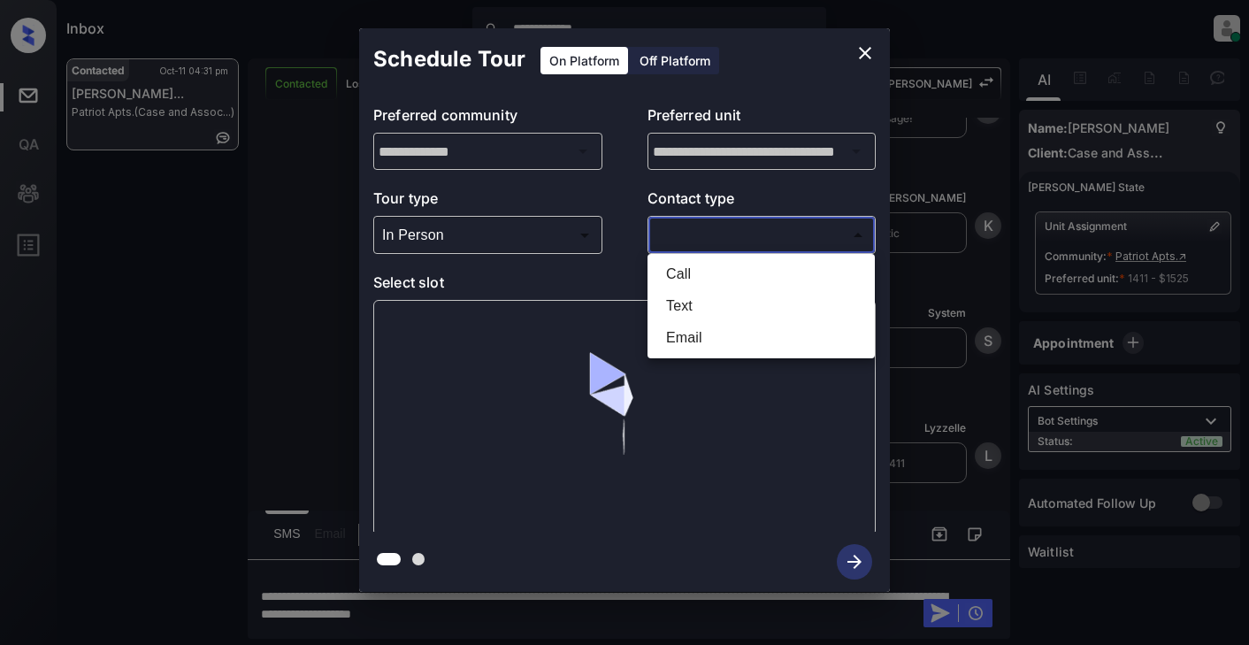
click at [736, 236] on body "**********" at bounding box center [624, 322] width 1249 height 645
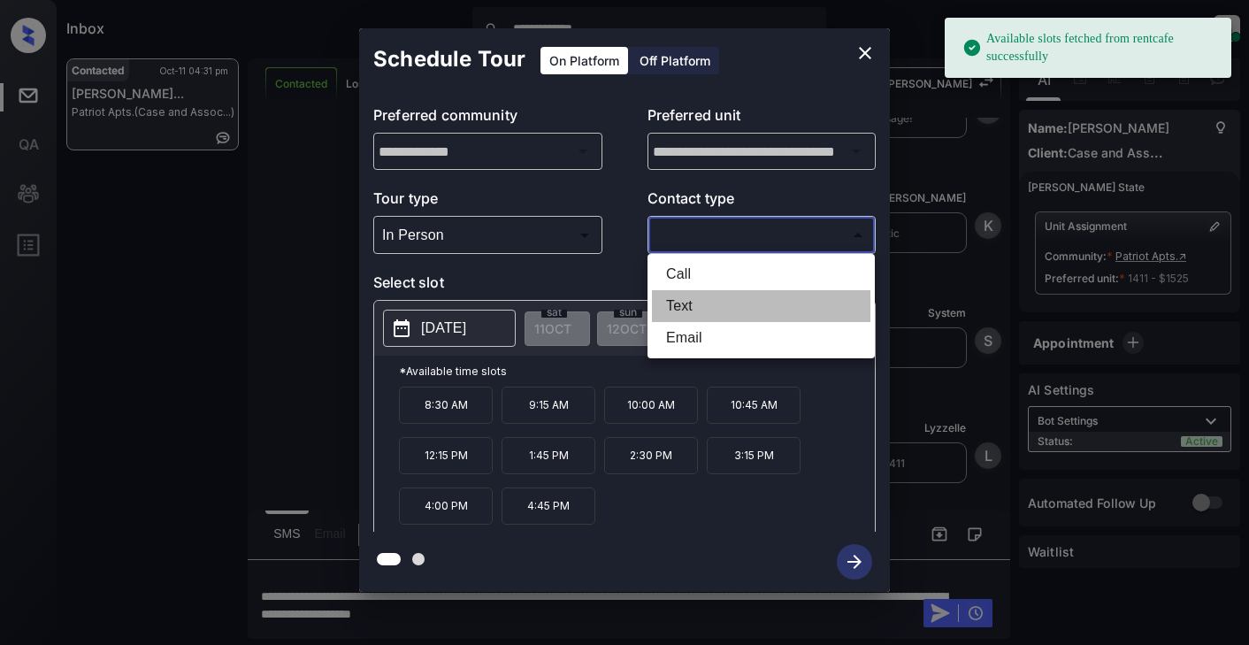
click at [679, 313] on li "Text" at bounding box center [761, 306] width 219 height 32
type input "****"
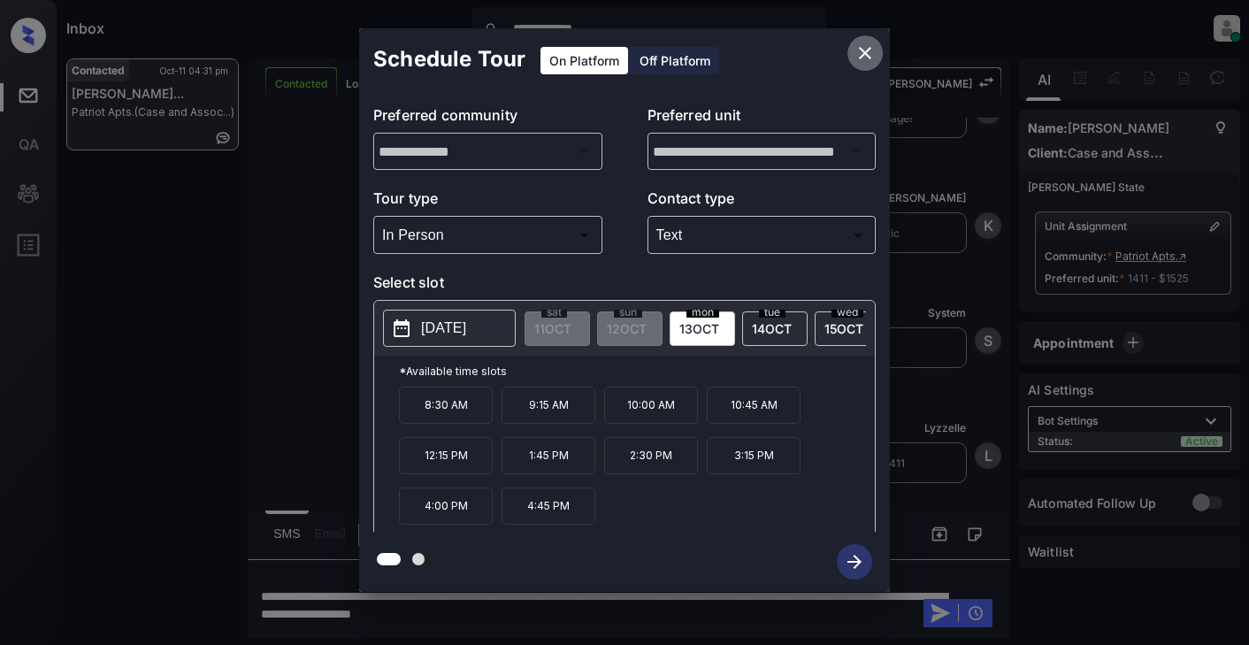
click at [865, 60] on icon "close" at bounding box center [865, 52] width 21 height 21
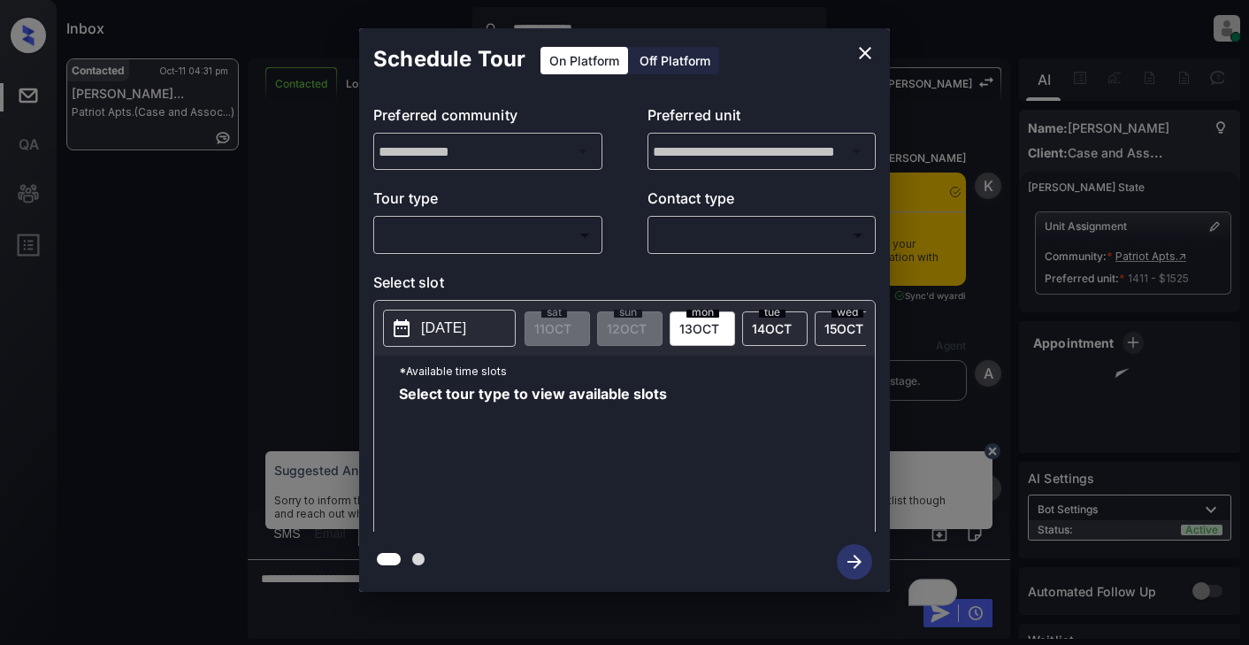
scroll to position [1946, 0]
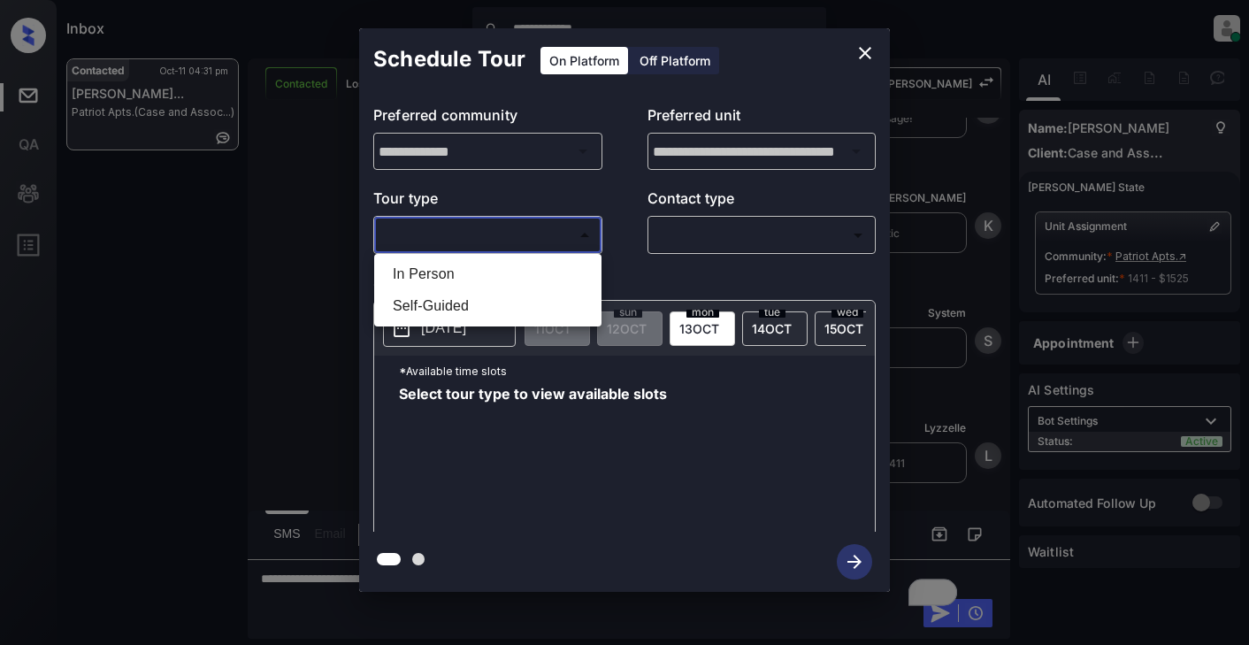
click at [514, 234] on body "**********" at bounding box center [624, 322] width 1249 height 645
drag, startPoint x: 447, startPoint y: 271, endPoint x: 493, endPoint y: 266, distance: 46.2
click at [453, 271] on li "In Person" at bounding box center [488, 274] width 219 height 32
type input "********"
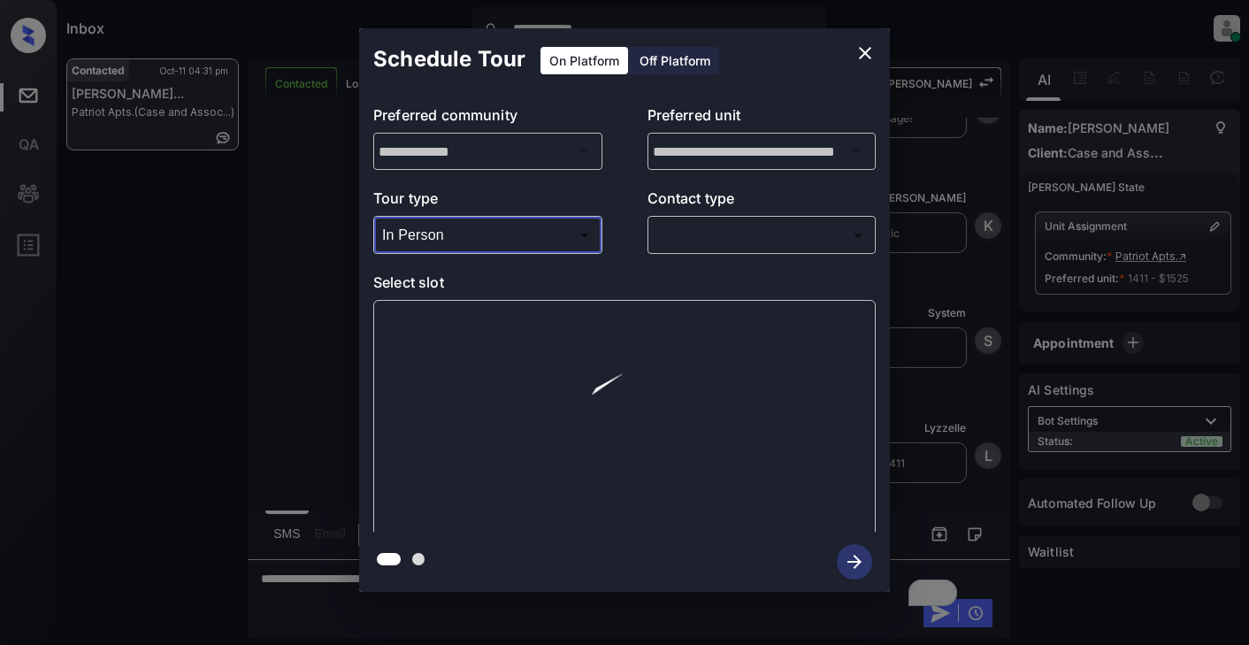
click at [704, 233] on body "**********" at bounding box center [624, 322] width 1249 height 645
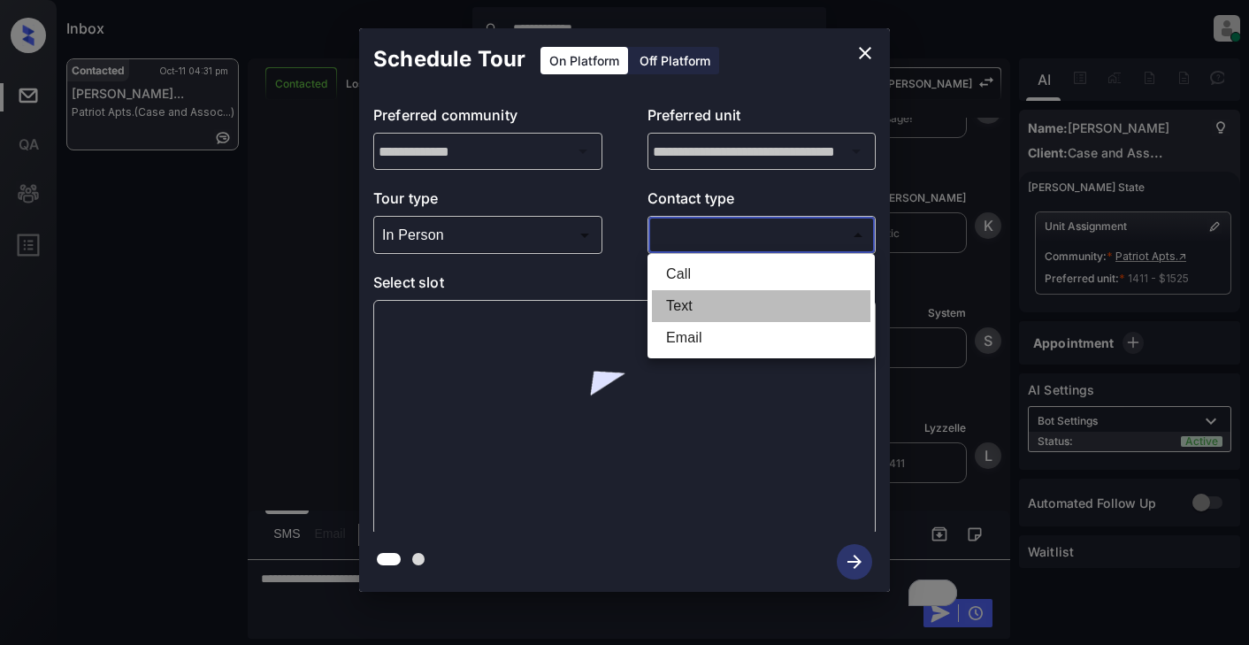
drag, startPoint x: 674, startPoint y: 304, endPoint x: 685, endPoint y: 304, distance: 10.6
click at [681, 304] on li "Text" at bounding box center [761, 306] width 219 height 32
type input "****"
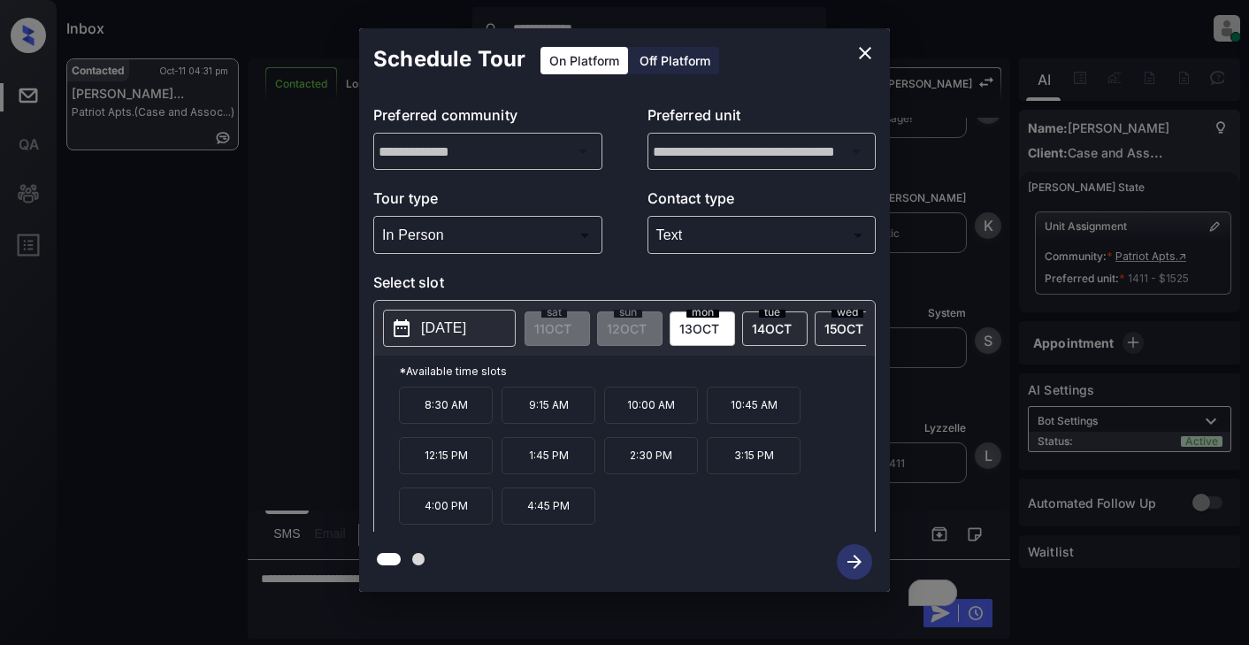
click at [453, 326] on p "[DATE]" at bounding box center [443, 328] width 45 height 21
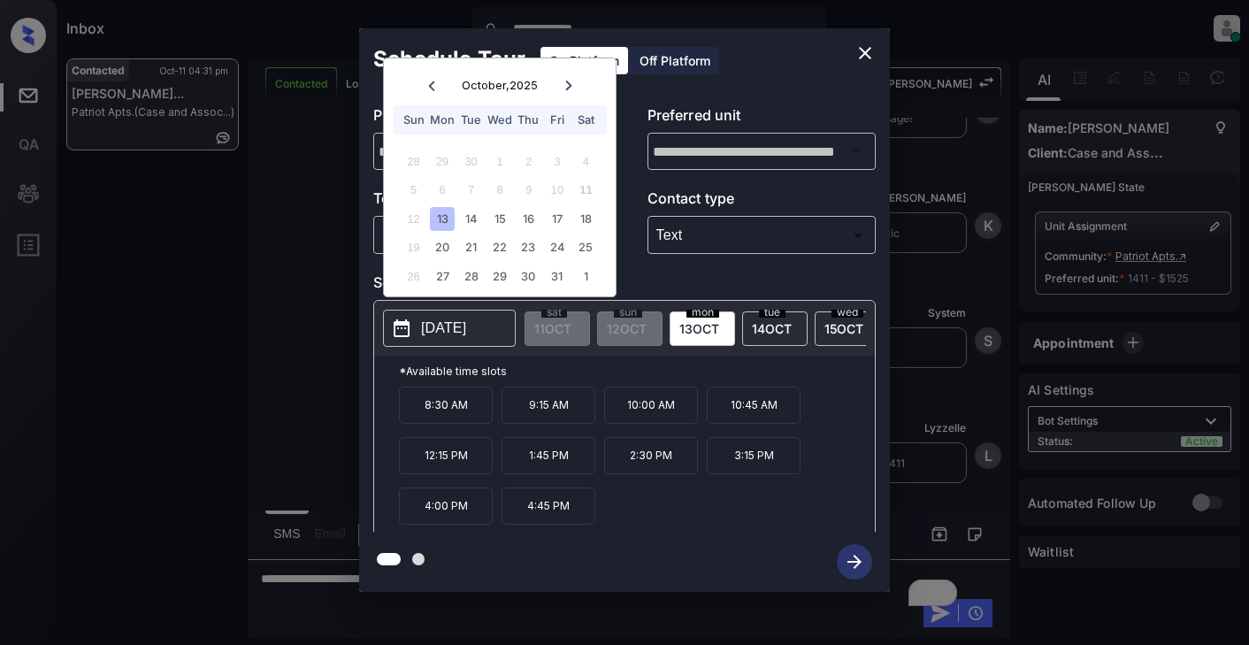
click at [864, 45] on icon "close" at bounding box center [865, 52] width 21 height 21
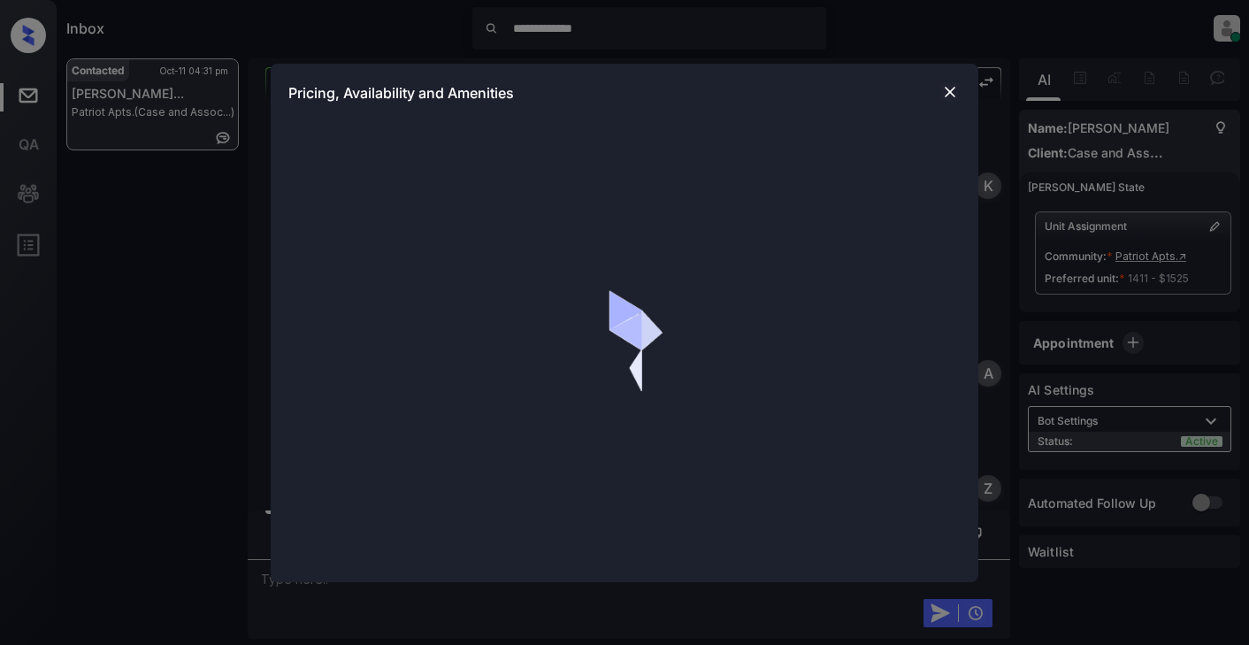
scroll to position [2136, 0]
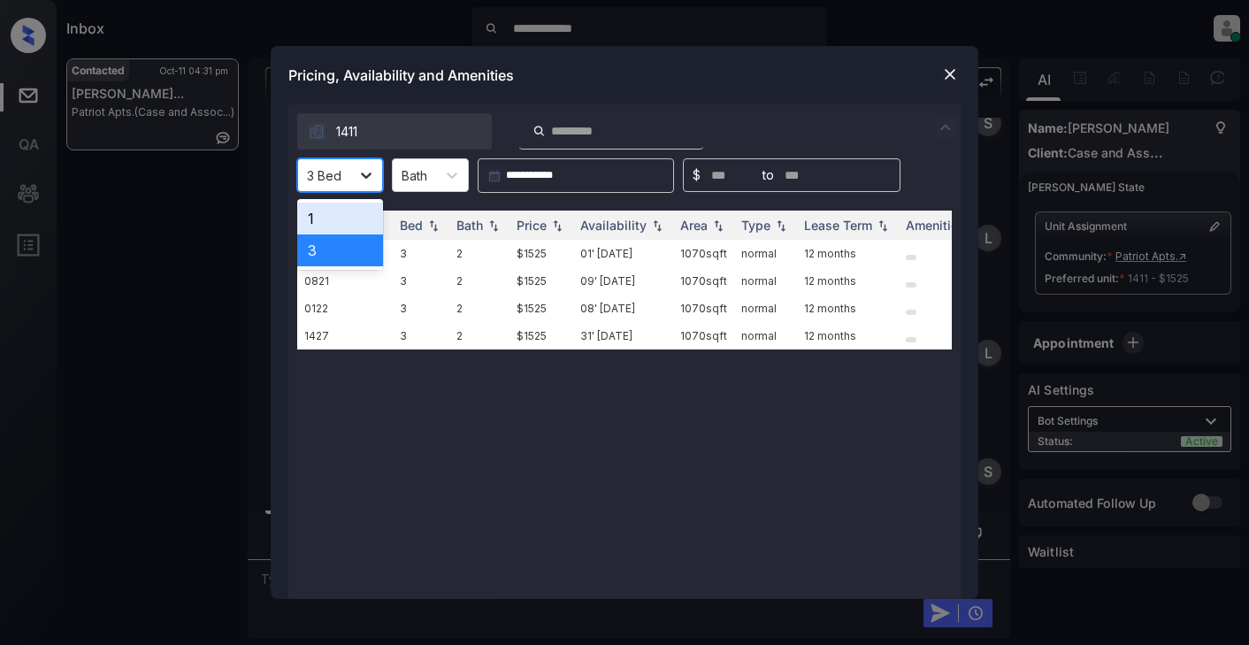
click at [366, 173] on icon at bounding box center [366, 175] width 18 height 18
click at [948, 80] on img at bounding box center [950, 74] width 18 height 18
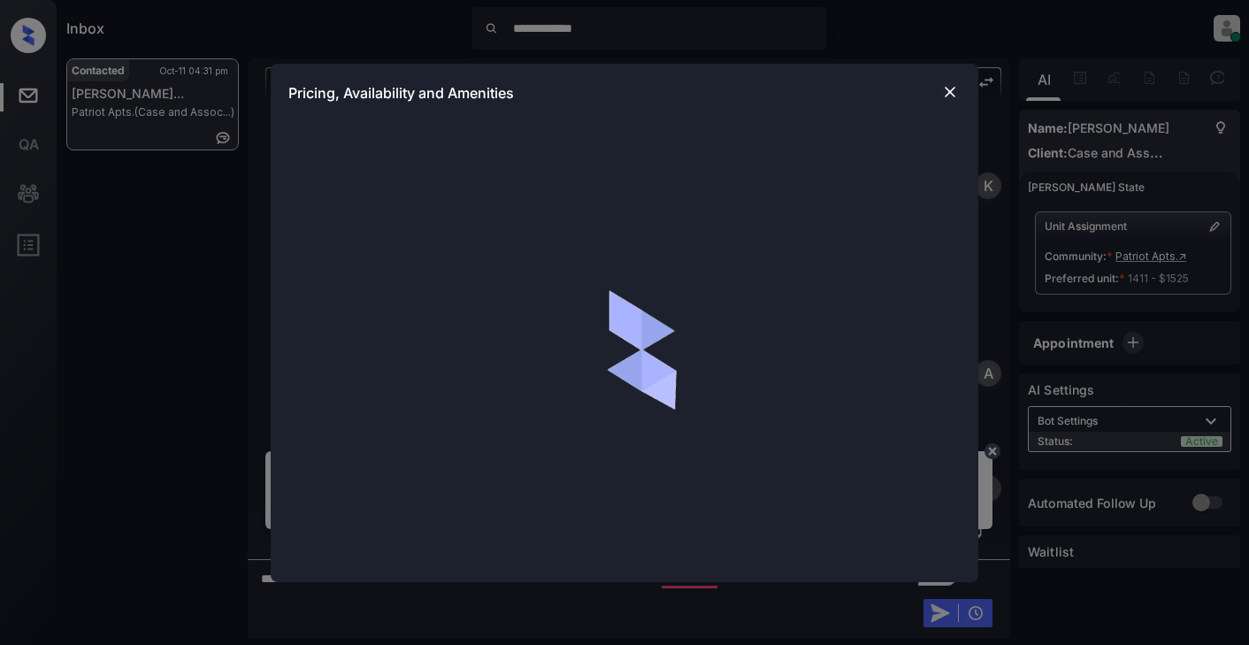
scroll to position [2525, 0]
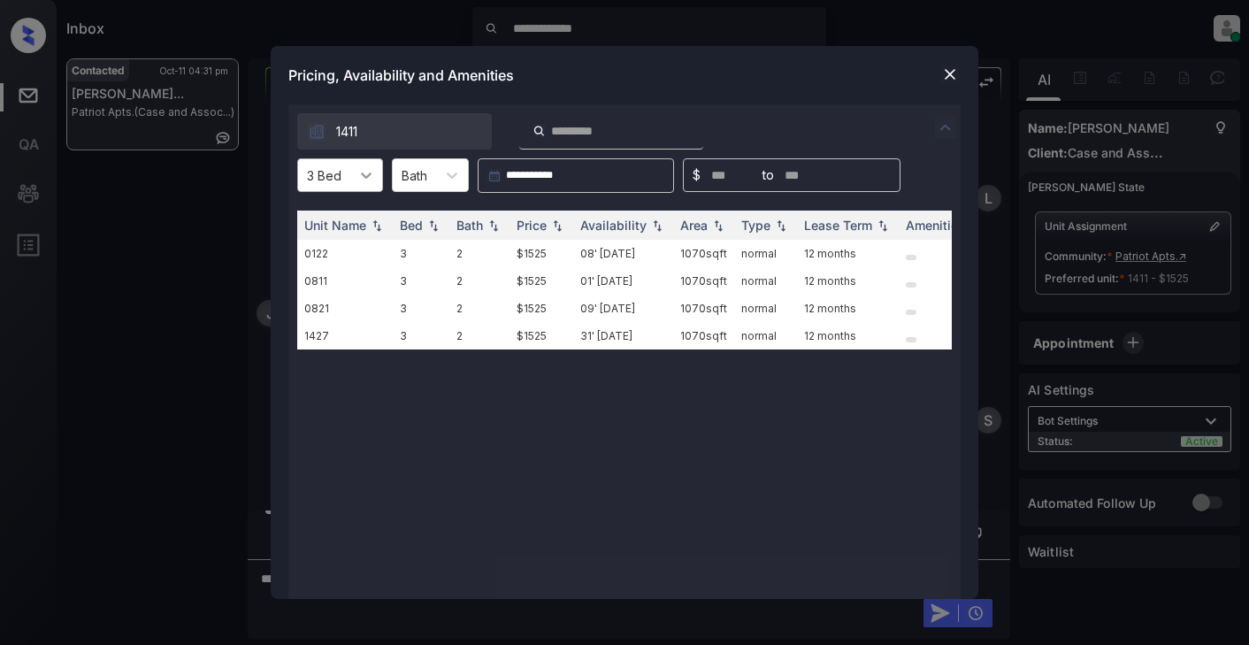
click at [360, 173] on icon at bounding box center [366, 175] width 18 height 18
drag, startPoint x: 338, startPoint y: 221, endPoint x: 349, endPoint y: 219, distance: 10.9
click at [339, 221] on div "1" at bounding box center [340, 219] width 86 height 32
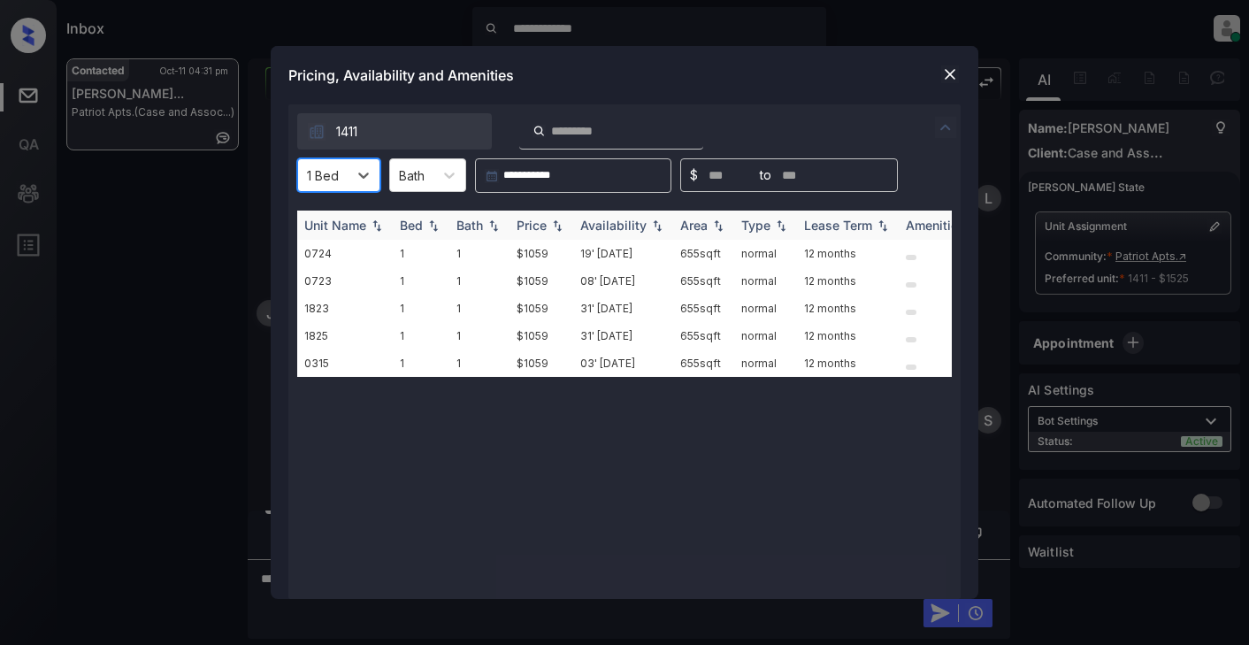
click at [541, 226] on div "Price" at bounding box center [532, 225] width 30 height 15
drag, startPoint x: 541, startPoint y: 226, endPoint x: 579, endPoint y: 219, distance: 38.9
click at [541, 226] on div "Price" at bounding box center [532, 225] width 30 height 15
click at [952, 77] on img at bounding box center [950, 74] width 18 height 18
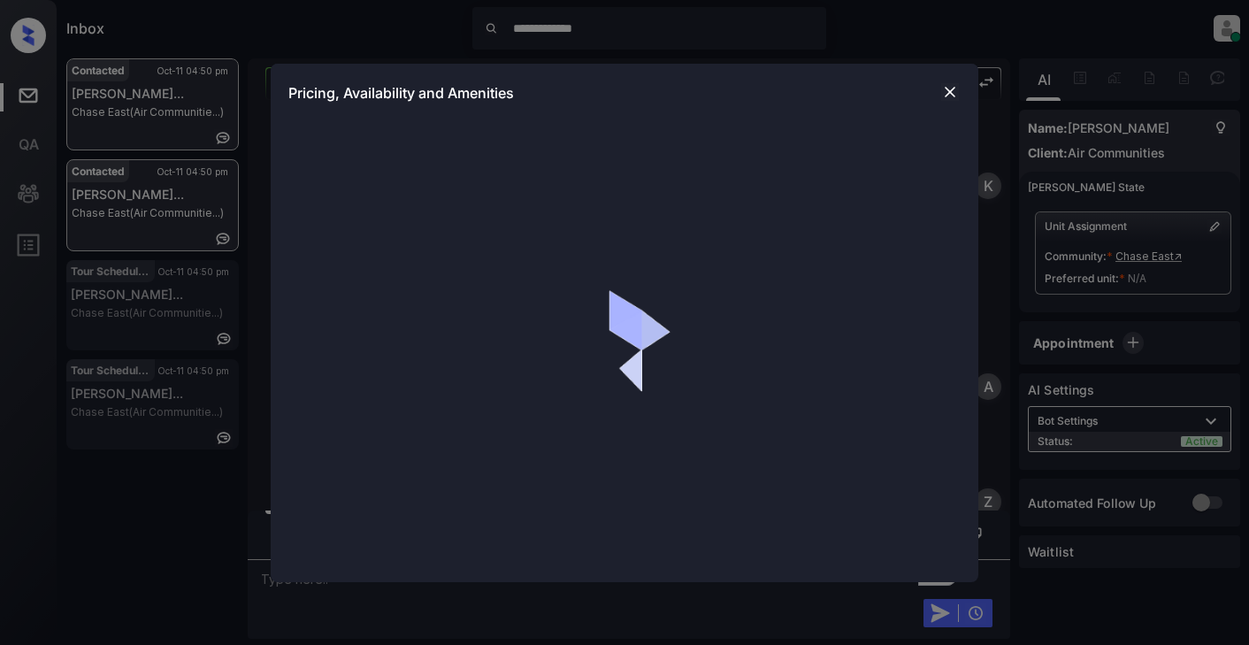
scroll to position [1068, 0]
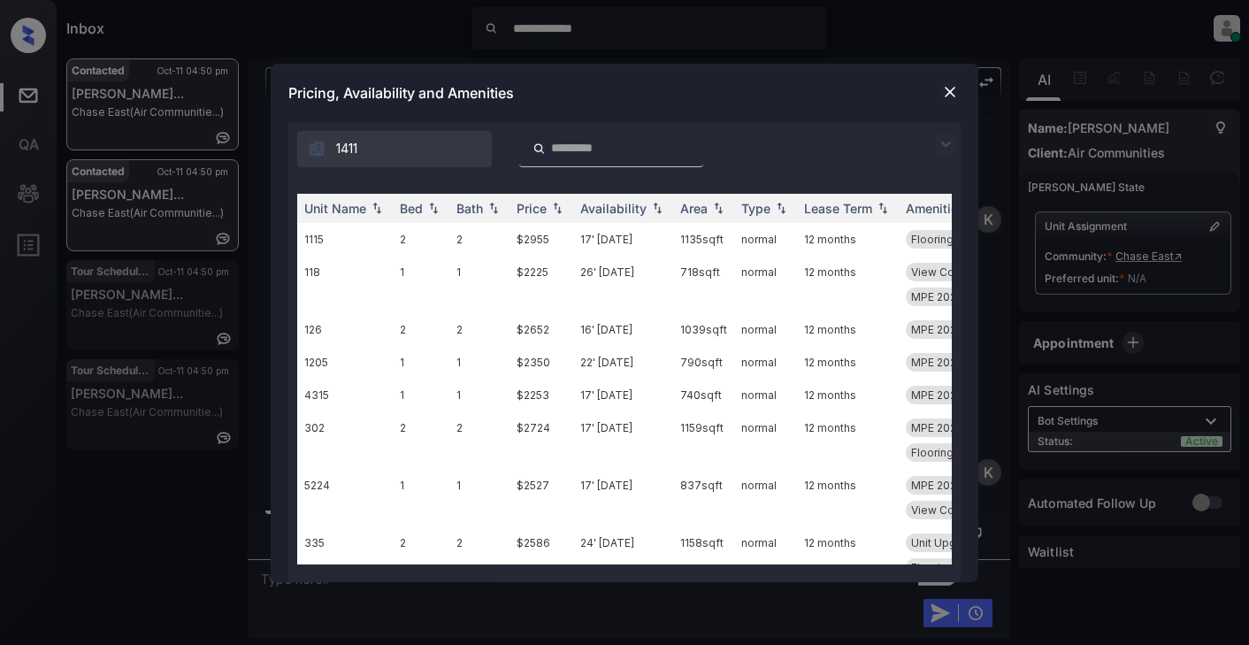
click at [951, 141] on img at bounding box center [945, 144] width 21 height 21
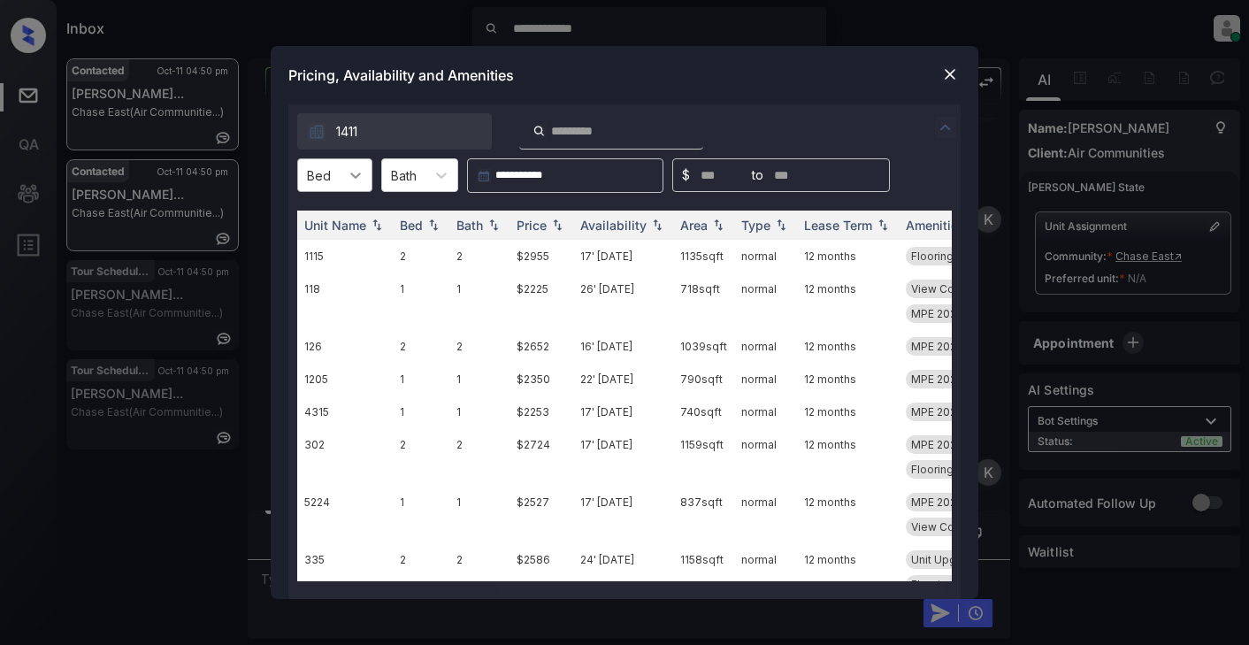
click at [353, 186] on div at bounding box center [356, 175] width 32 height 32
drag, startPoint x: 310, startPoint y: 288, endPoint x: 346, endPoint y: 277, distance: 37.8
click at [316, 288] on div "2" at bounding box center [334, 282] width 75 height 32
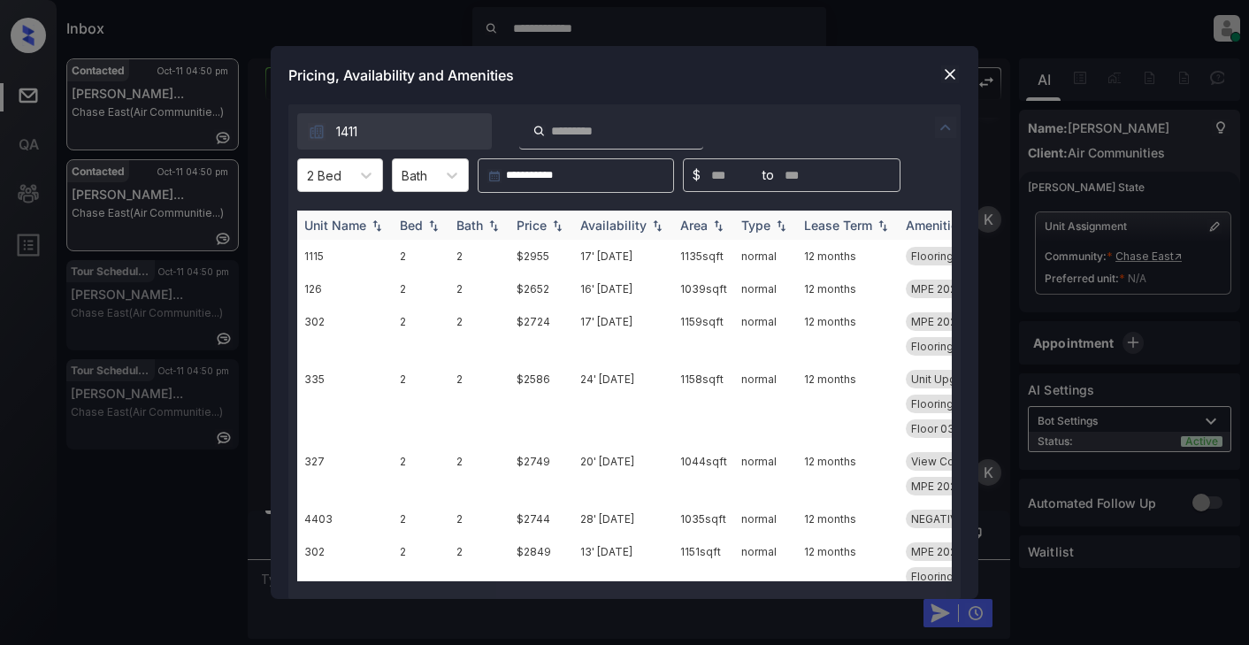
click at [538, 222] on div "Price" at bounding box center [532, 225] width 30 height 15
click at [538, 221] on div "Price" at bounding box center [532, 225] width 30 height 15
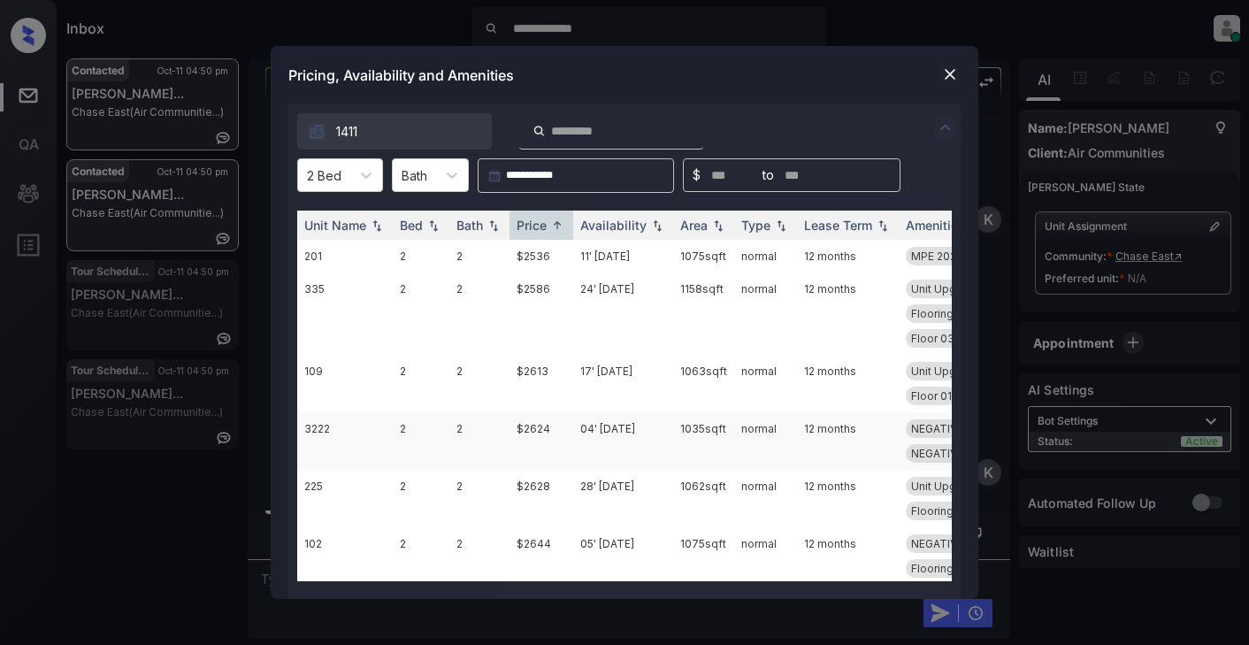
click at [534, 428] on td "$2624" at bounding box center [542, 441] width 64 height 58
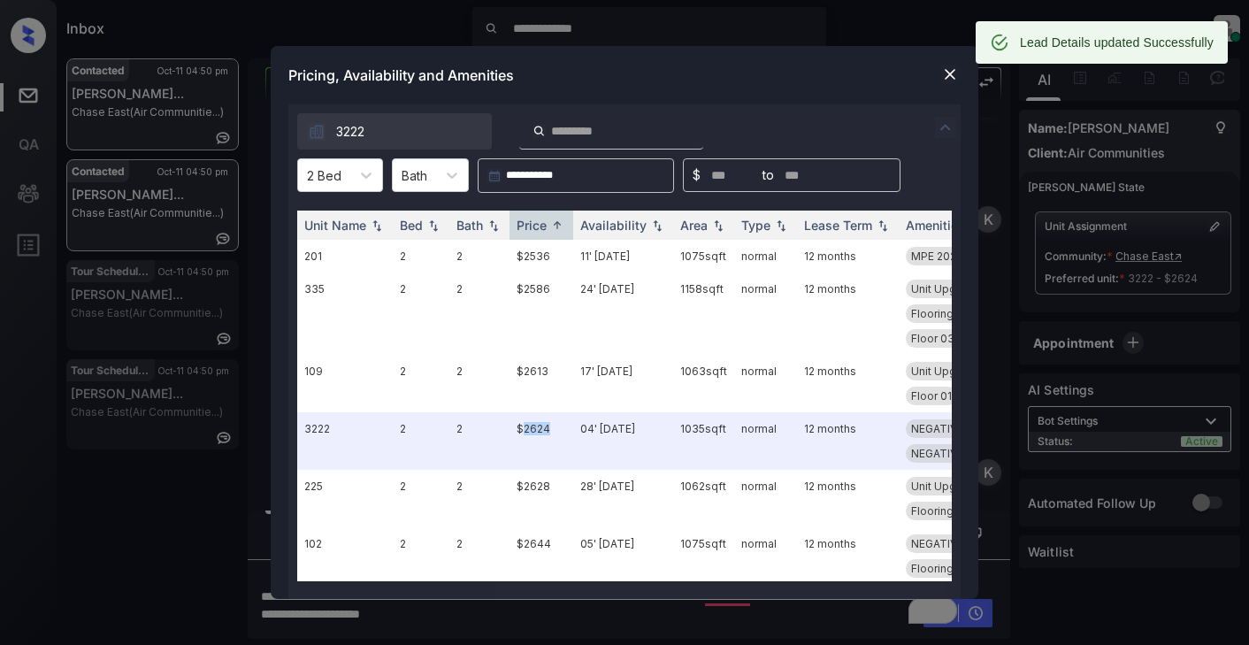
click at [954, 68] on img at bounding box center [950, 74] width 18 height 18
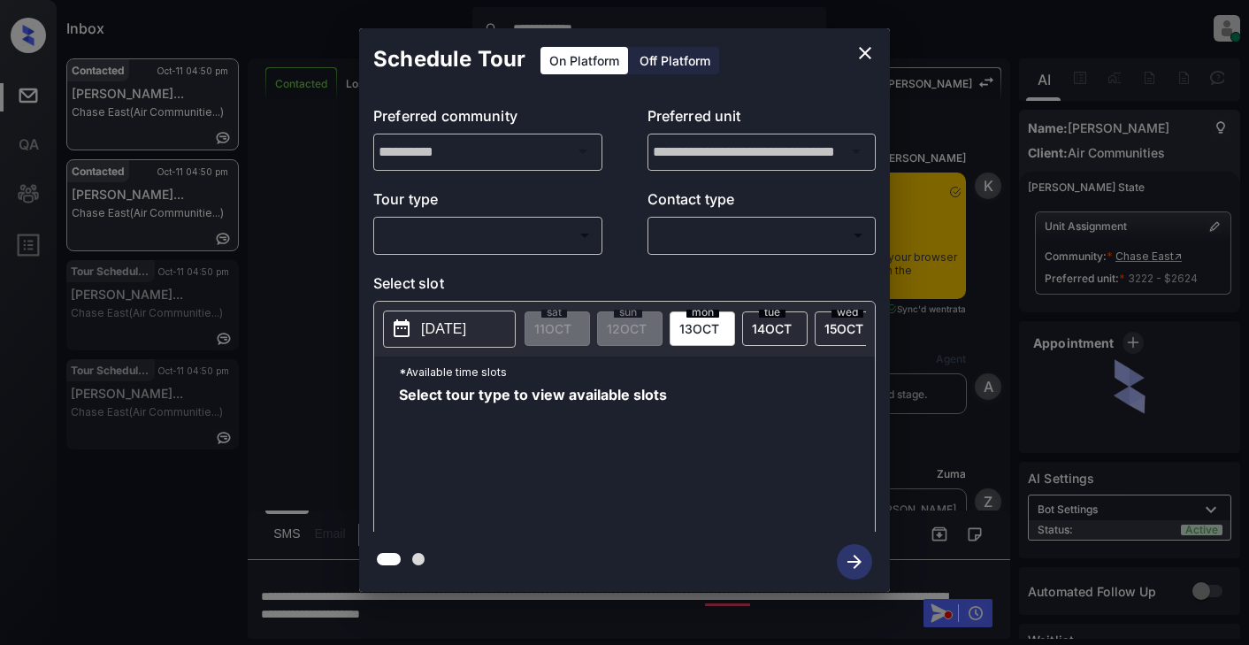
scroll to position [1448, 0]
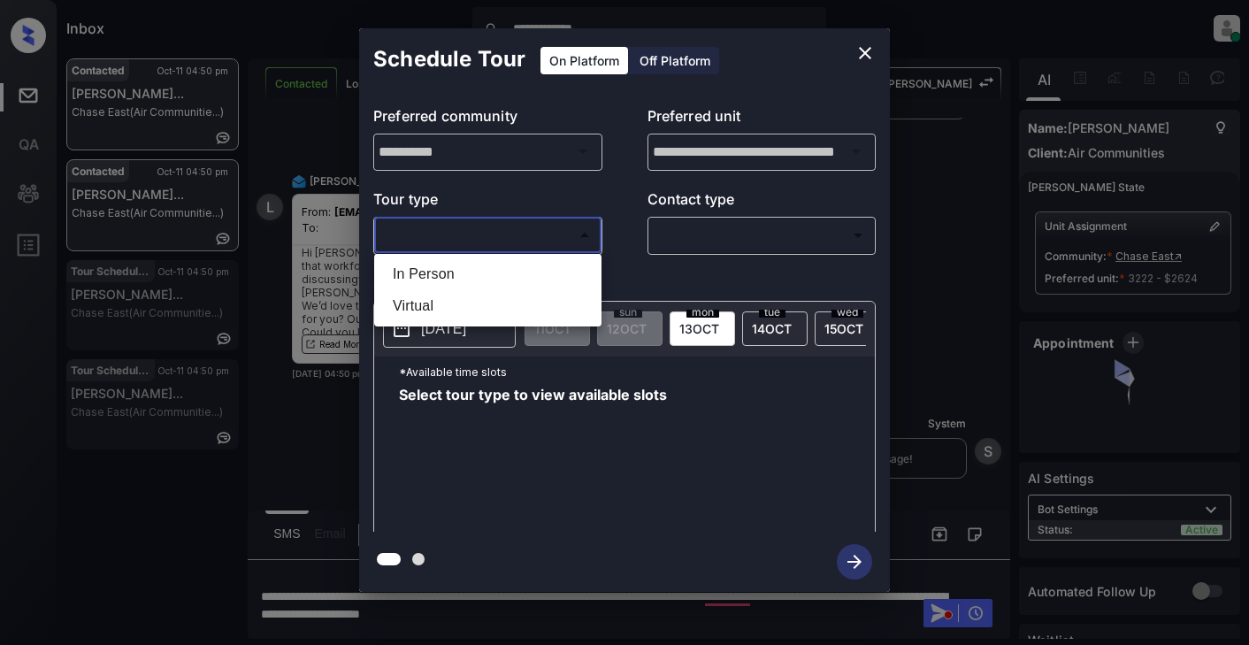
click at [487, 242] on body "**********" at bounding box center [624, 322] width 1249 height 645
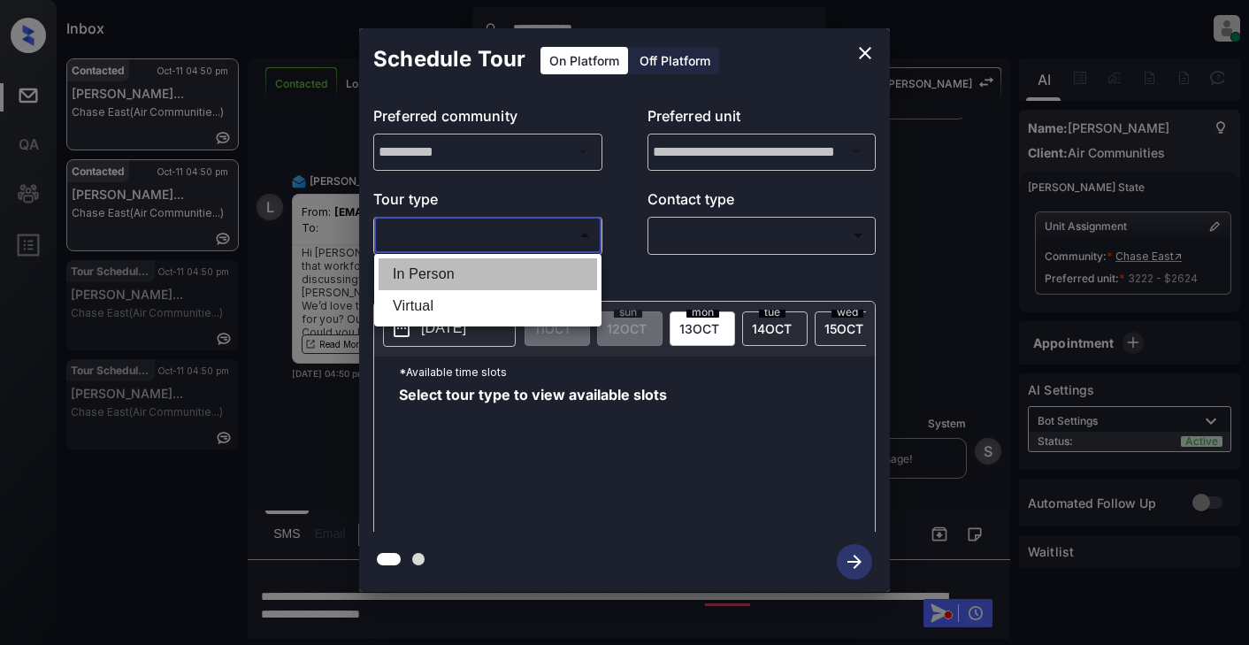
drag, startPoint x: 407, startPoint y: 278, endPoint x: 489, endPoint y: 270, distance: 82.7
click at [413, 278] on li "In Person" at bounding box center [488, 274] width 219 height 32
type input "********"
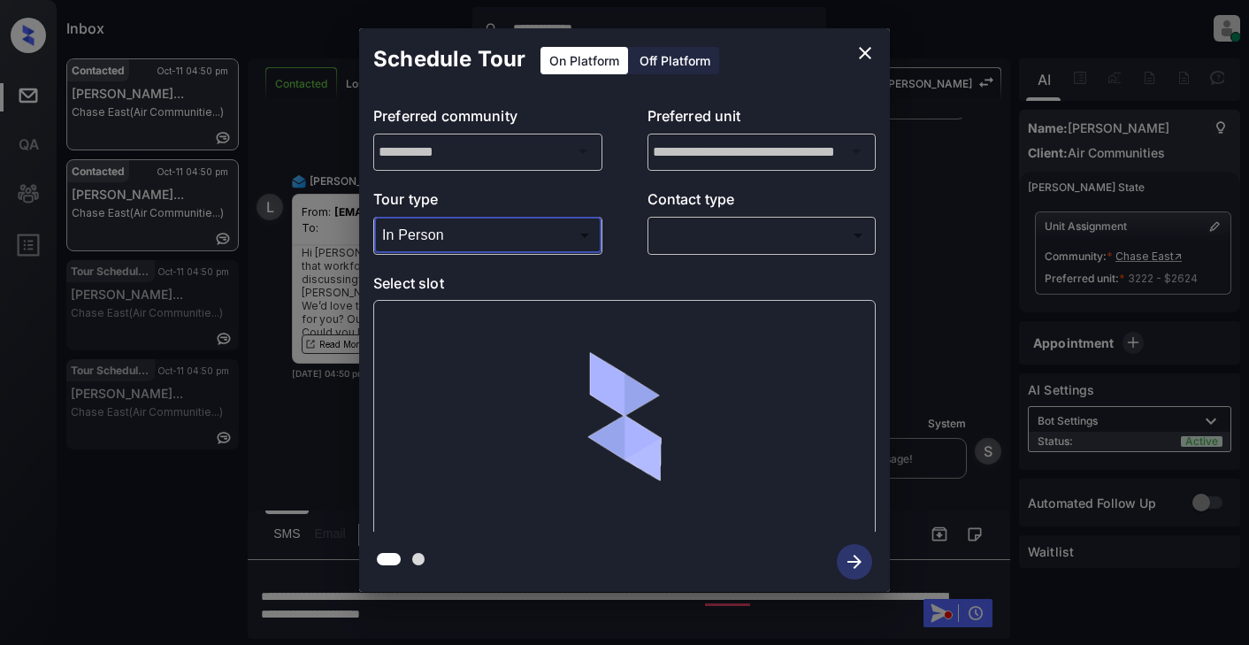
click at [722, 242] on body "**********" at bounding box center [624, 322] width 1249 height 645
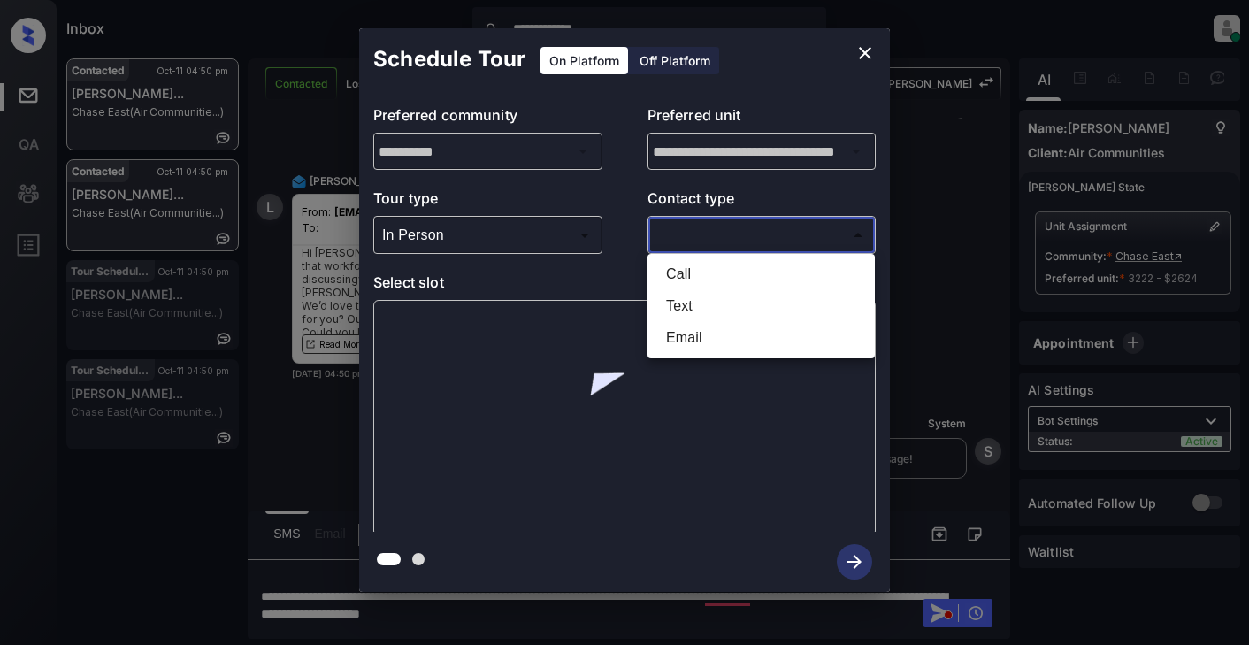
drag, startPoint x: 686, startPoint y: 306, endPoint x: 682, endPoint y: 346, distance: 40.1
click at [682, 346] on ul "Call Text Email" at bounding box center [761, 306] width 227 height 104
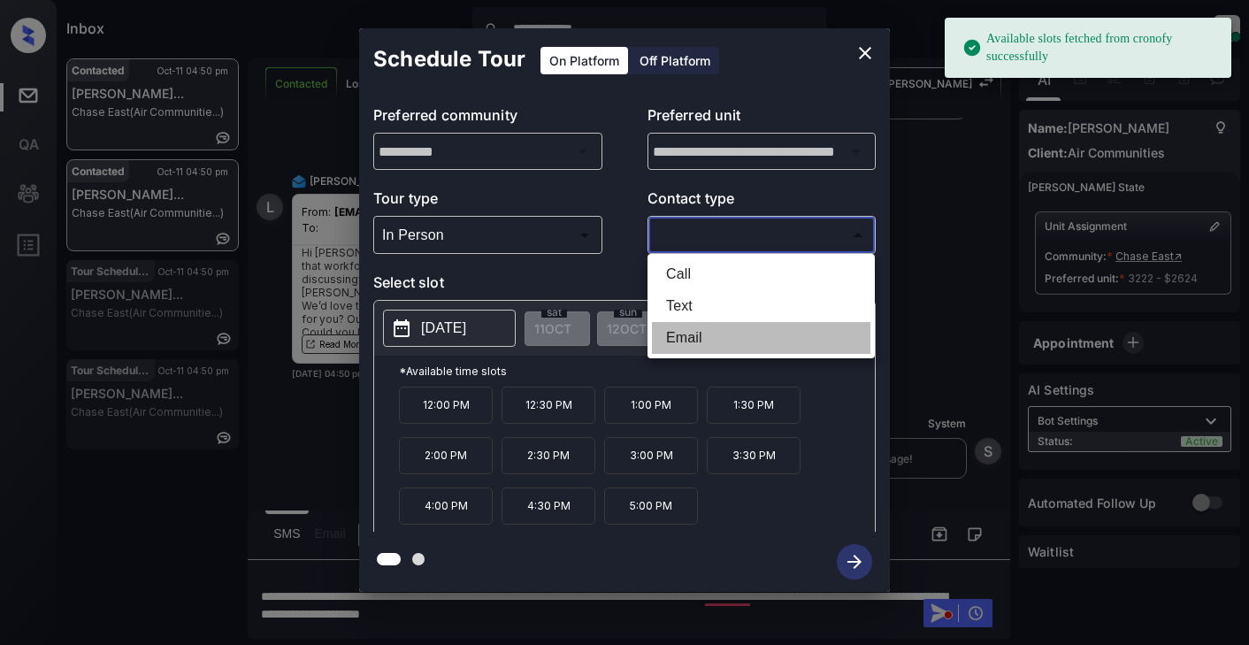
click at [683, 346] on li "Email" at bounding box center [761, 338] width 219 height 32
type input "*****"
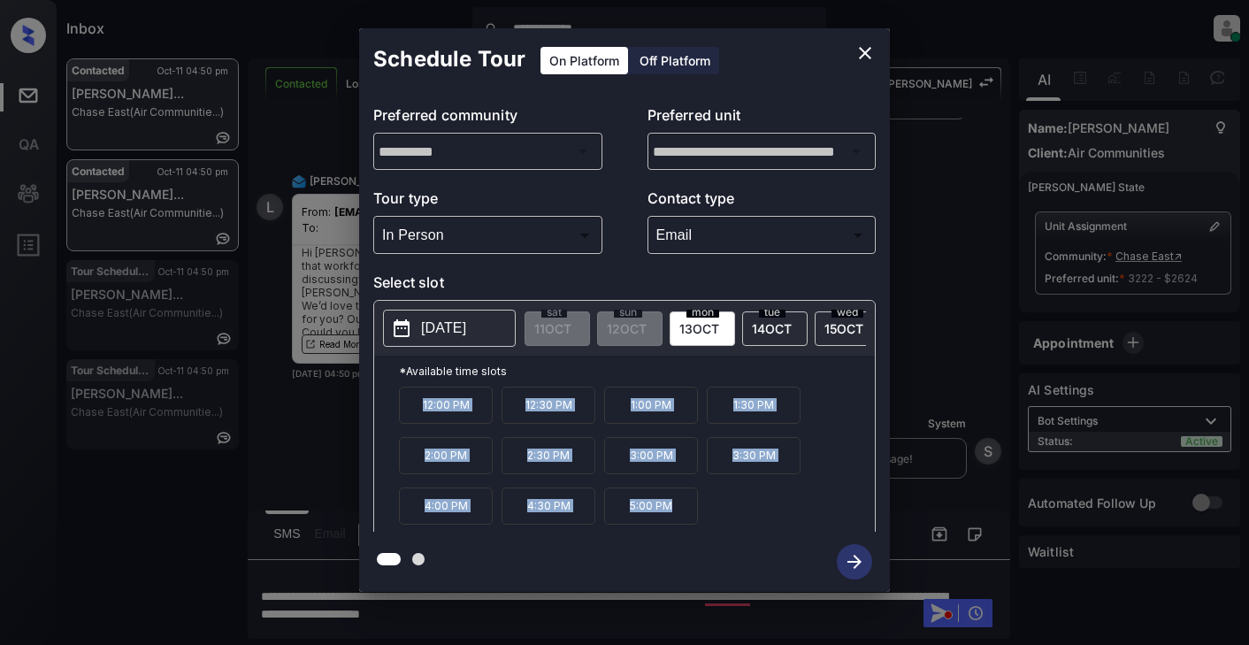
drag, startPoint x: 414, startPoint y: 411, endPoint x: 661, endPoint y: 523, distance: 270.8
click at [683, 525] on div "12:00 PM 12:30 PM 1:00 PM 1:30 PM 2:00 PM 2:30 PM 3:00 PM 3:30 PM 4:00 PM 4:30 …" at bounding box center [637, 458] width 476 height 142
copy div "12:00 PM 12:30 PM 1:00 PM 1:30 PM 2:00 PM 2:30 PM 3:00 PM 3:30 PM 4:00 PM 4:30 …"
click at [864, 60] on icon "close" at bounding box center [865, 52] width 21 height 21
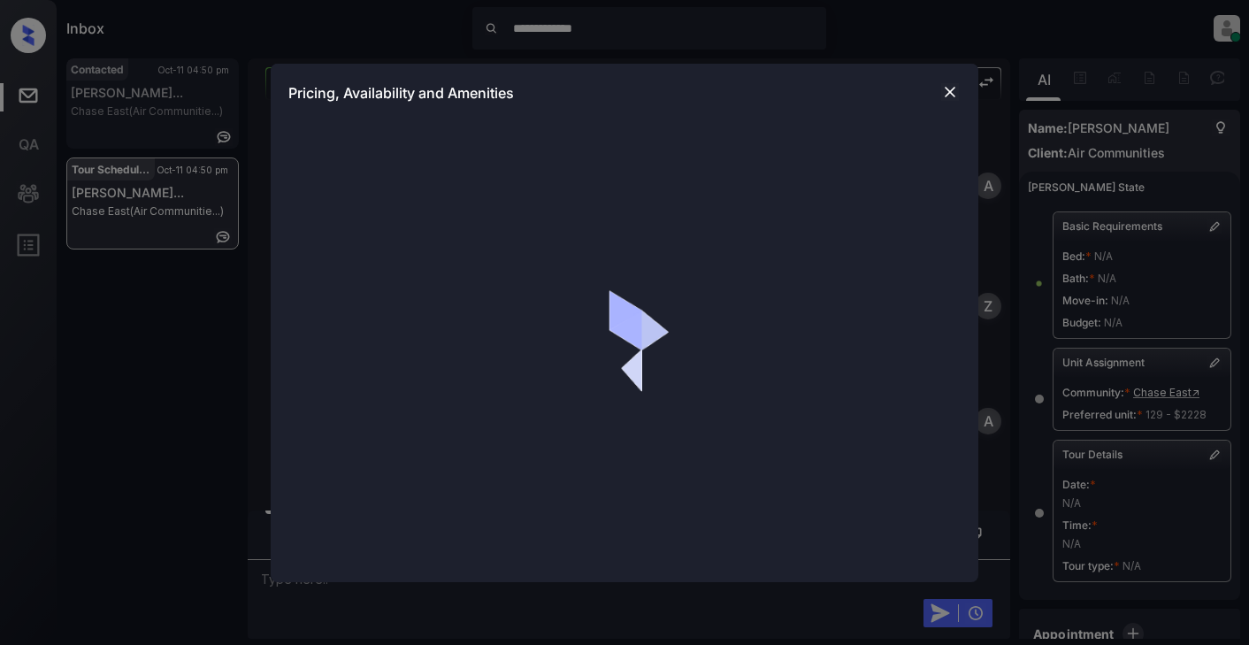
scroll to position [12056, 0]
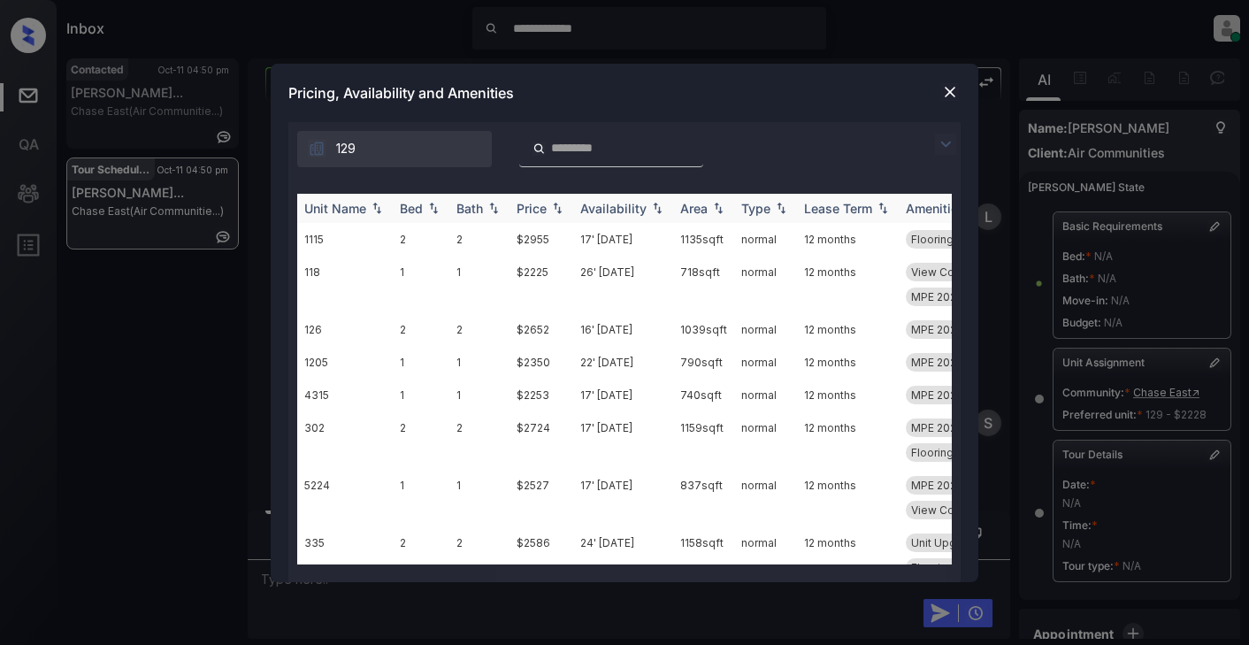
click at [378, 204] on img at bounding box center [377, 208] width 18 height 12
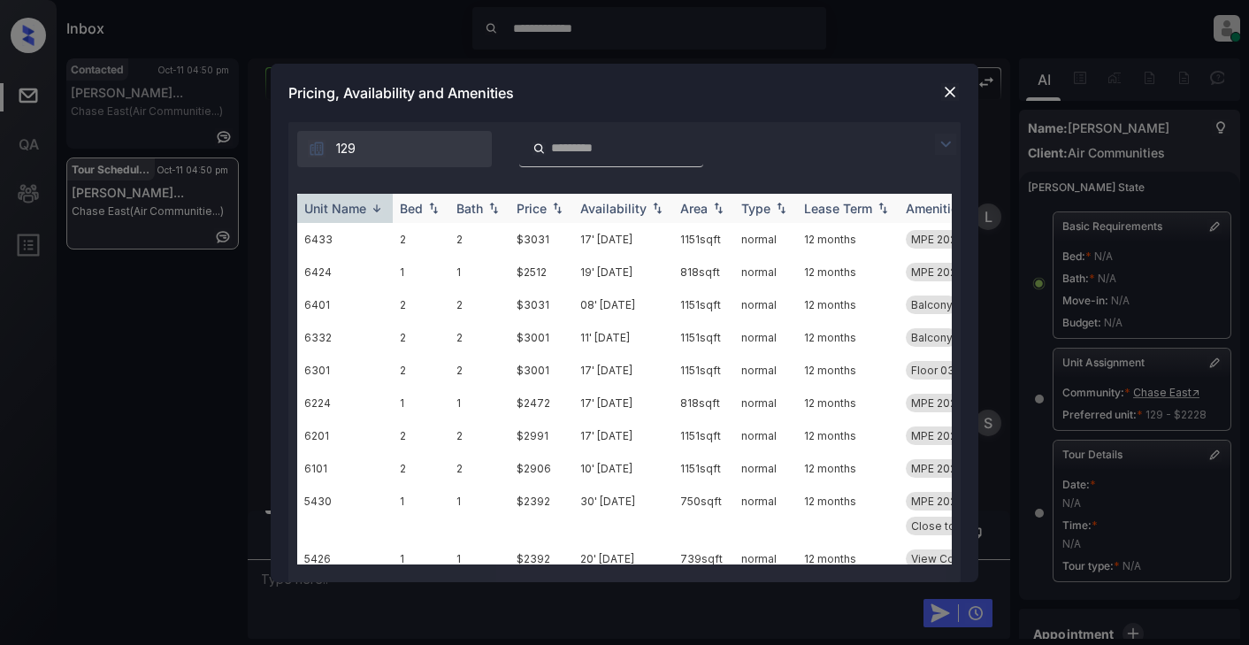
click at [378, 204] on img at bounding box center [377, 208] width 18 height 13
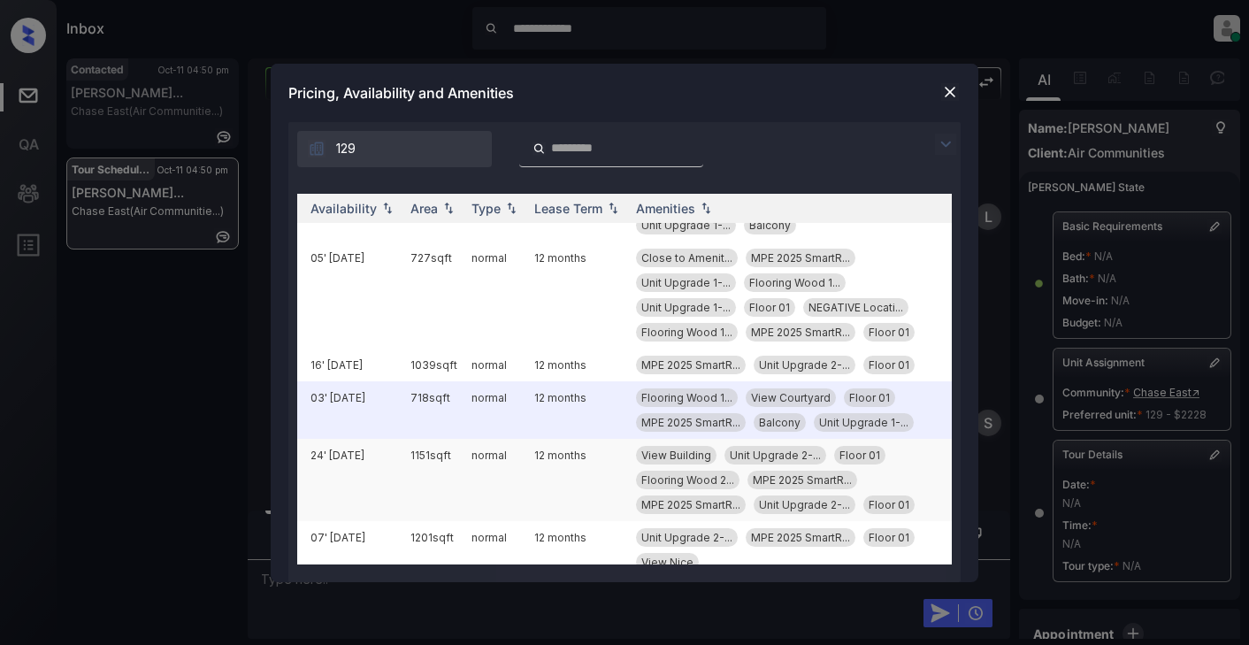
scroll to position [1150, 273]
click at [943, 92] on img at bounding box center [950, 92] width 18 height 18
